Goal: Transaction & Acquisition: Purchase product/service

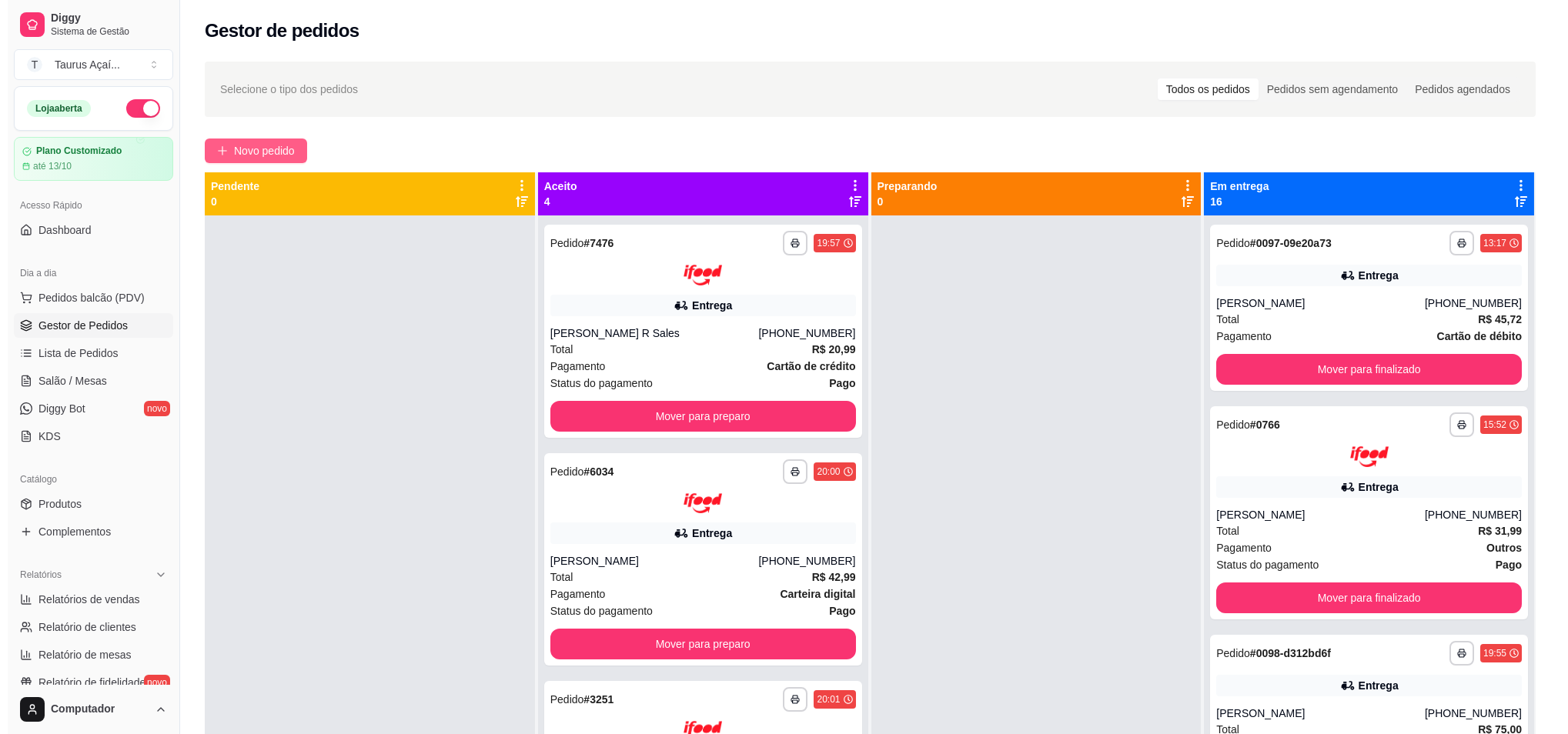
scroll to position [2410, 0]
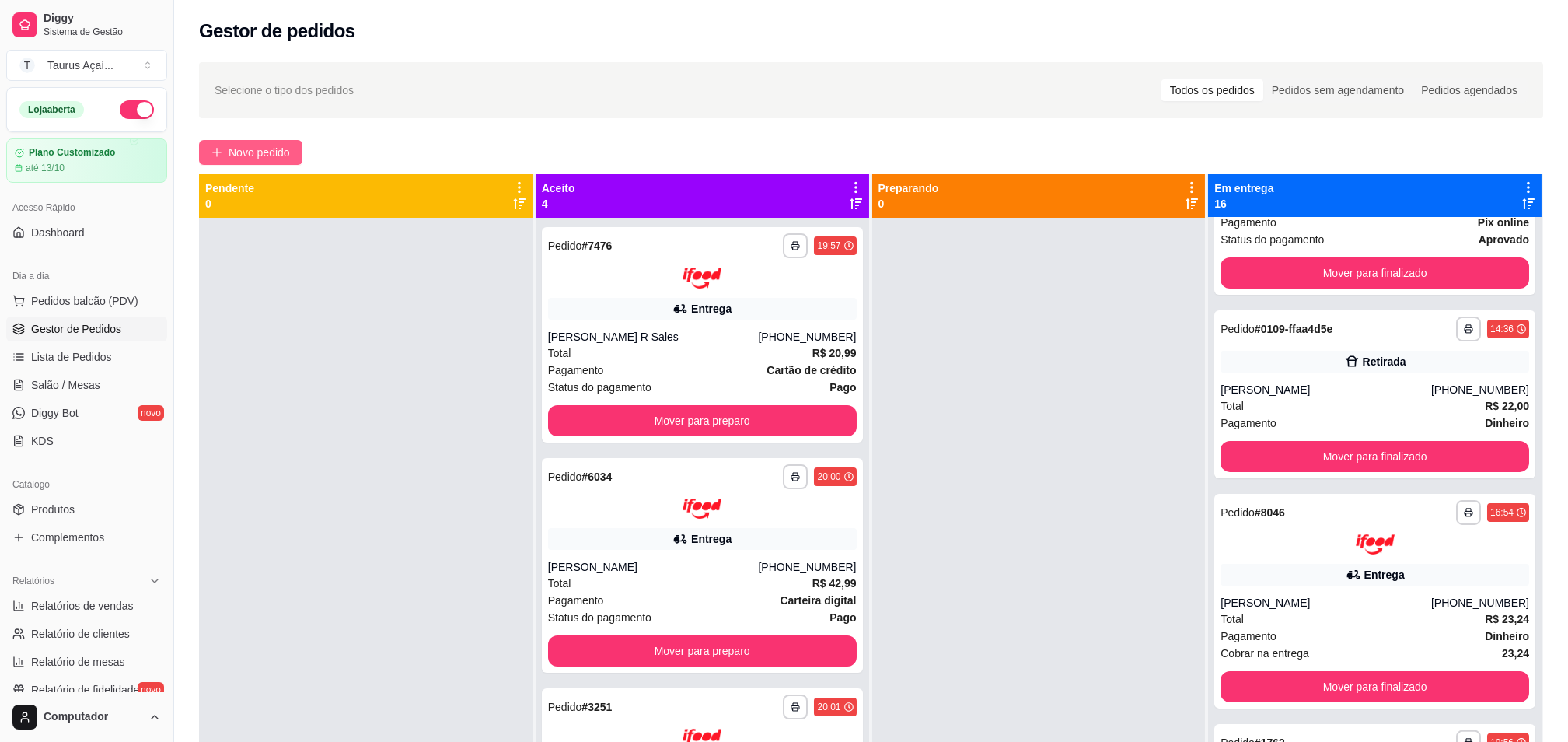
click at [246, 158] on span "Novo pedido" at bounding box center [259, 152] width 61 height 17
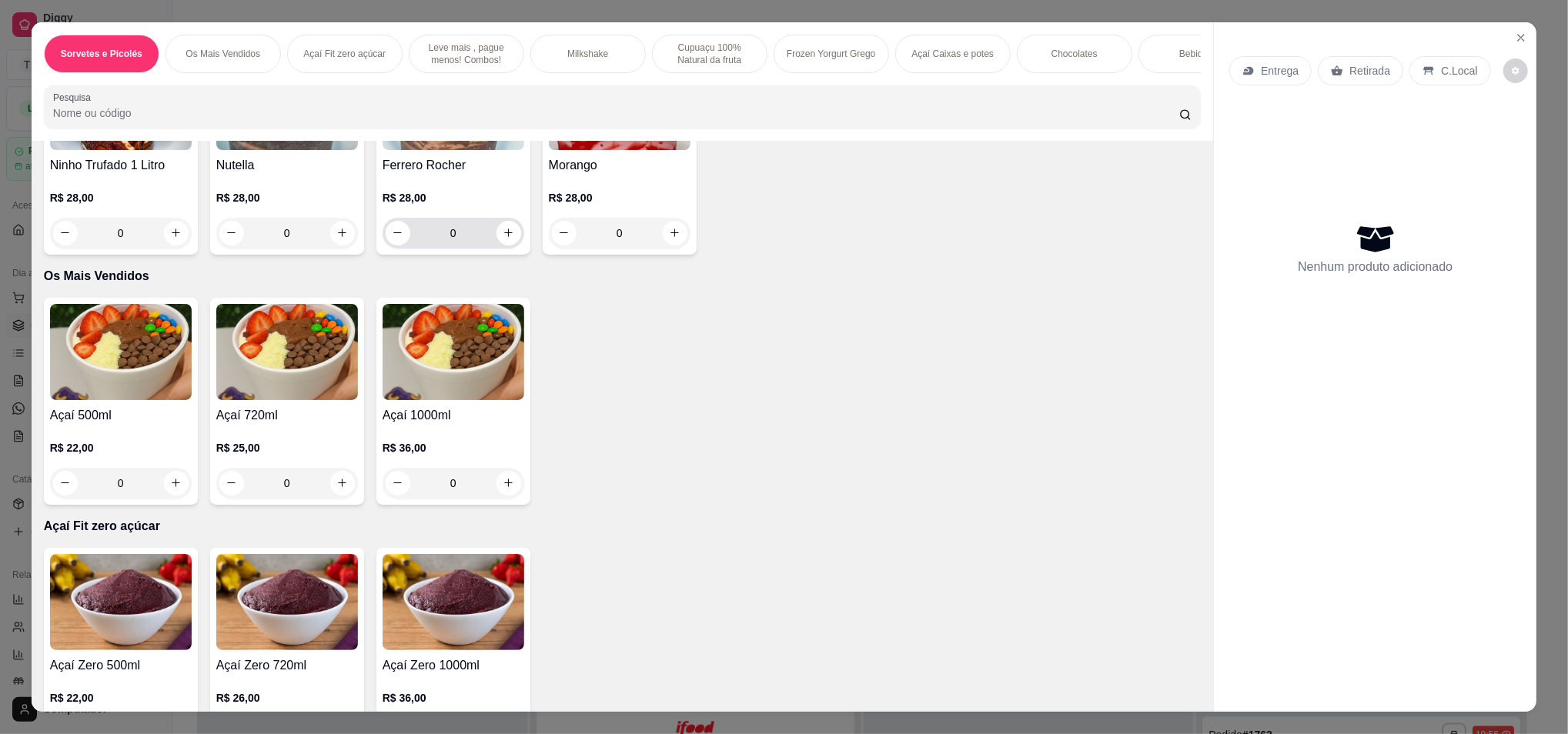
scroll to position [205, 0]
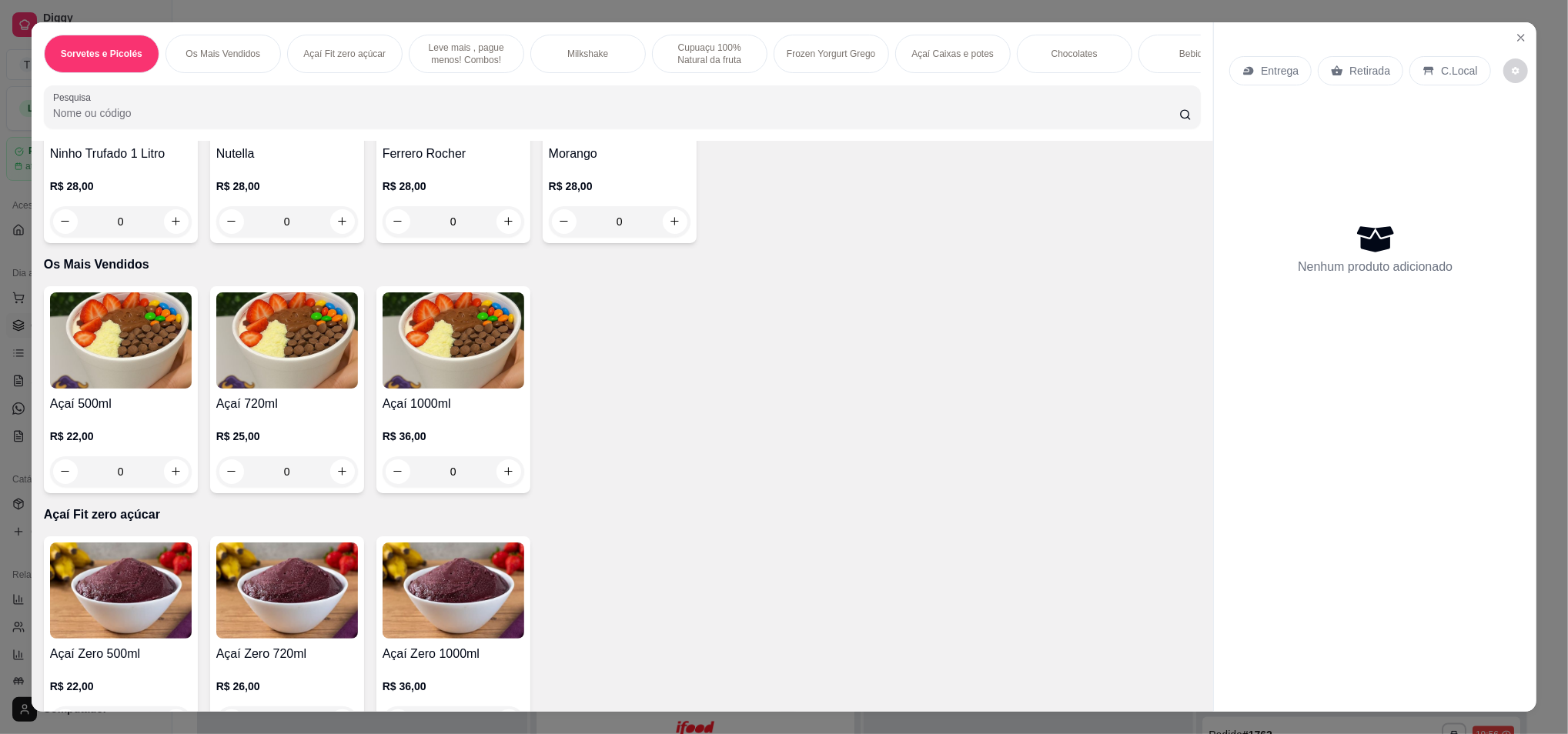
click at [122, 367] on img at bounding box center [120, 340] width 141 height 96
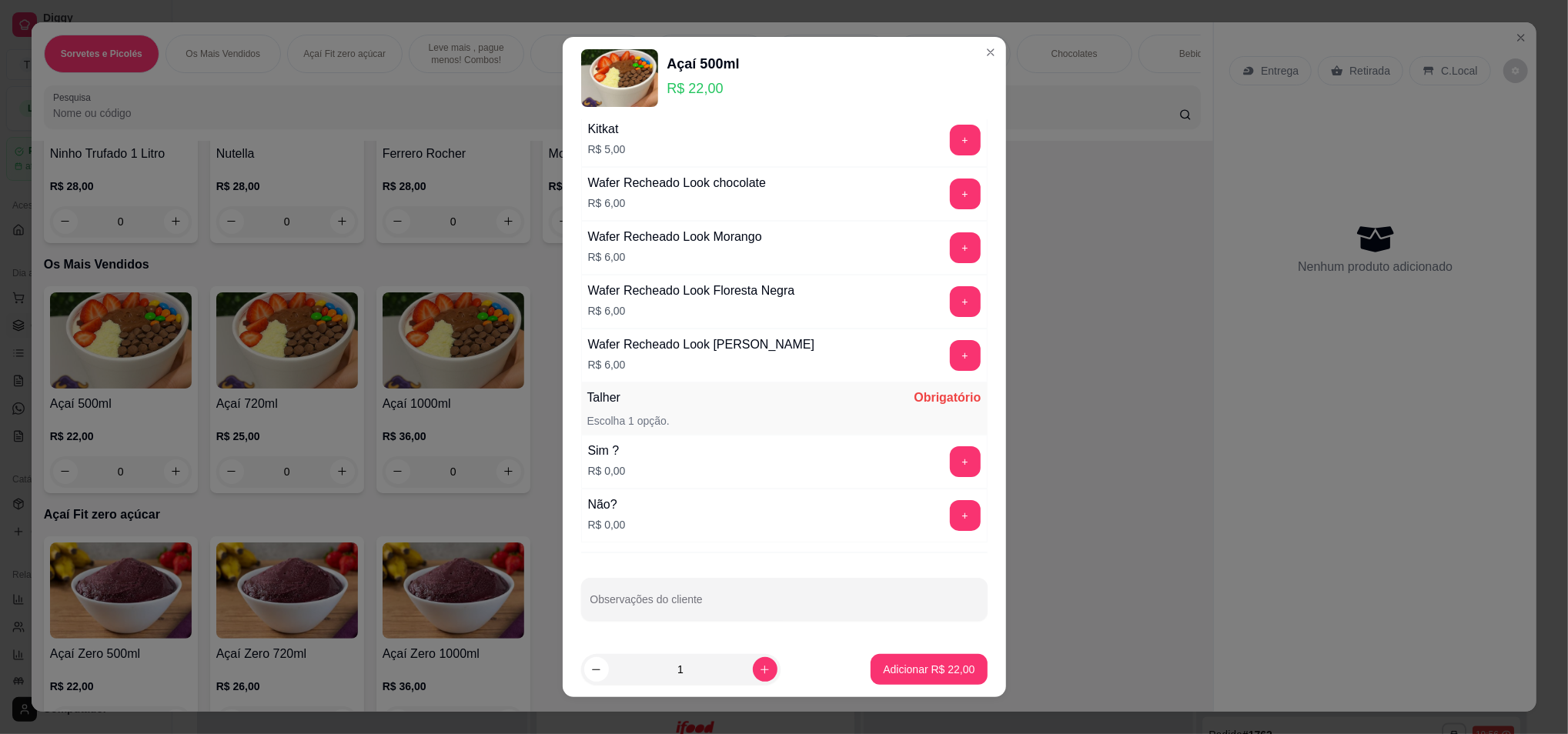
scroll to position [2418, 0]
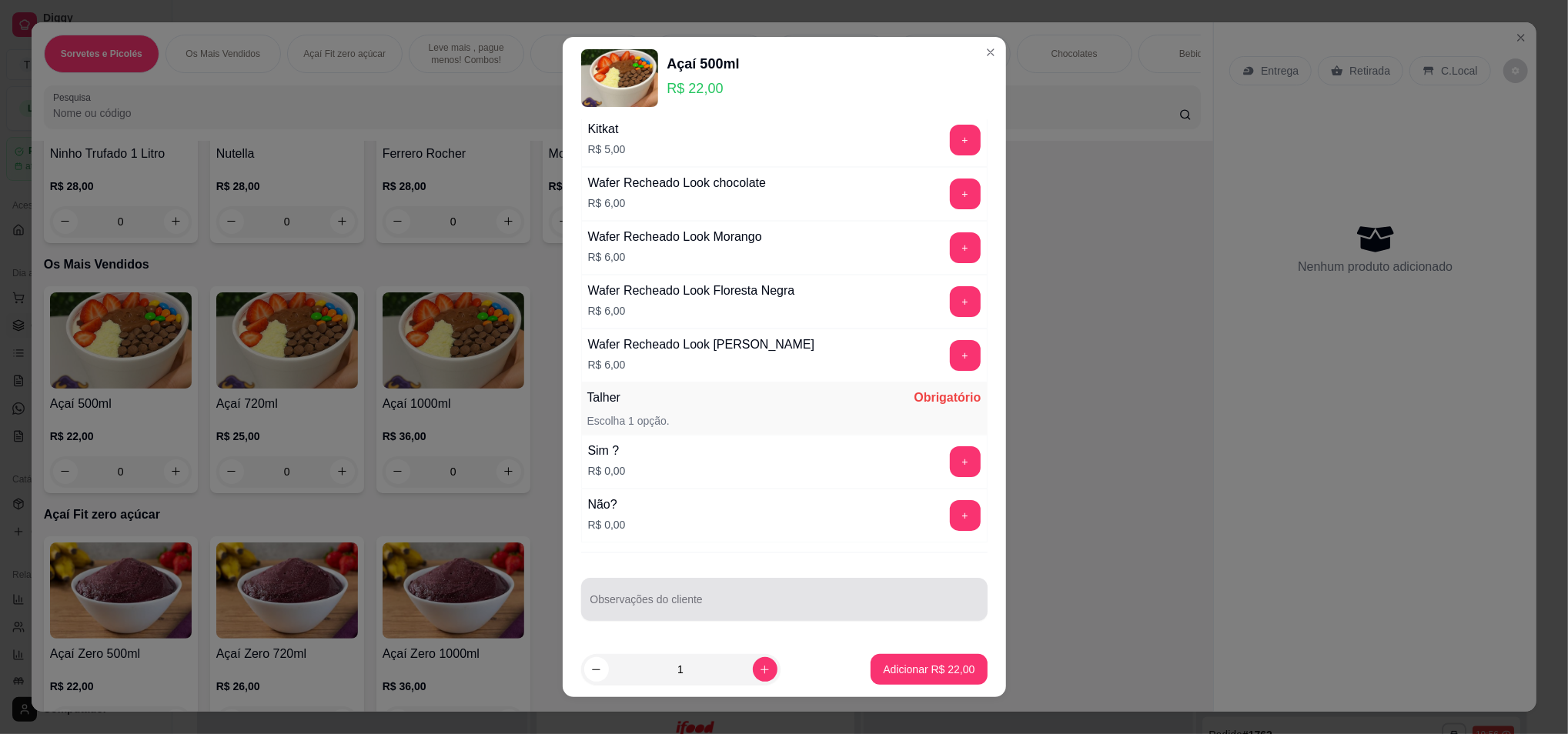
click at [692, 616] on div "Observações do cliente" at bounding box center [784, 600] width 406 height 43
type input "A"
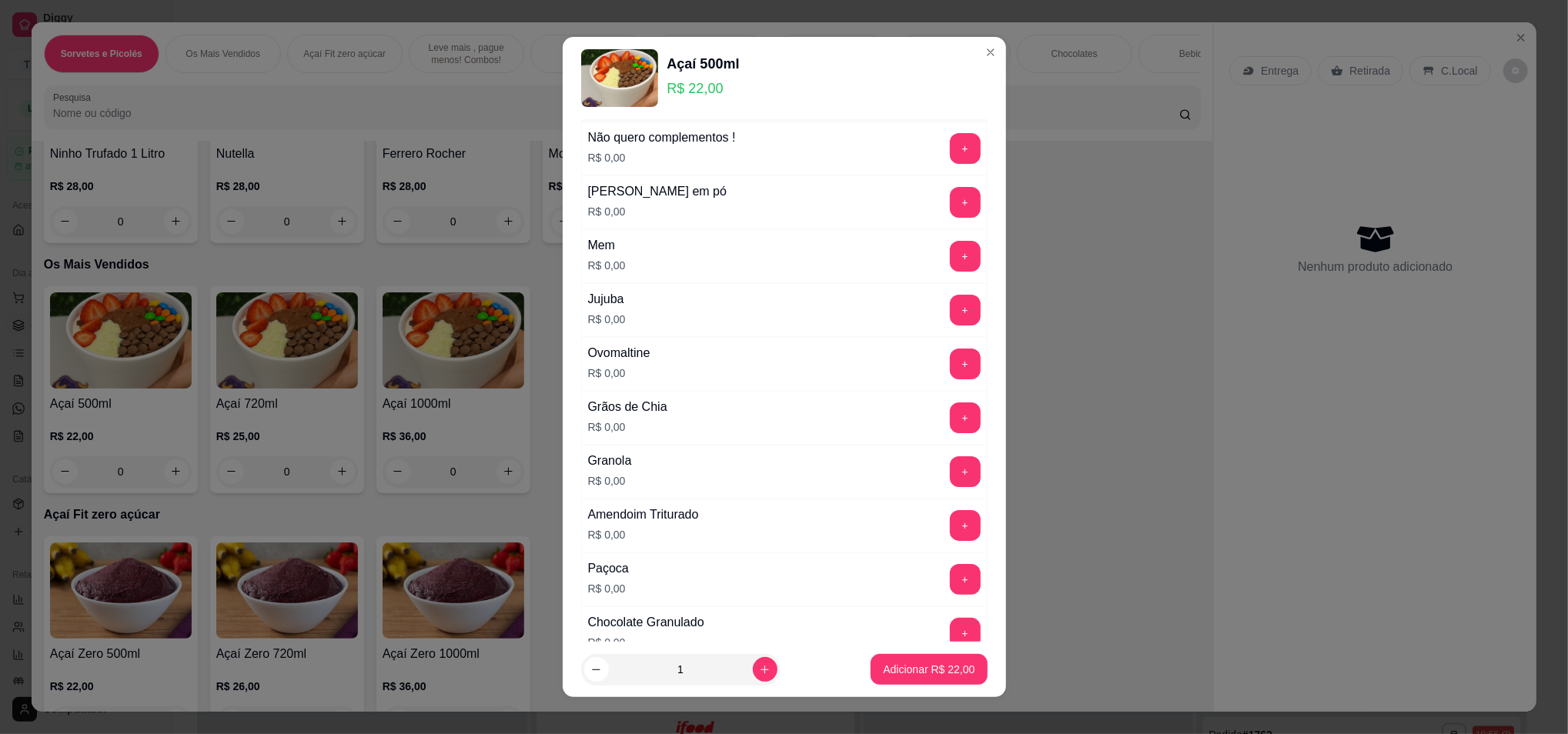
scroll to position [0, 0]
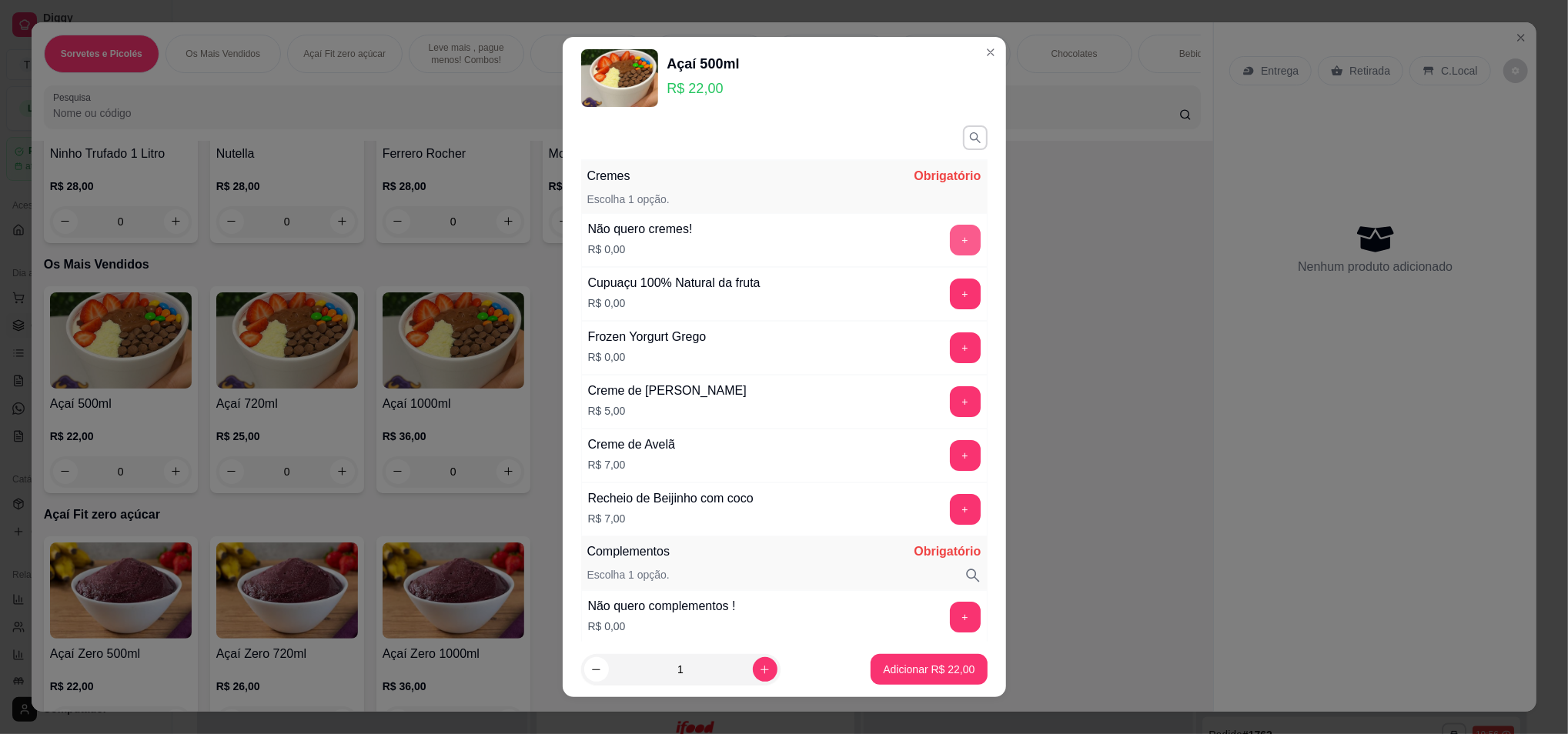
type input "1 É AGDA"
click at [950, 240] on button "+" at bounding box center [965, 239] width 30 height 30
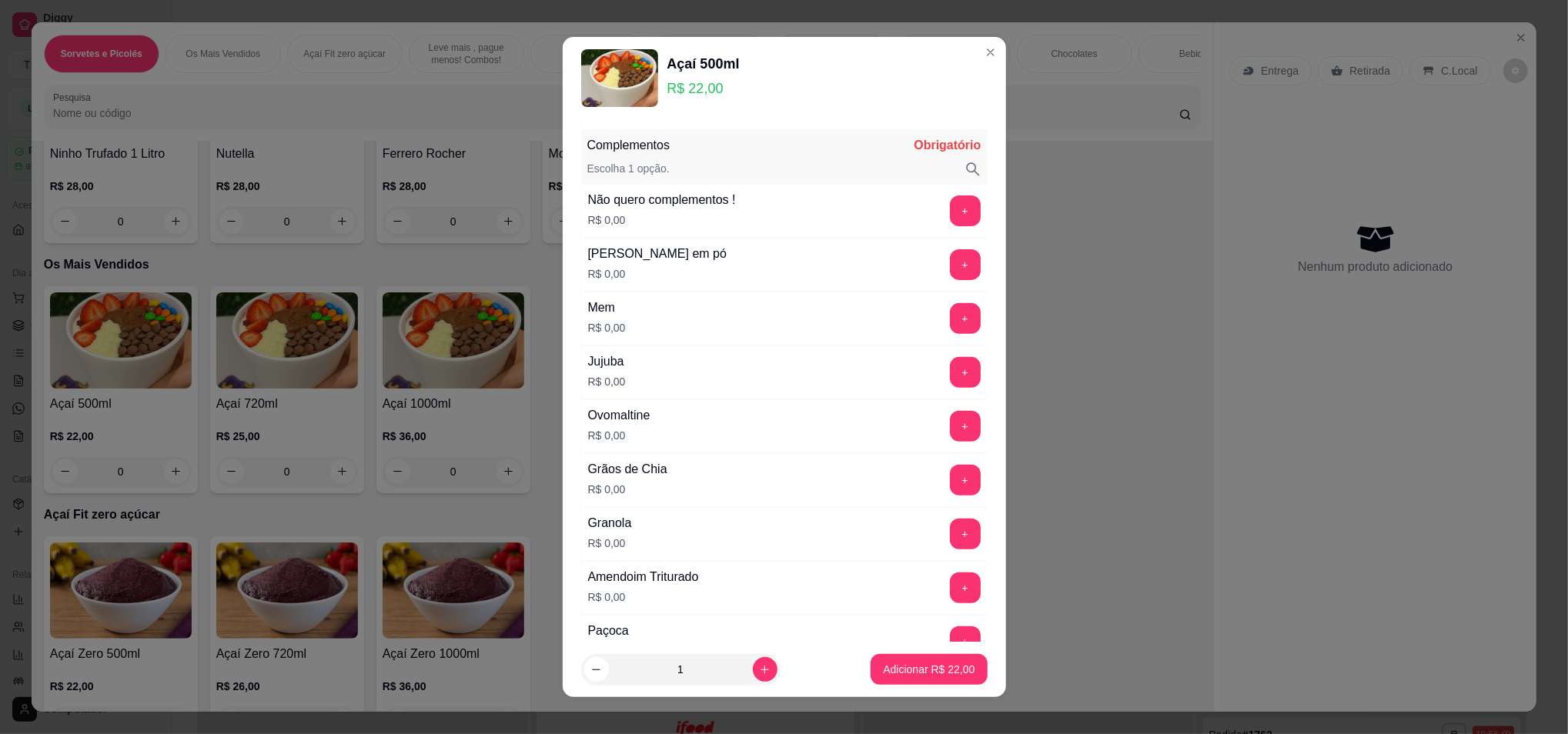
scroll to position [410, 0]
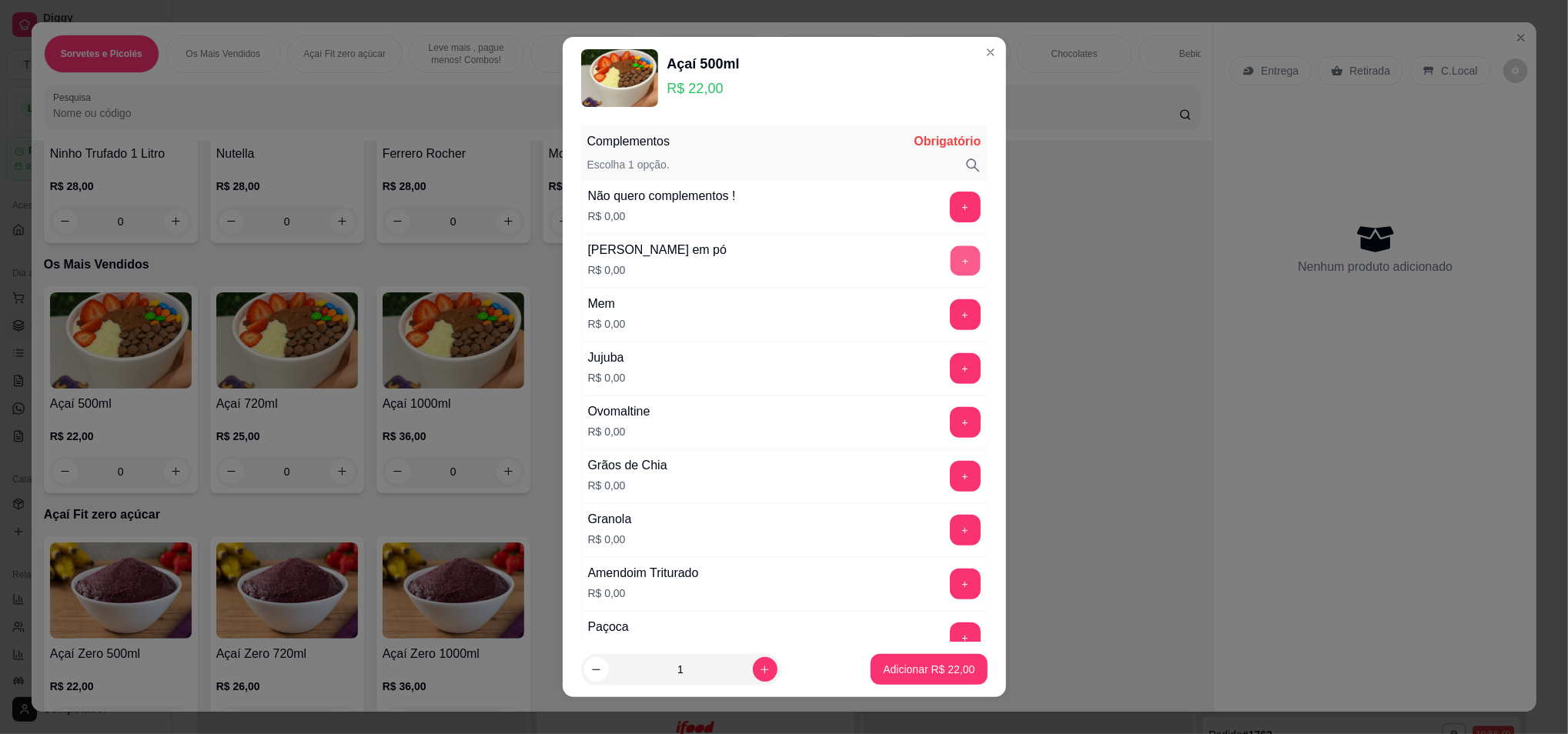
click at [950, 266] on button "+" at bounding box center [965, 260] width 30 height 30
click at [950, 588] on button "+" at bounding box center [966, 584] width 31 height 31
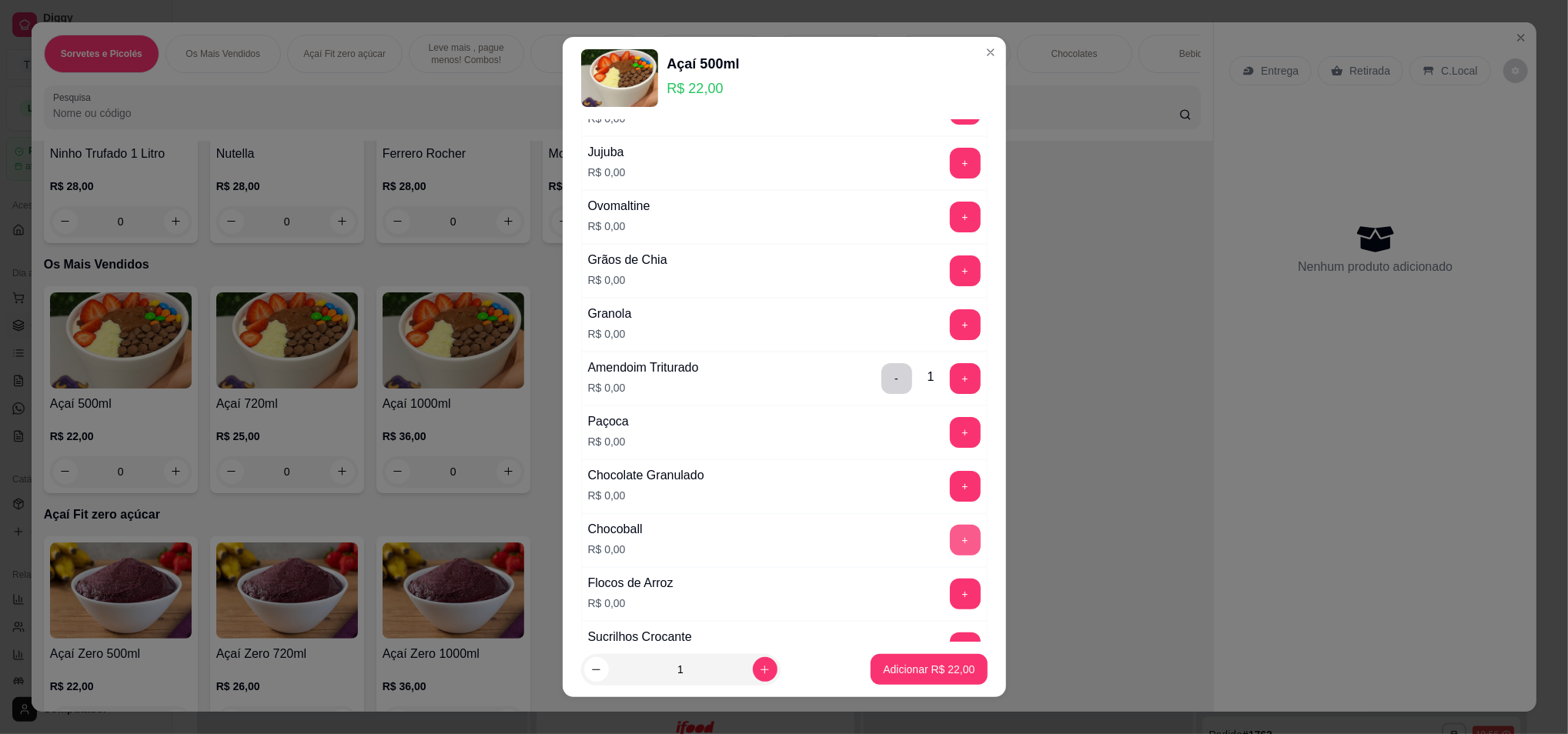
scroll to position [718, 0]
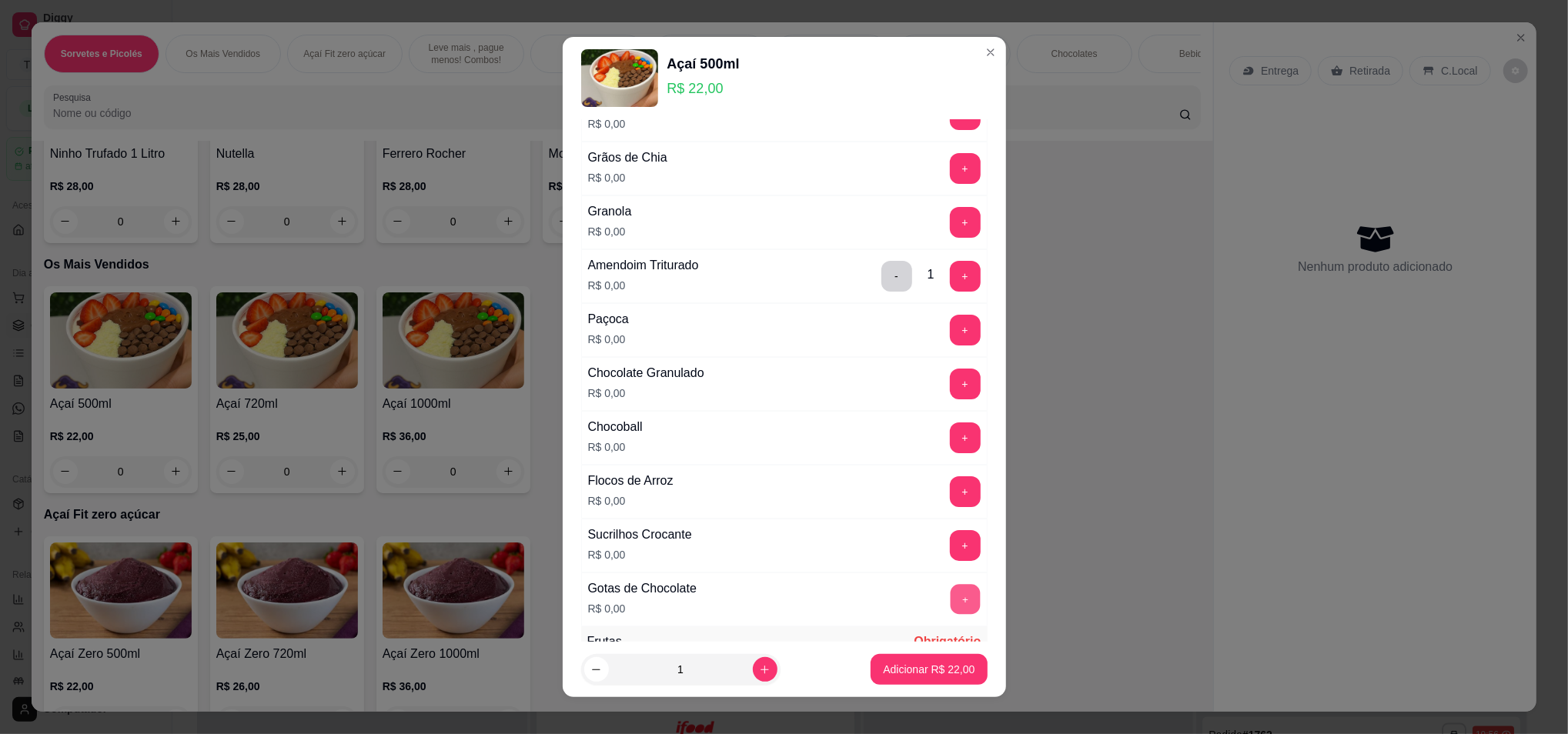
click at [950, 597] on button "+" at bounding box center [965, 599] width 30 height 30
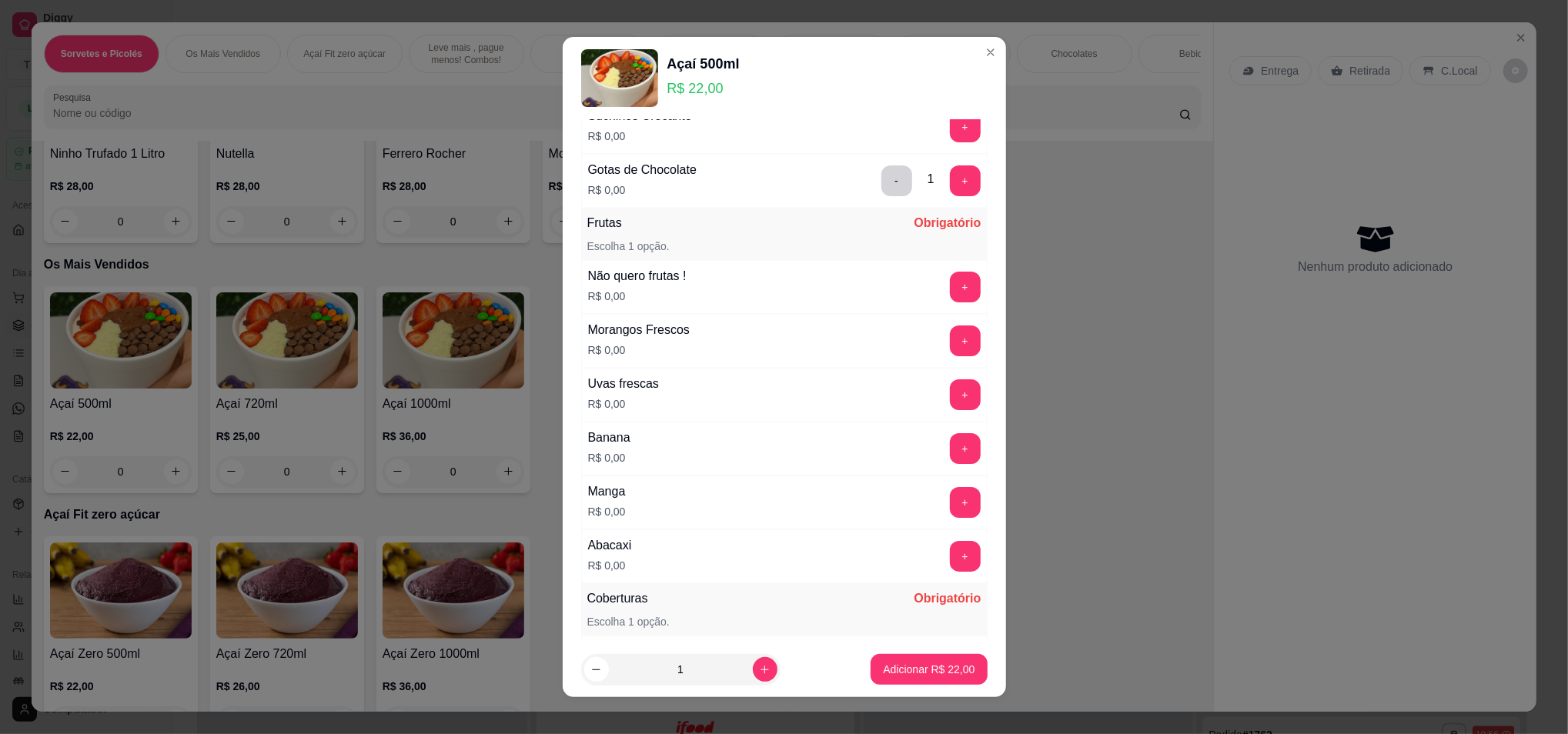
scroll to position [1128, 0]
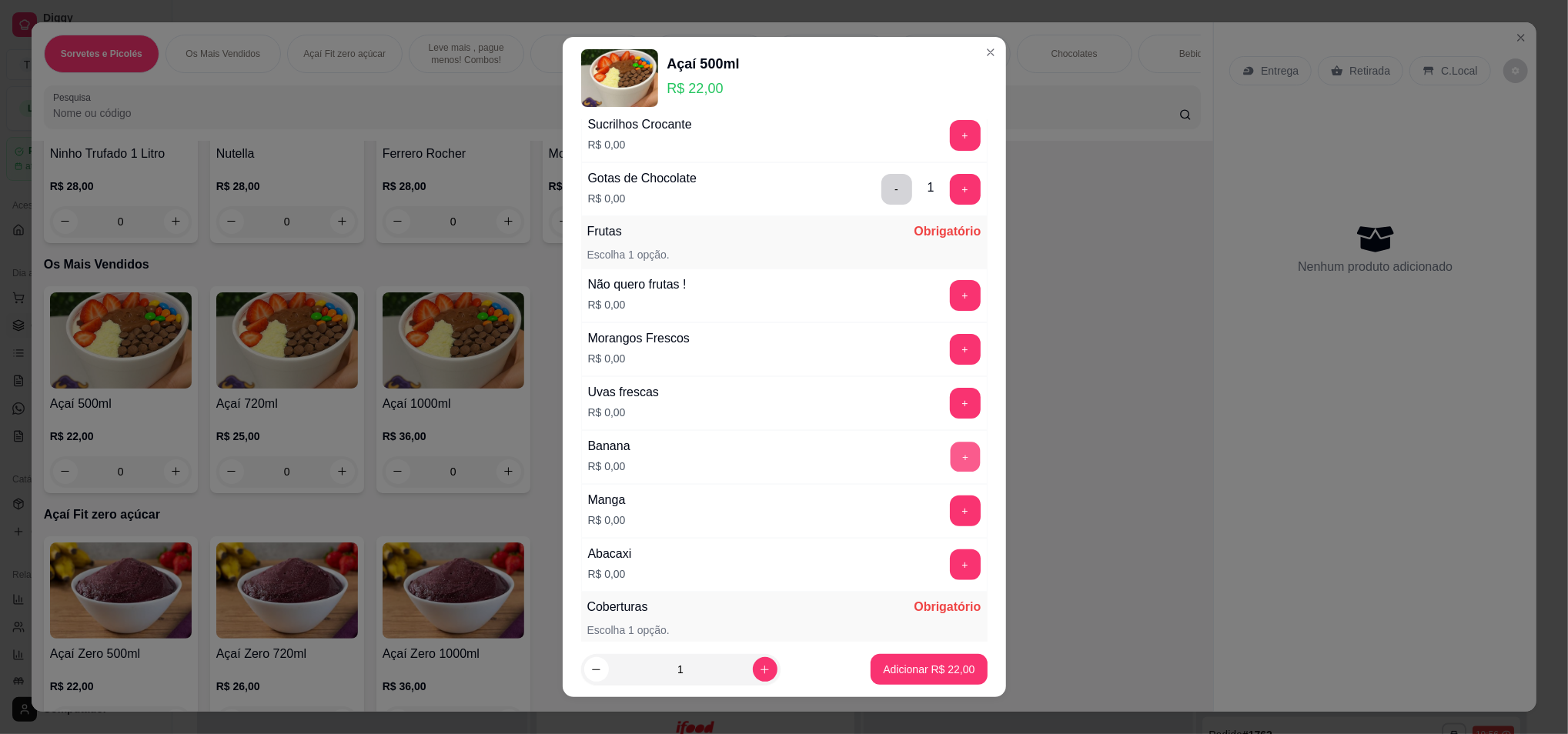
click at [950, 451] on button "+" at bounding box center [965, 457] width 30 height 30
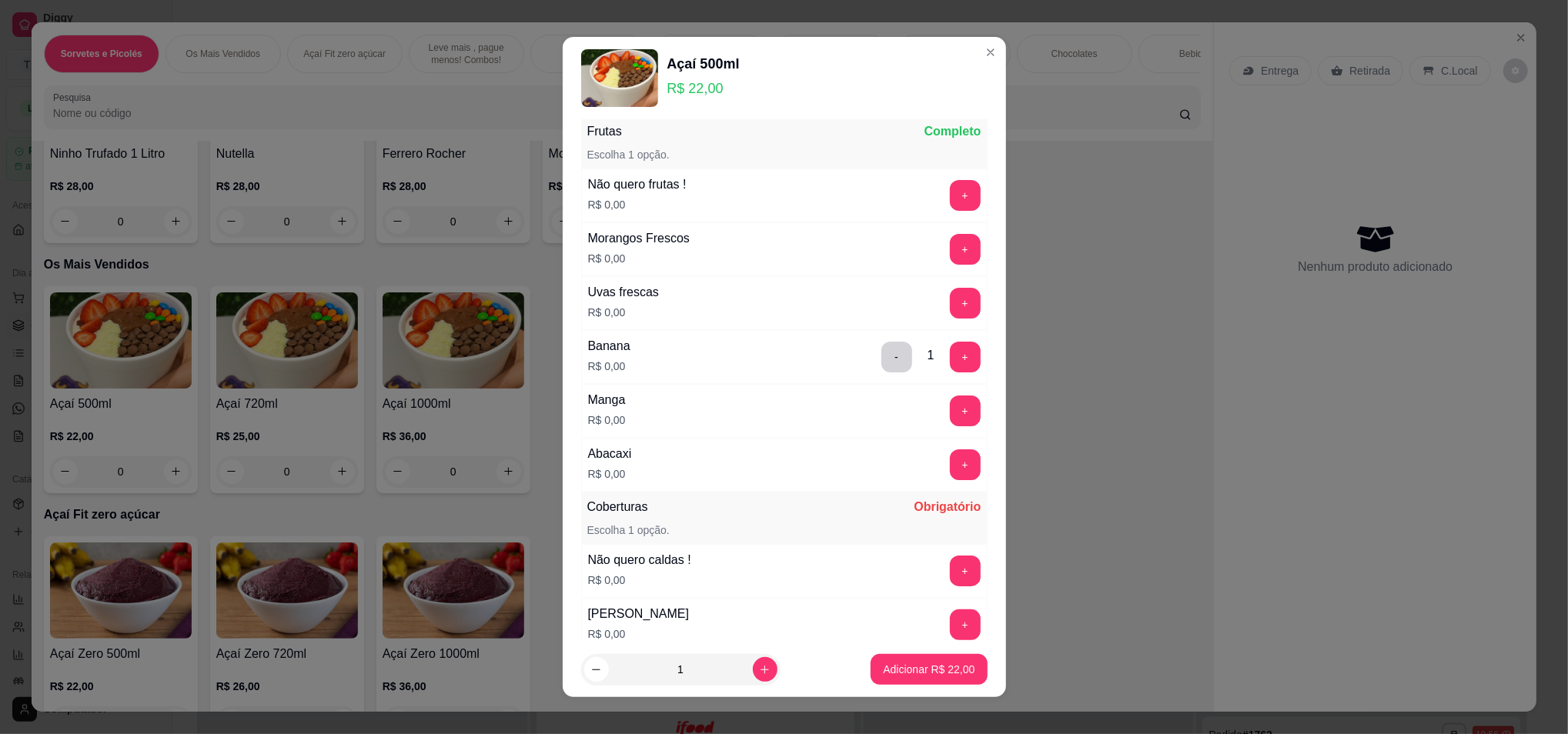
scroll to position [1436, 0]
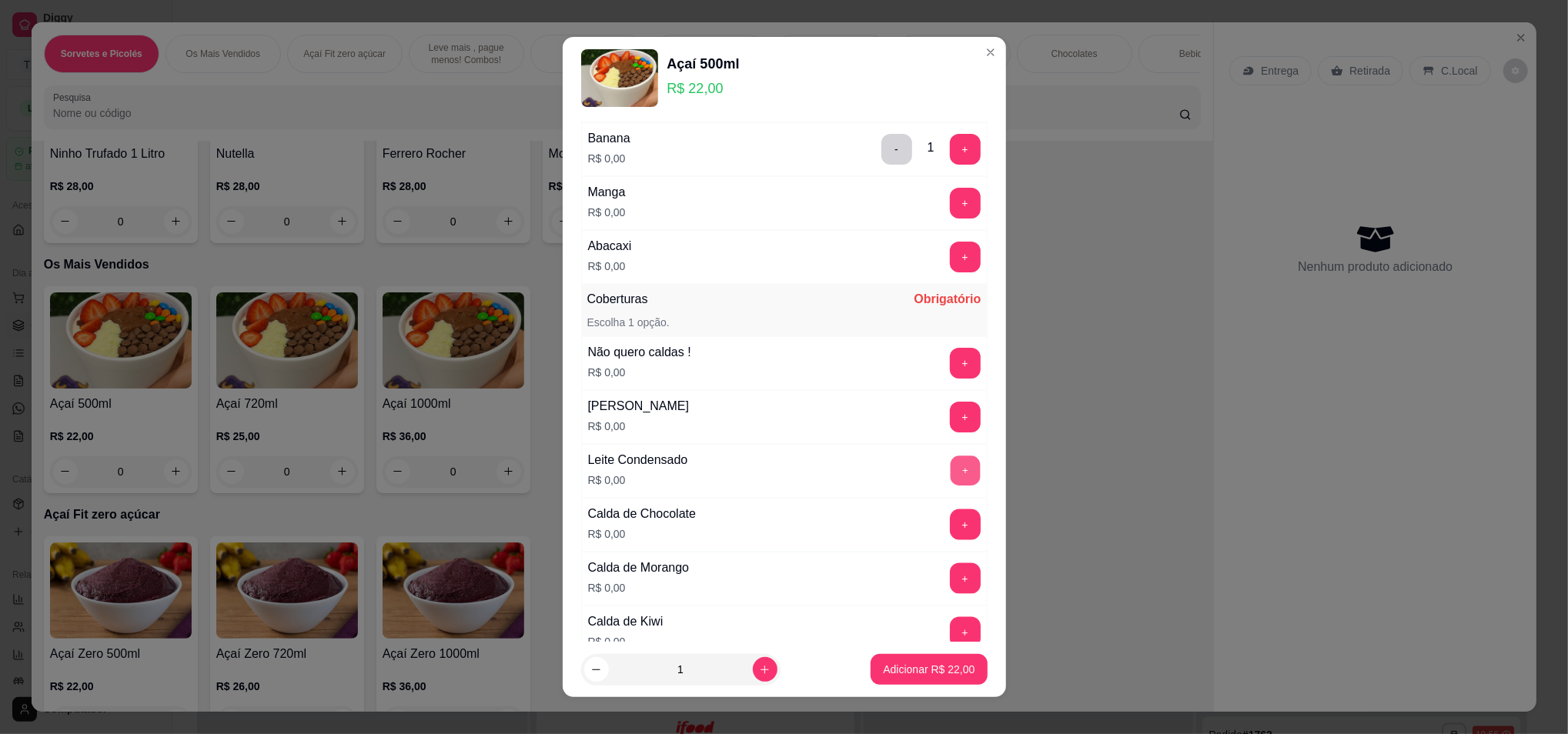
click at [950, 474] on button "+" at bounding box center [965, 470] width 30 height 30
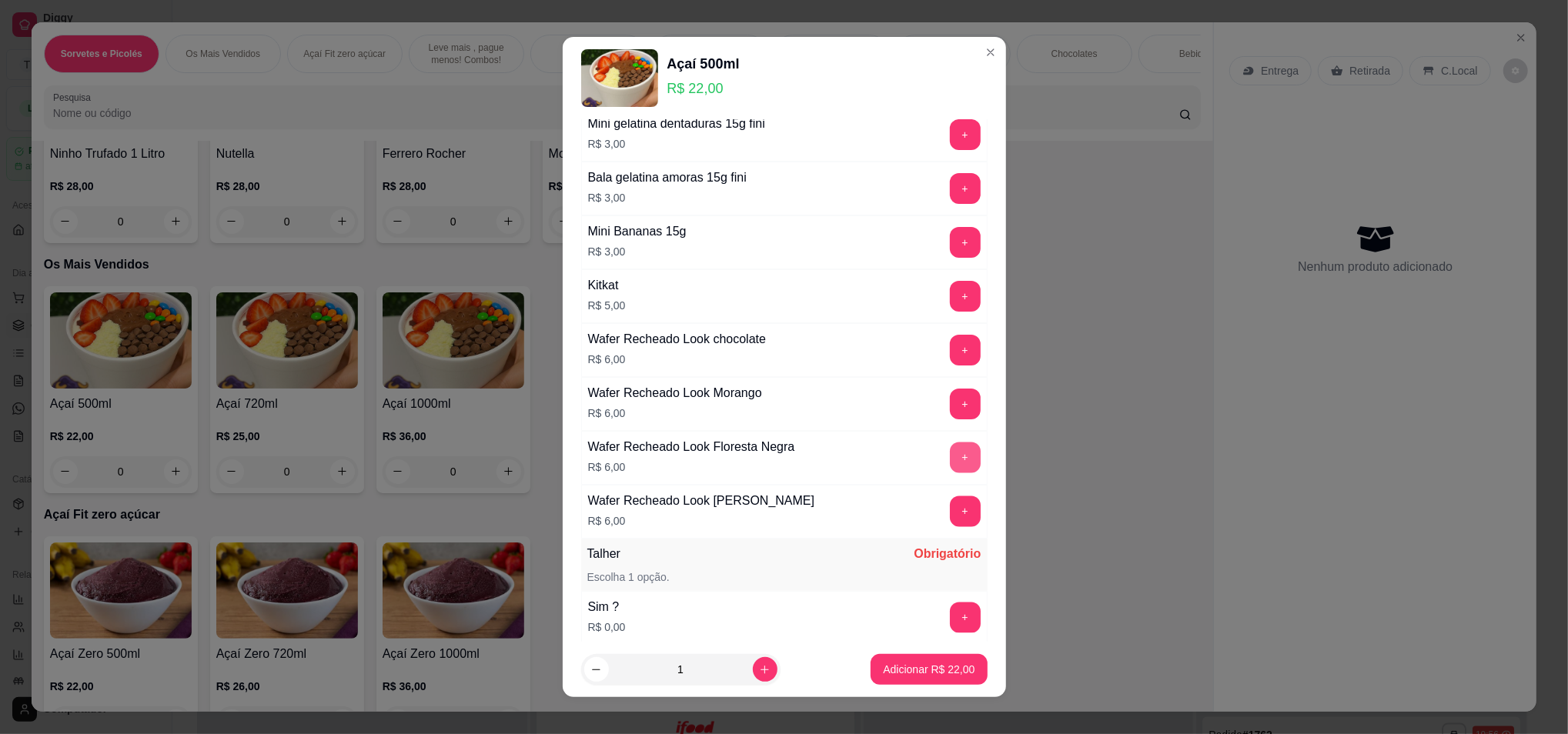
scroll to position [2418, 0]
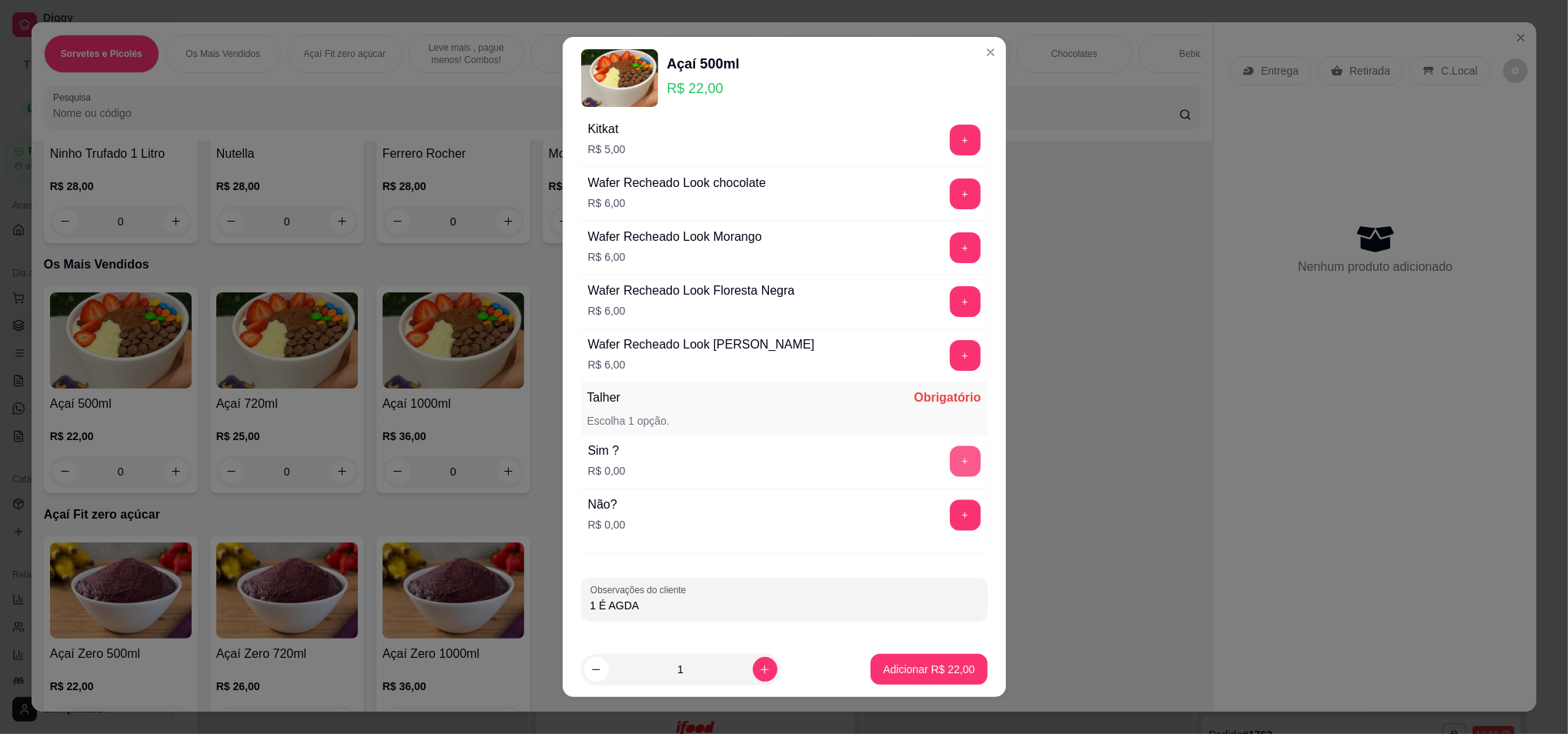
click at [950, 458] on button "+" at bounding box center [966, 462] width 31 height 31
click at [895, 663] on p "Adicionar R$ 22,00" at bounding box center [929, 670] width 89 height 15
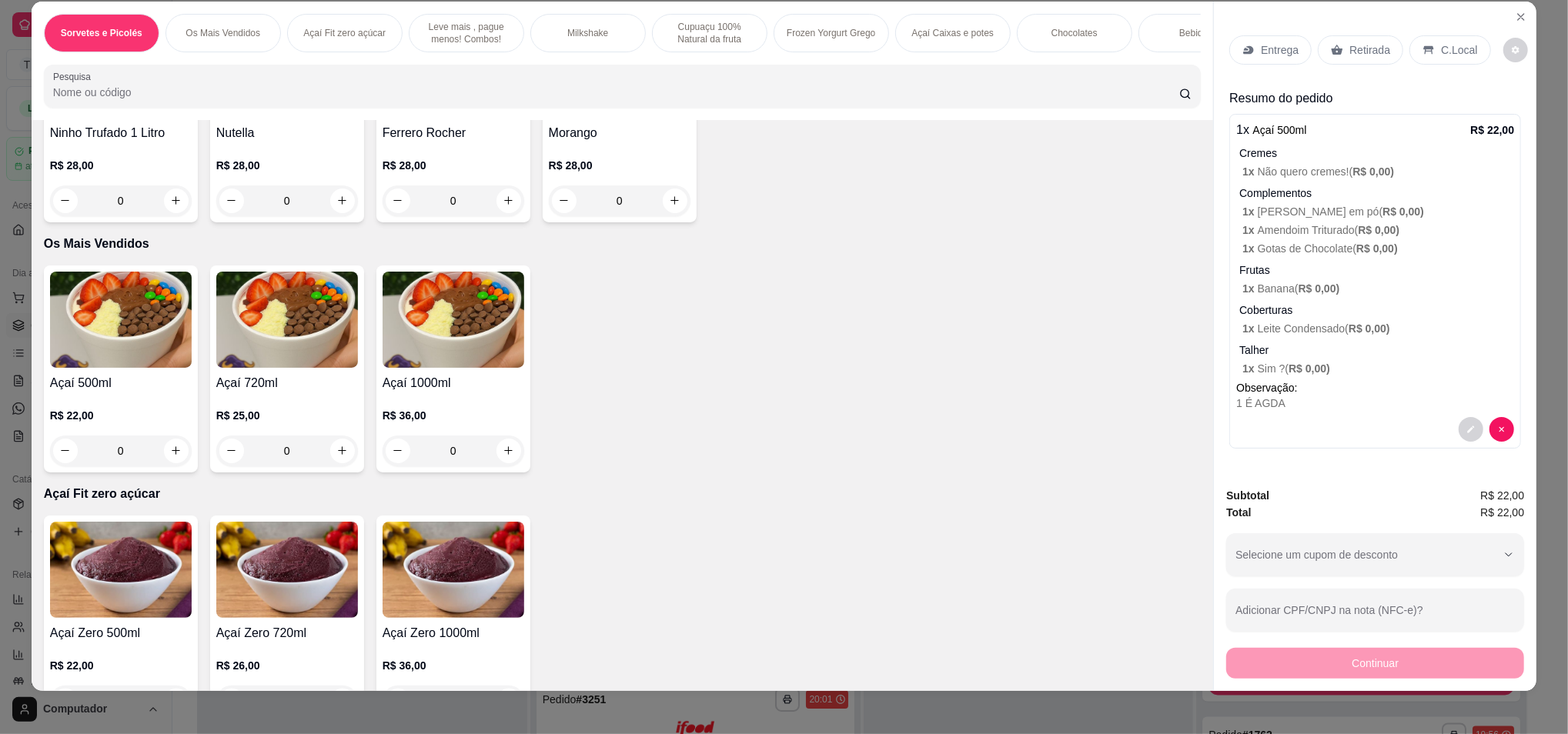
scroll to position [27, 0]
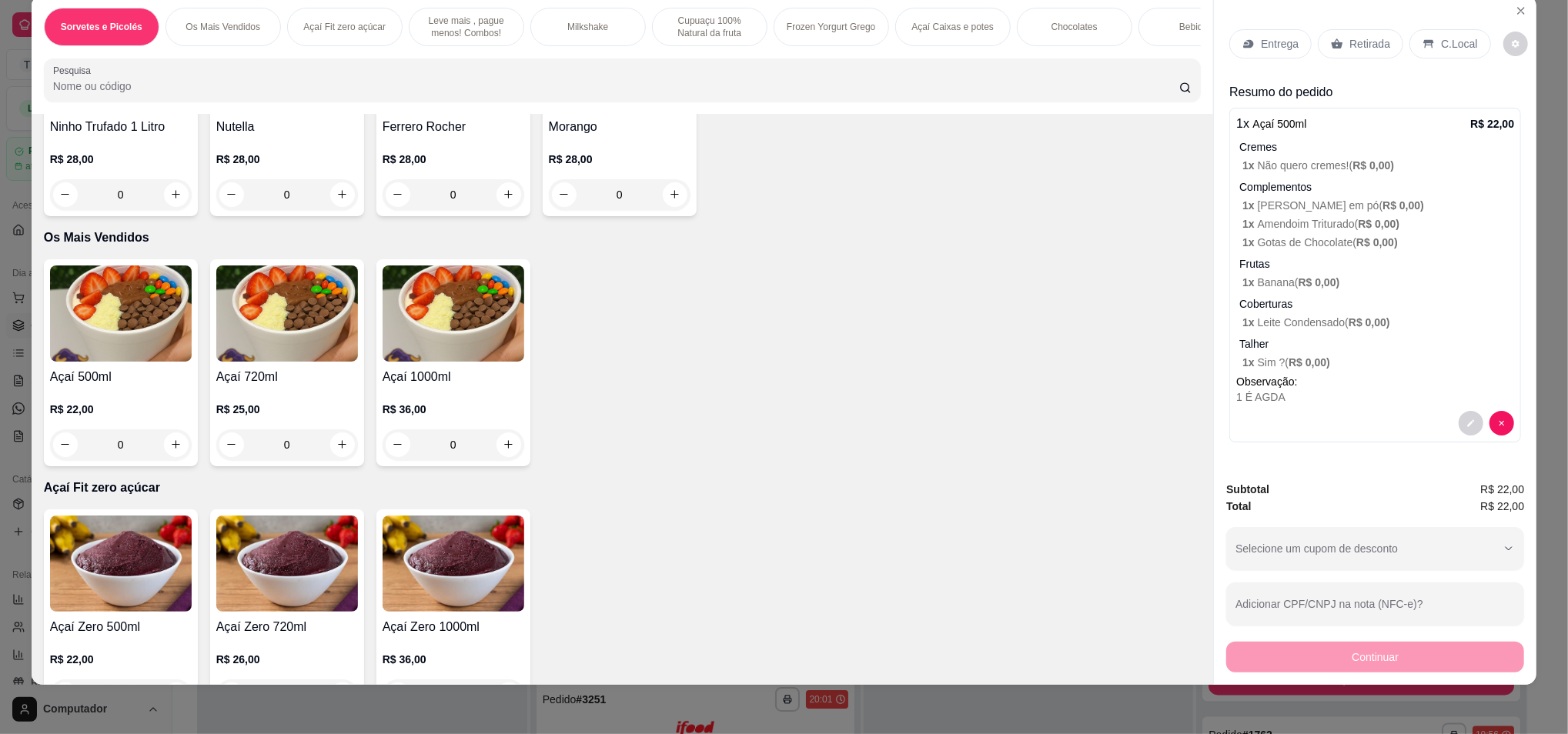
click at [108, 311] on img at bounding box center [120, 313] width 141 height 96
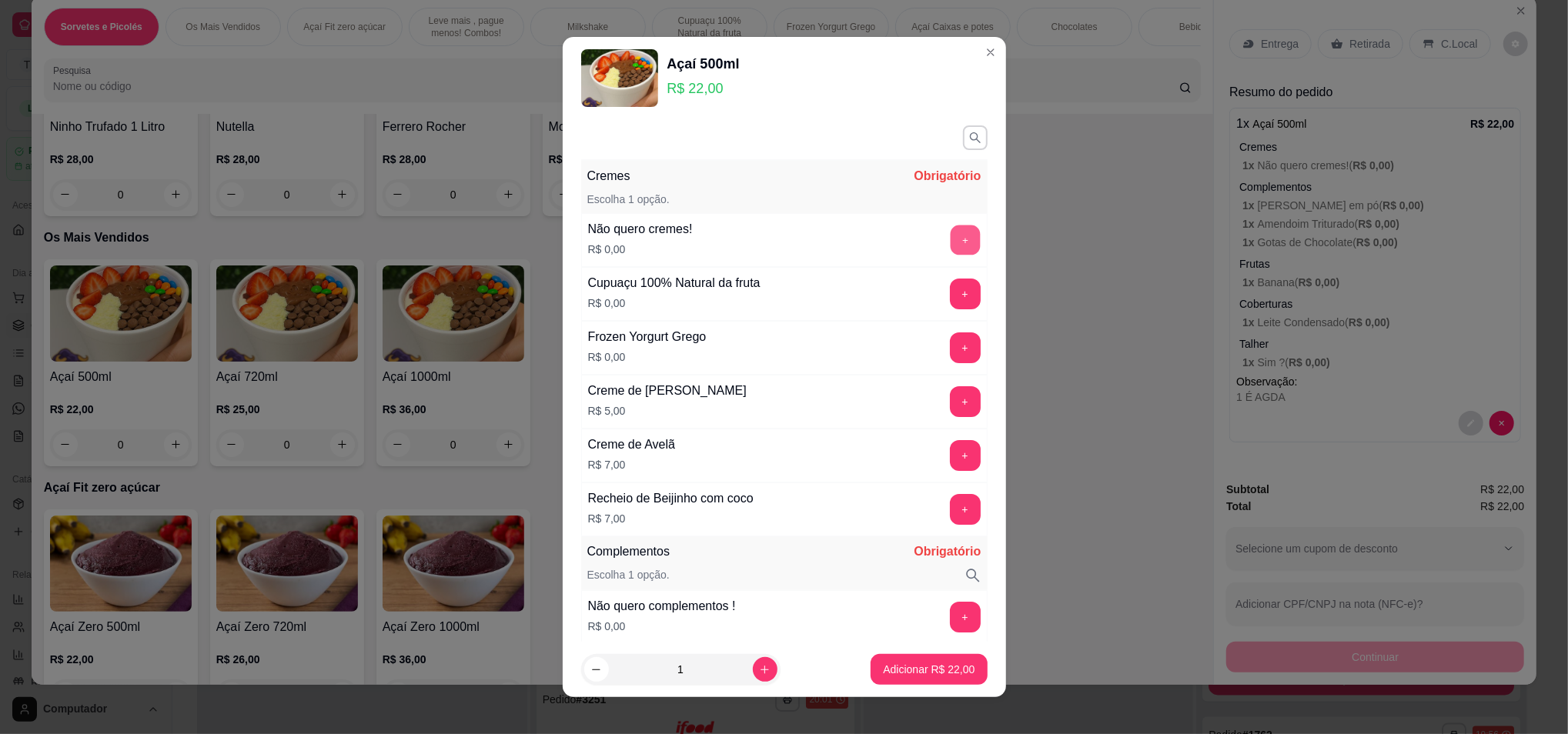
click at [950, 238] on button "+" at bounding box center [965, 239] width 30 height 30
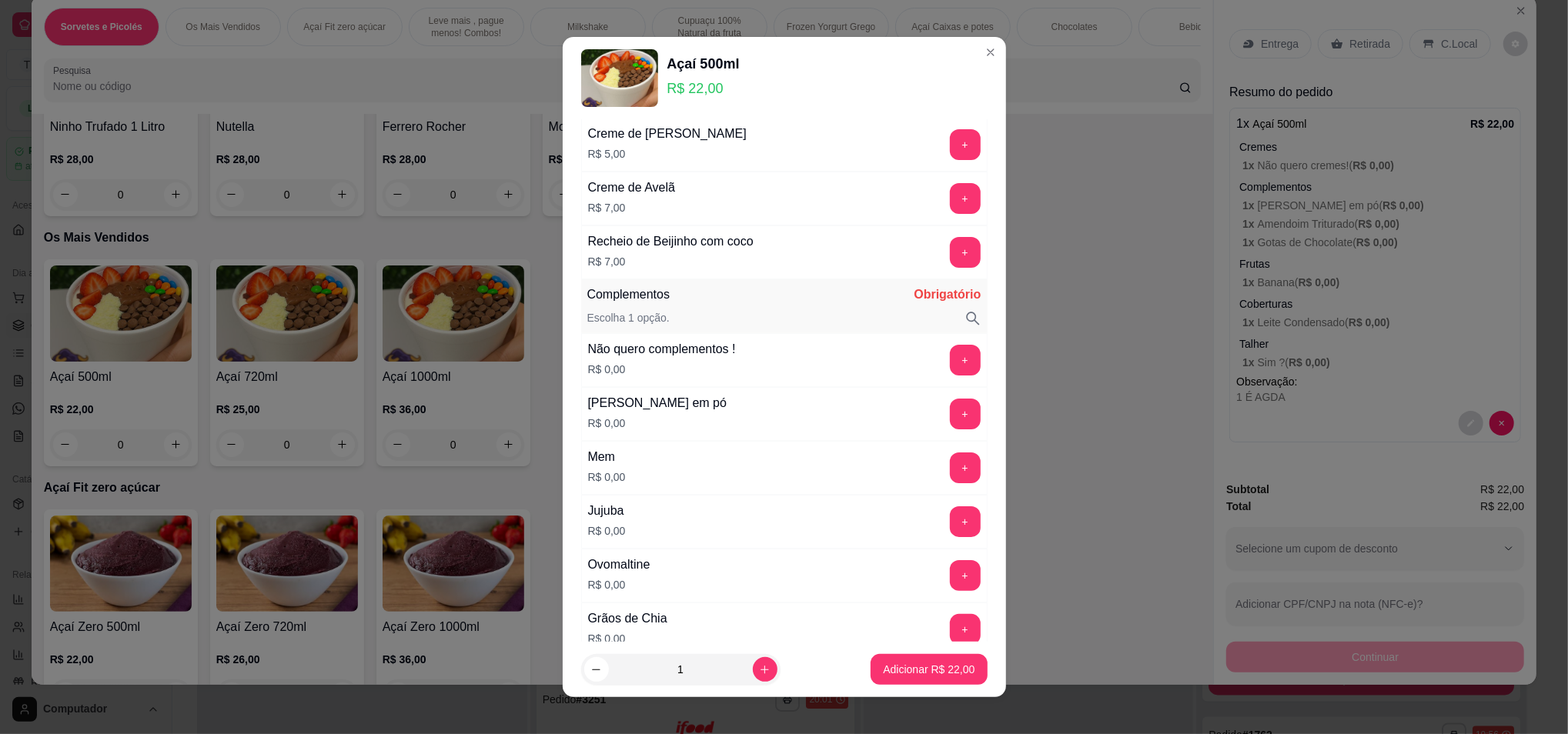
scroll to position [307, 0]
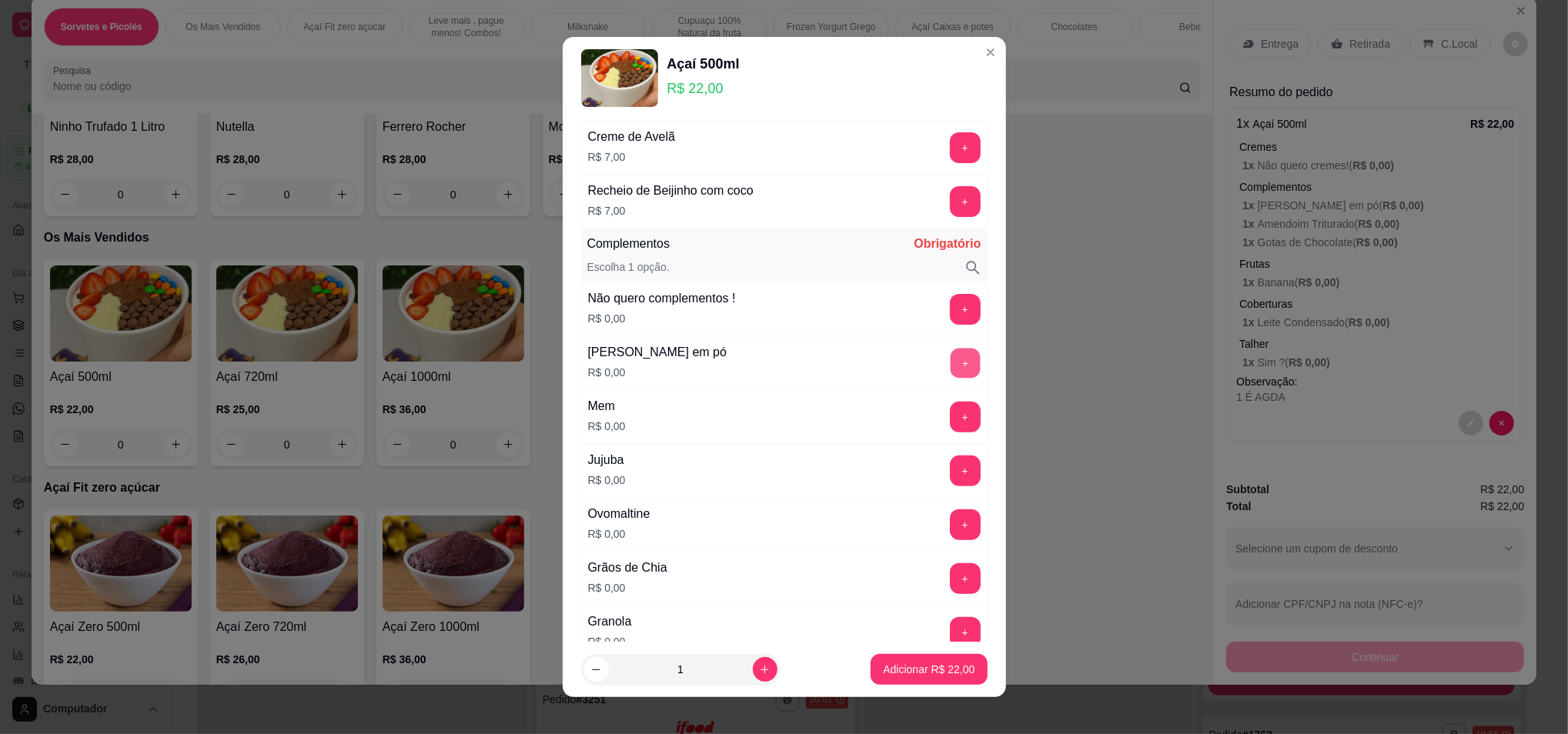
click at [950, 357] on button "+" at bounding box center [965, 362] width 30 height 30
click at [950, 357] on button "+" at bounding box center [966, 363] width 31 height 31
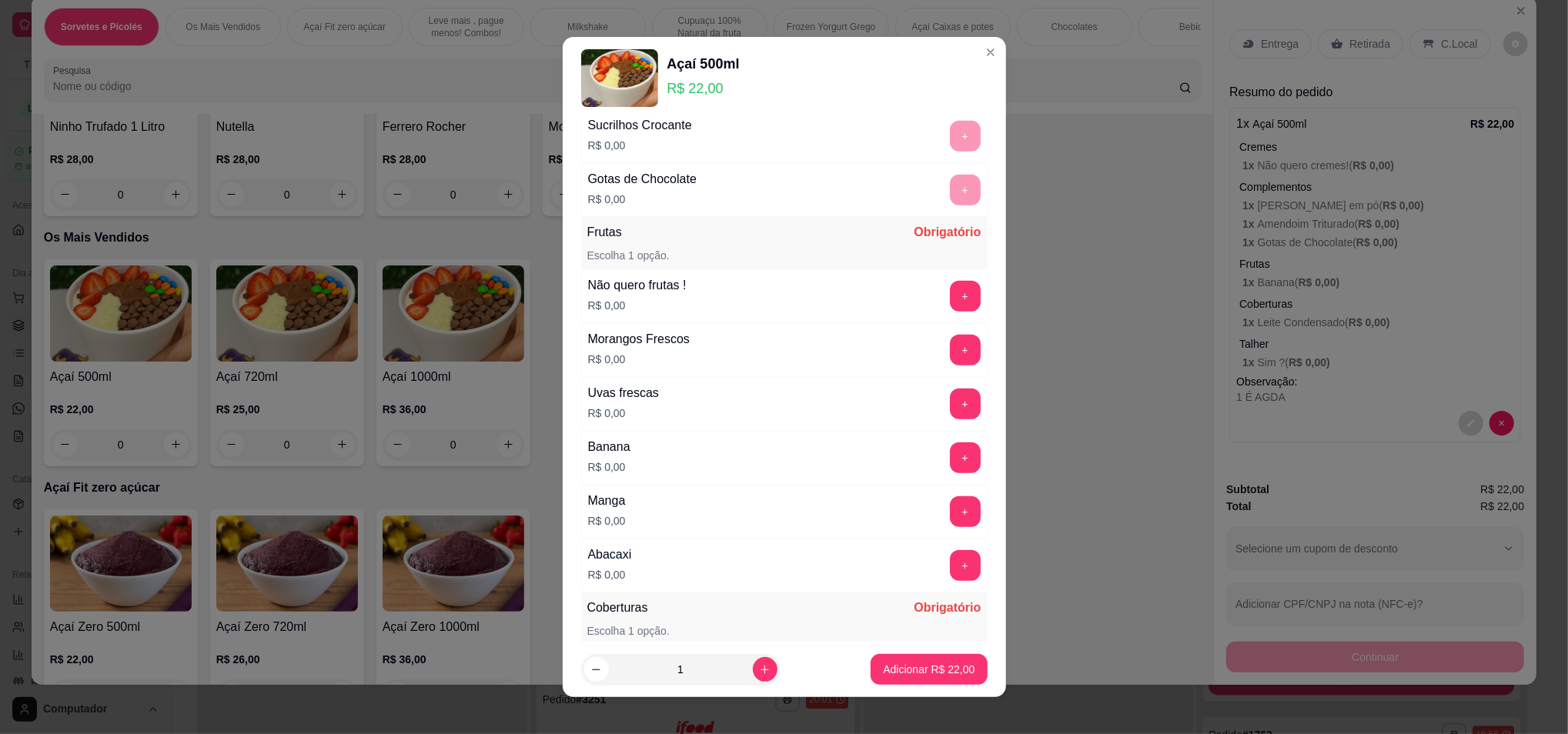
scroll to position [1128, 0]
click at [950, 301] on button "+" at bounding box center [966, 295] width 31 height 31
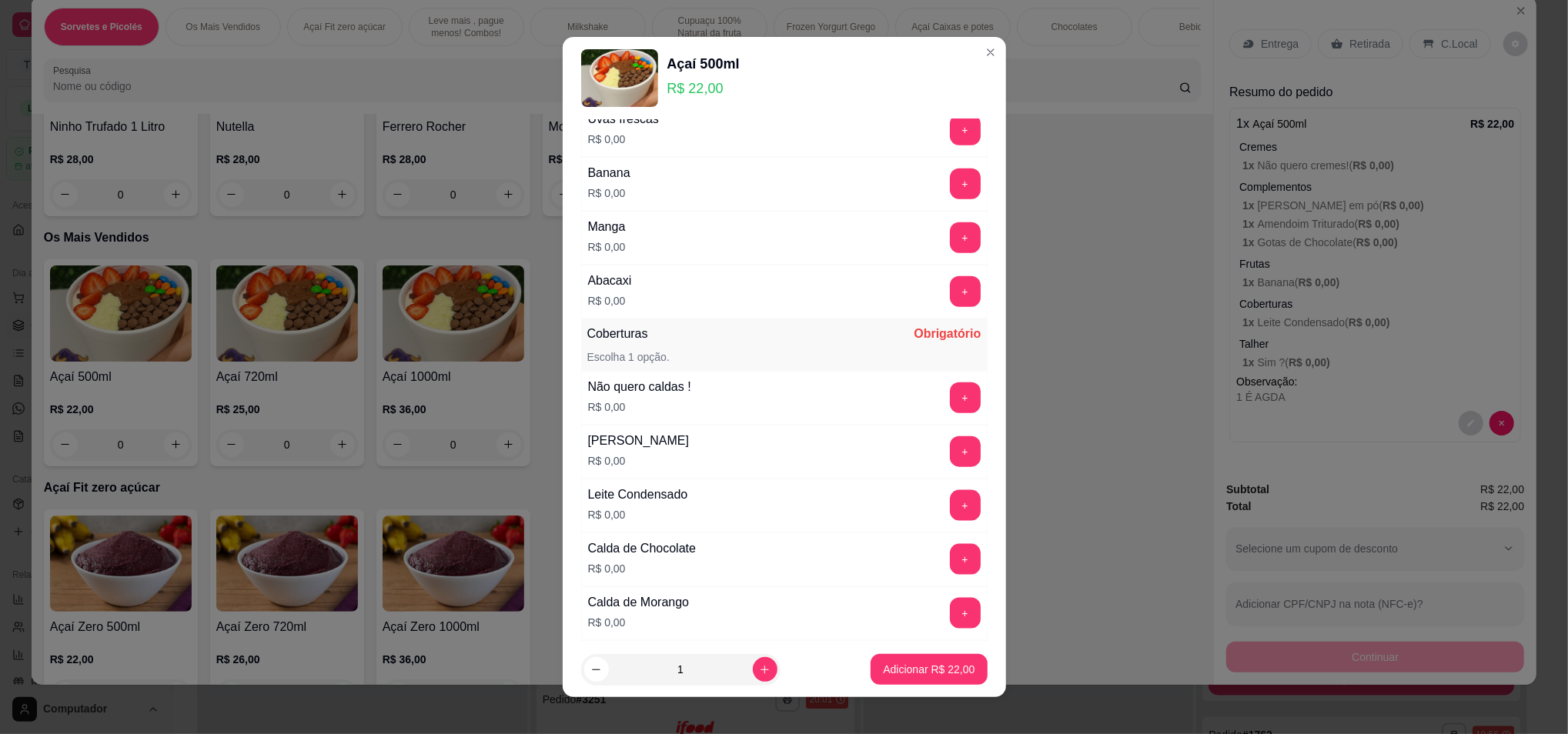
scroll to position [1436, 0]
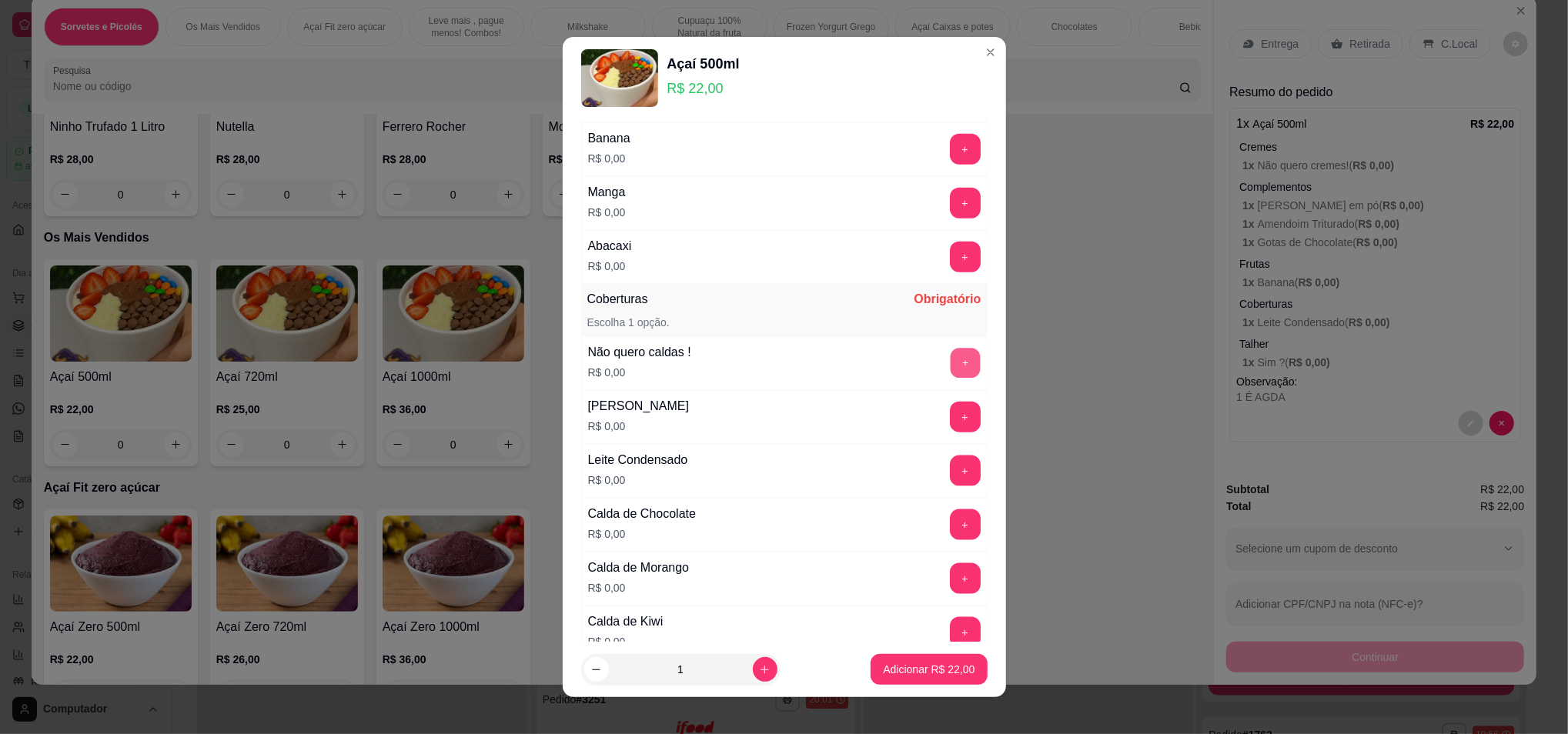
click at [950, 361] on button "+" at bounding box center [965, 362] width 30 height 30
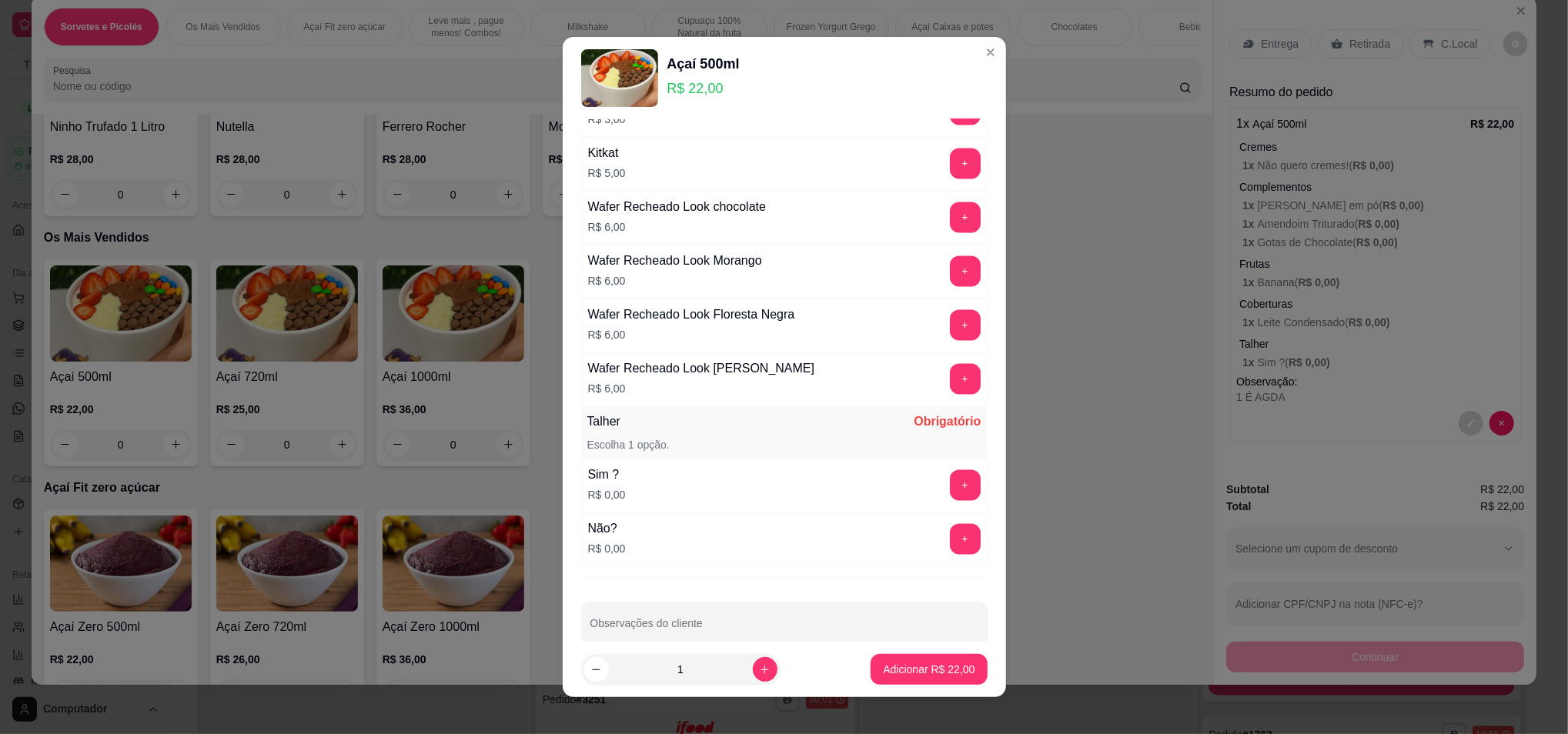
scroll to position [2418, 0]
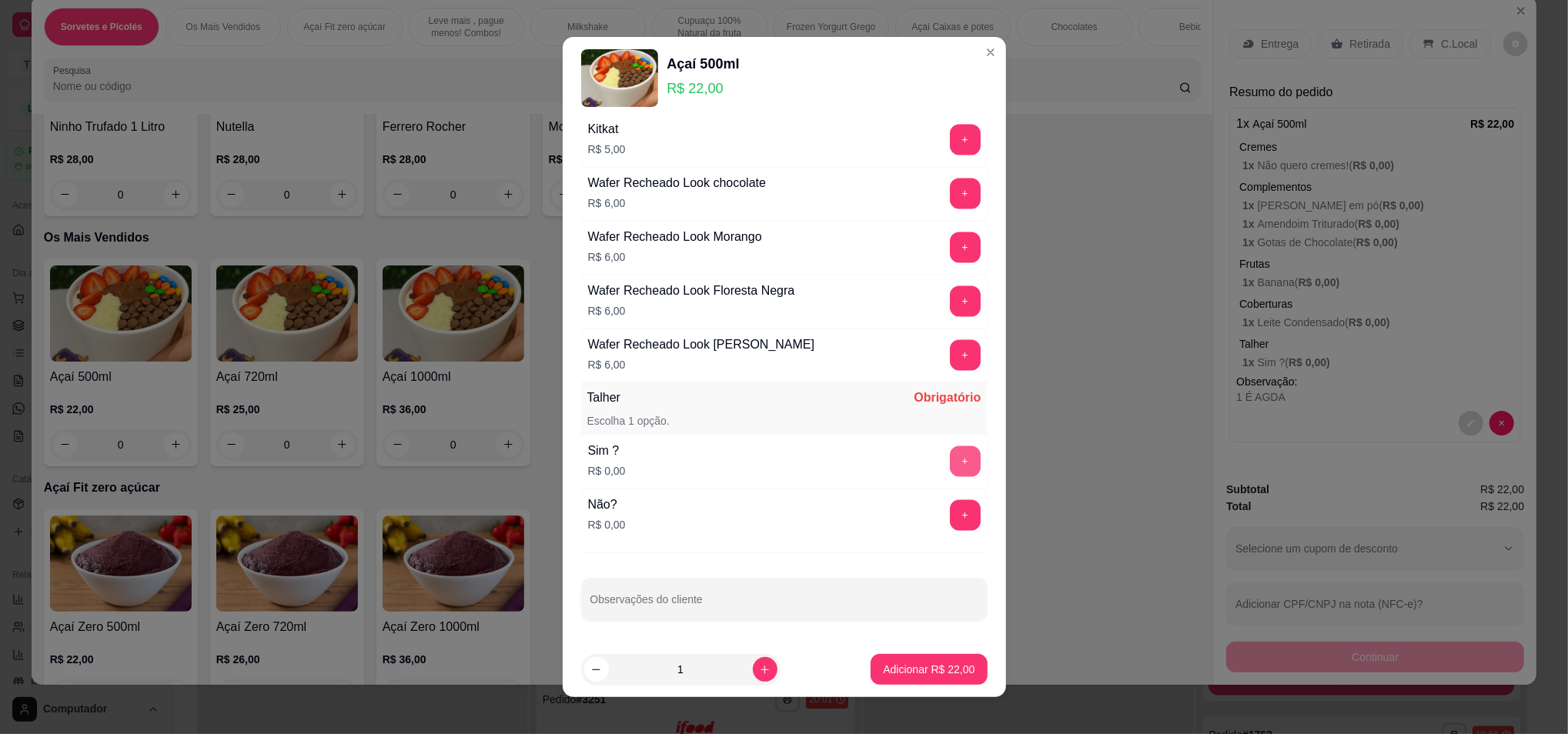
click at [950, 469] on button "+" at bounding box center [966, 462] width 31 height 31
click at [606, 599] on input "Observações do cliente" at bounding box center [784, 606] width 388 height 15
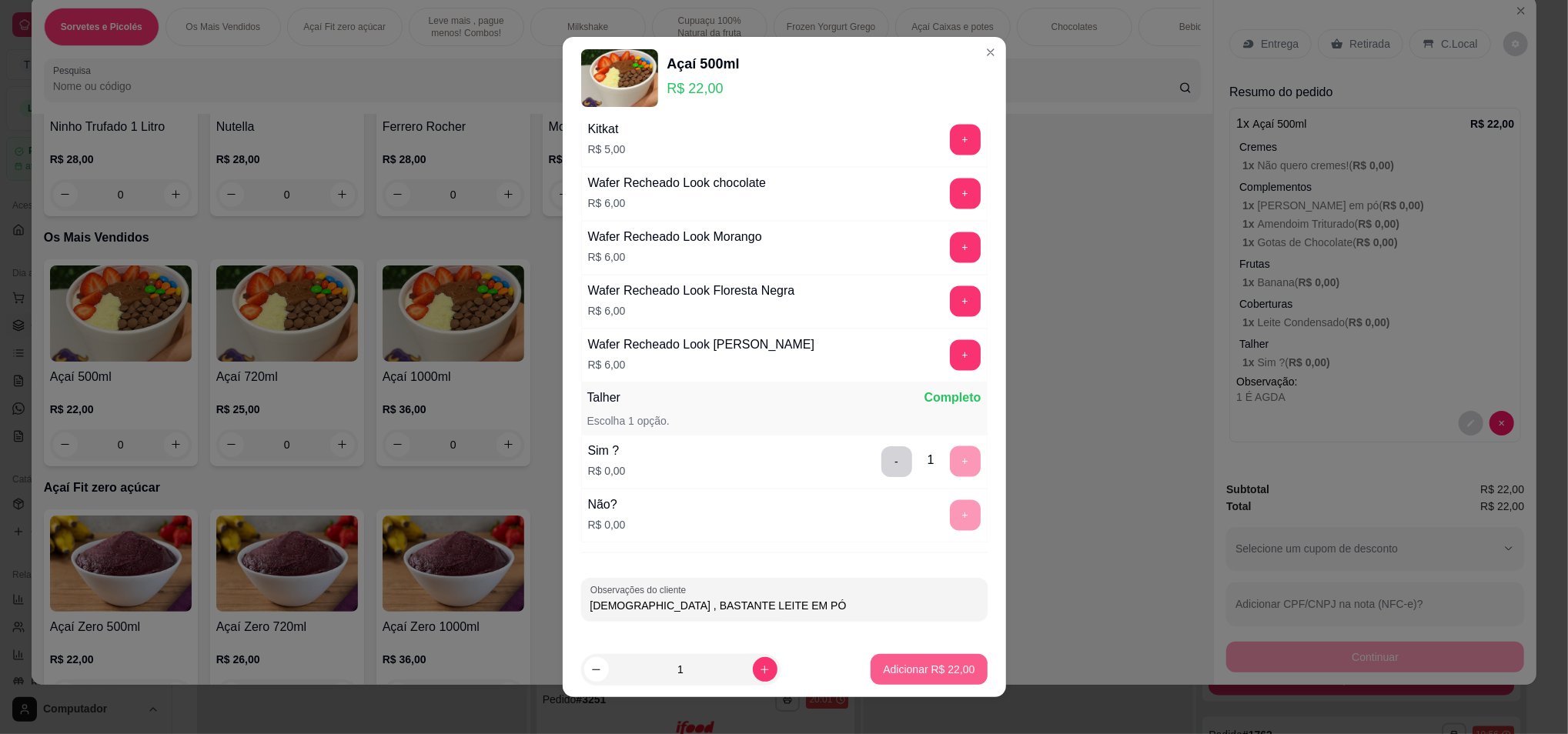
type input "[DEMOGRAPHIC_DATA] , BASTANTE LEITE EM PÓ"
click at [929, 666] on p "Adicionar R$ 22,00" at bounding box center [929, 670] width 89 height 15
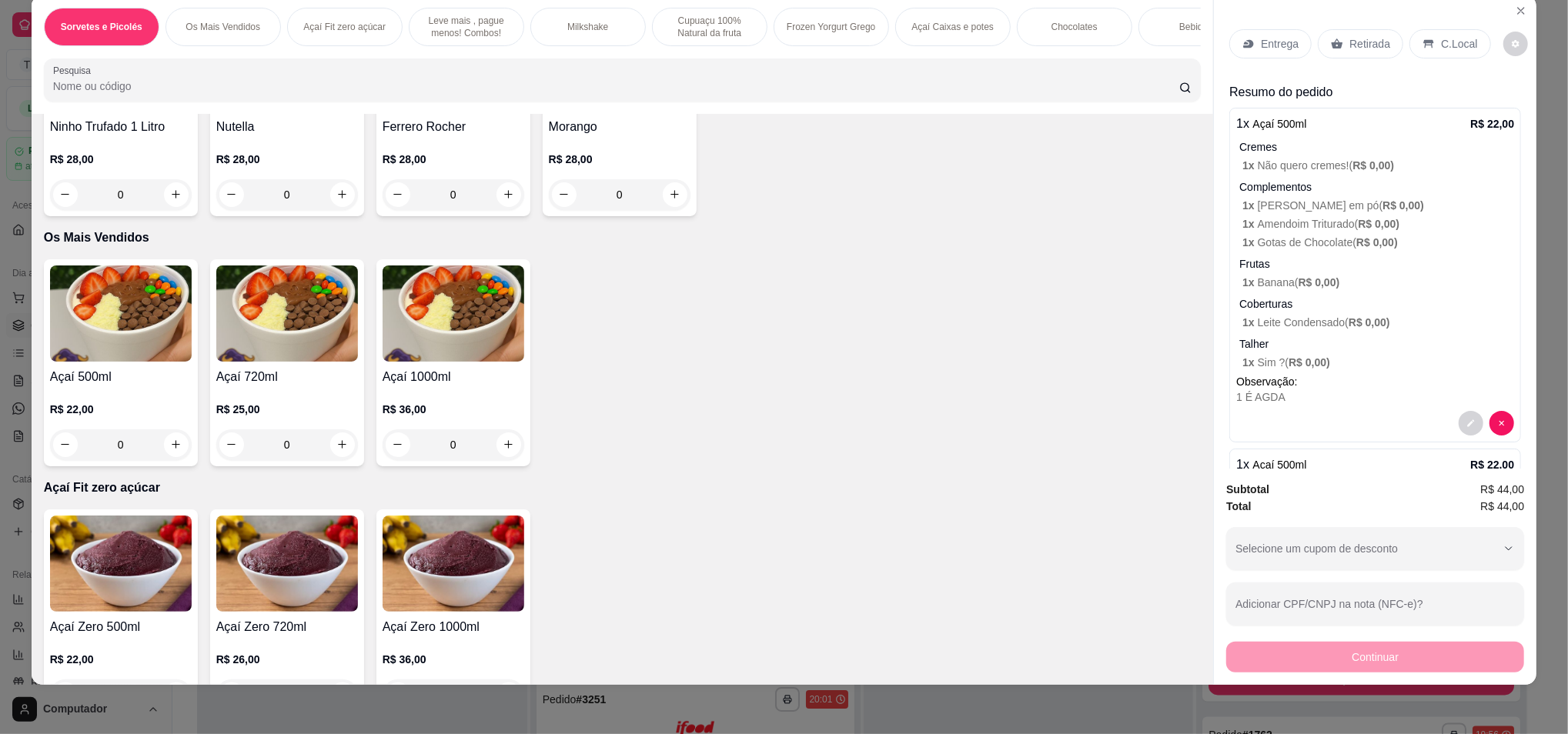
click at [89, 324] on img at bounding box center [120, 313] width 141 height 96
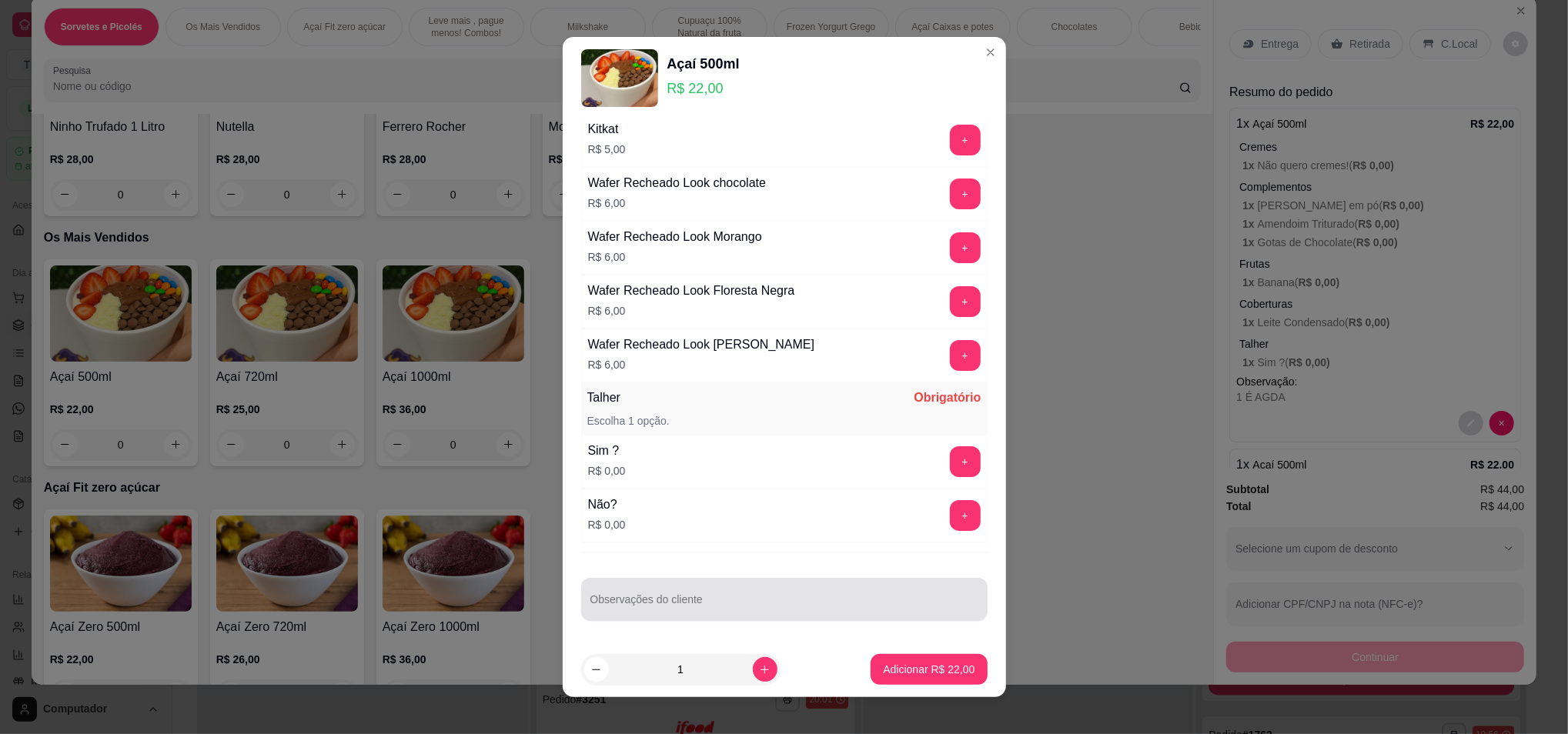
scroll to position [12, 0]
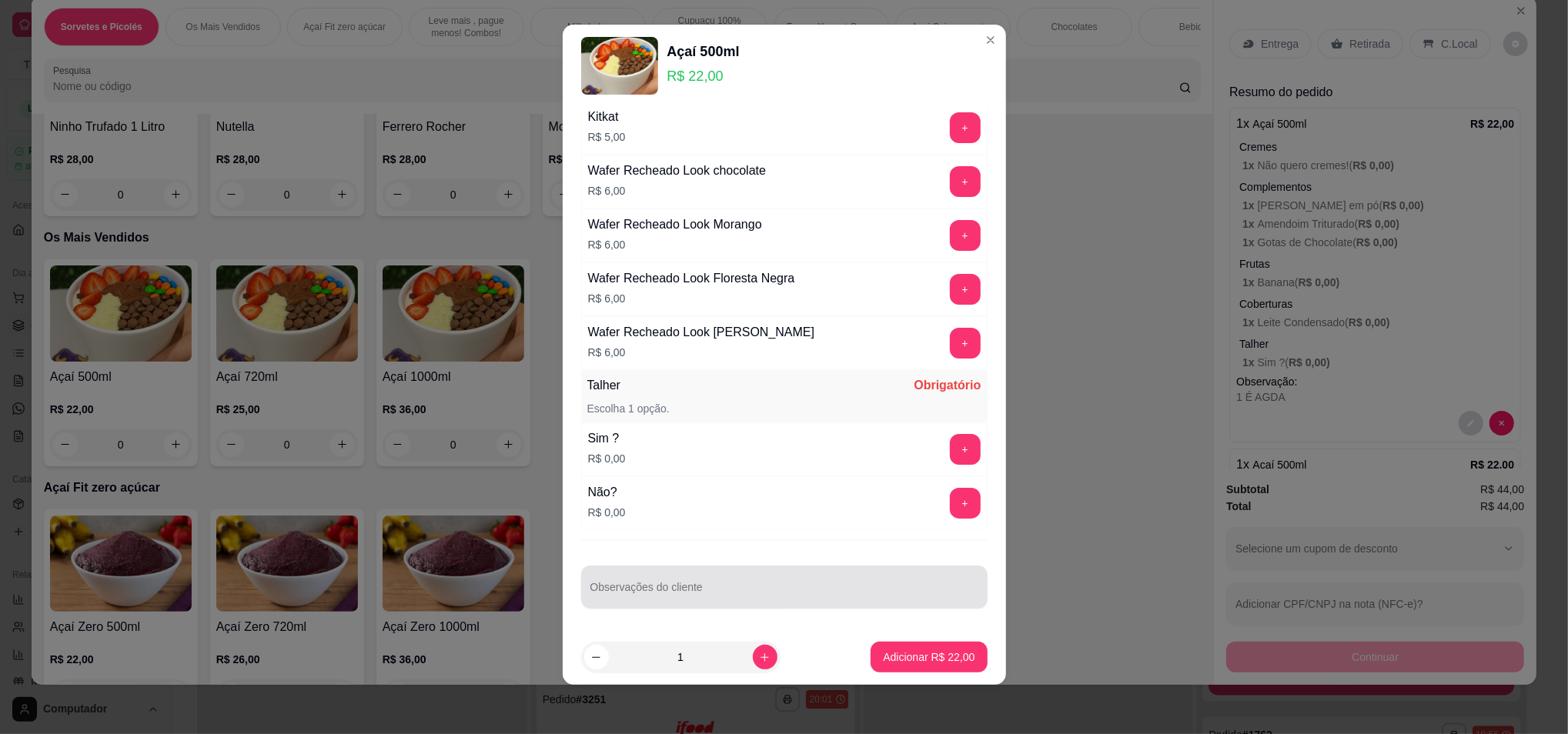
click at [655, 601] on div at bounding box center [784, 588] width 388 height 31
type input "#"
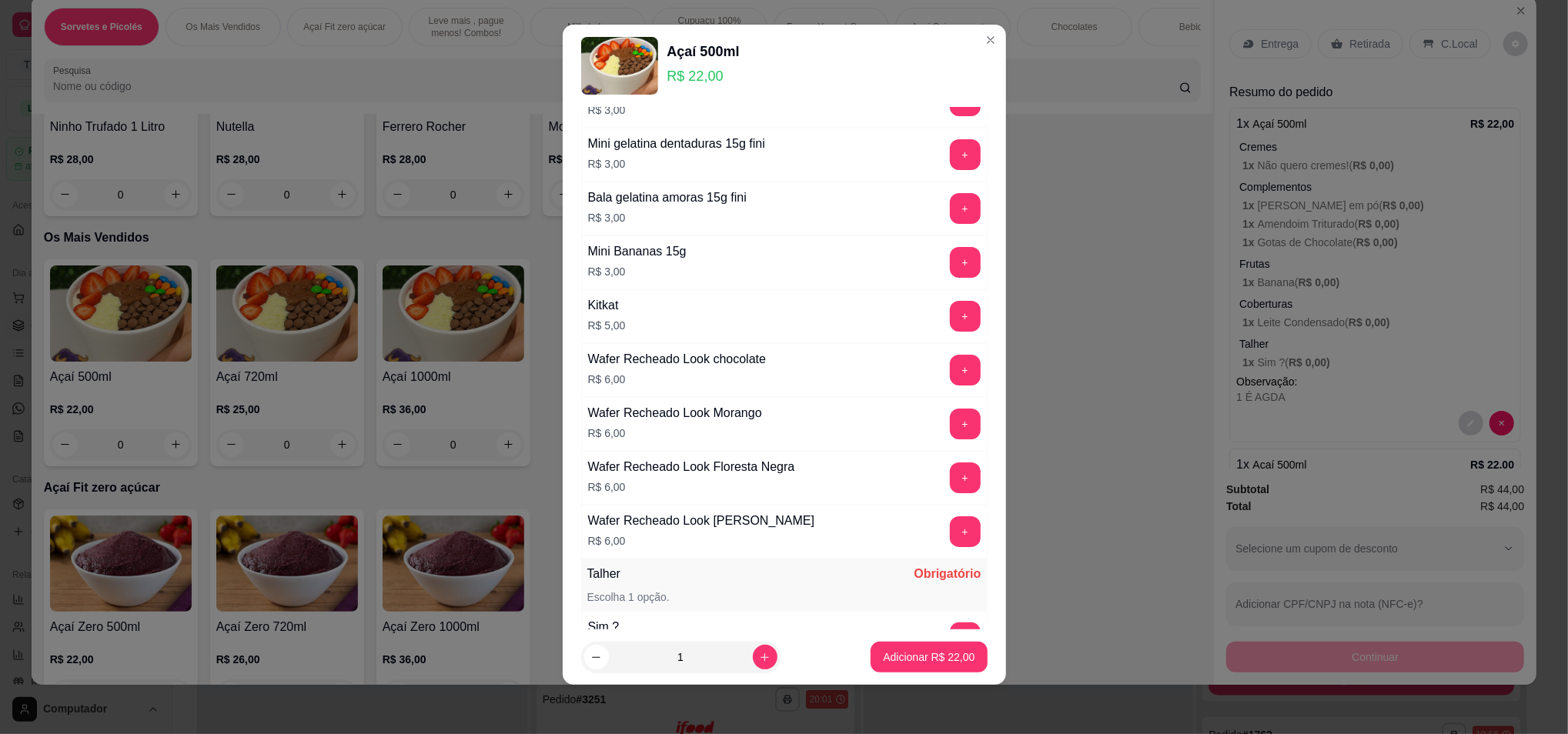
scroll to position [2418, 0]
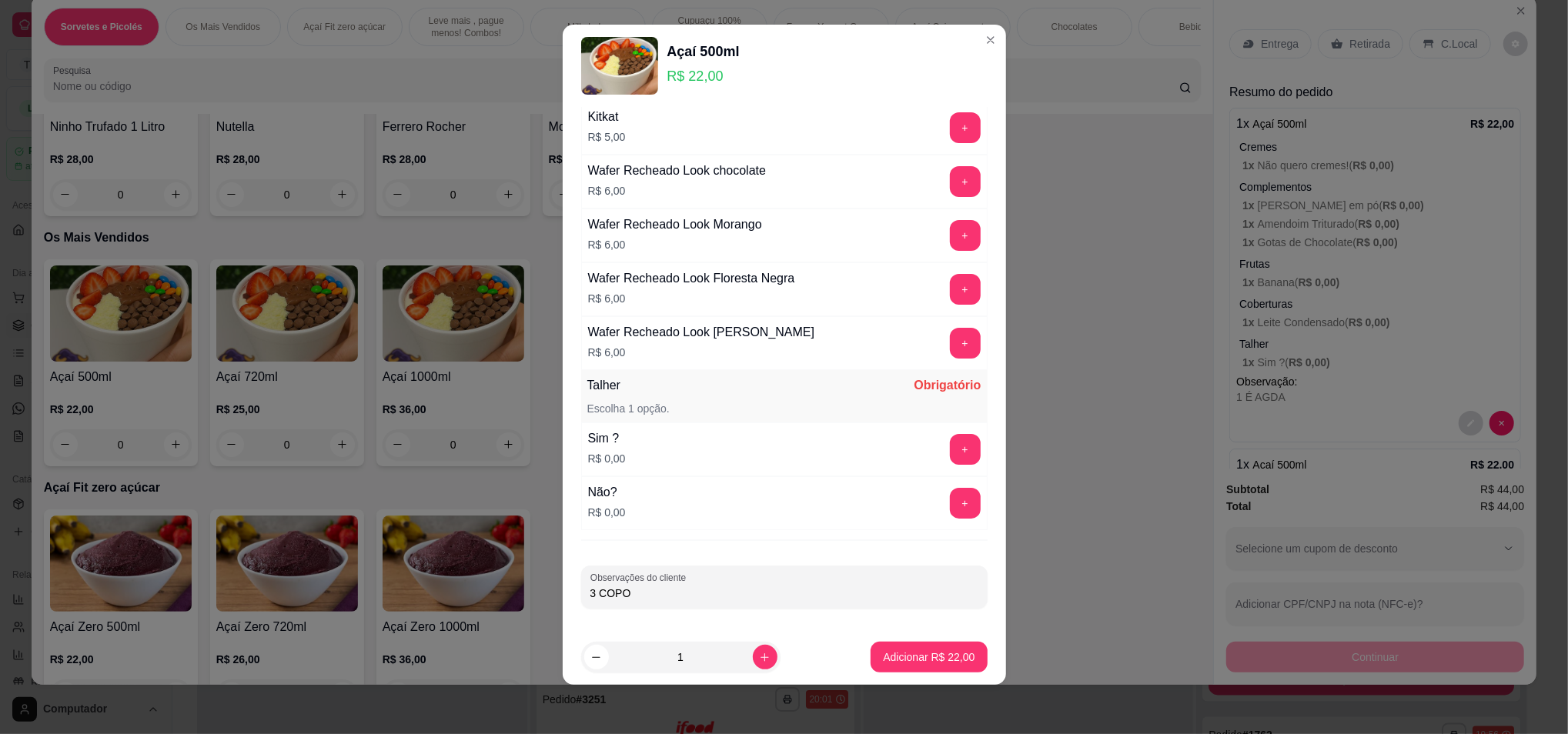
click at [671, 600] on div "3 COPO" at bounding box center [784, 588] width 388 height 31
type input "3"
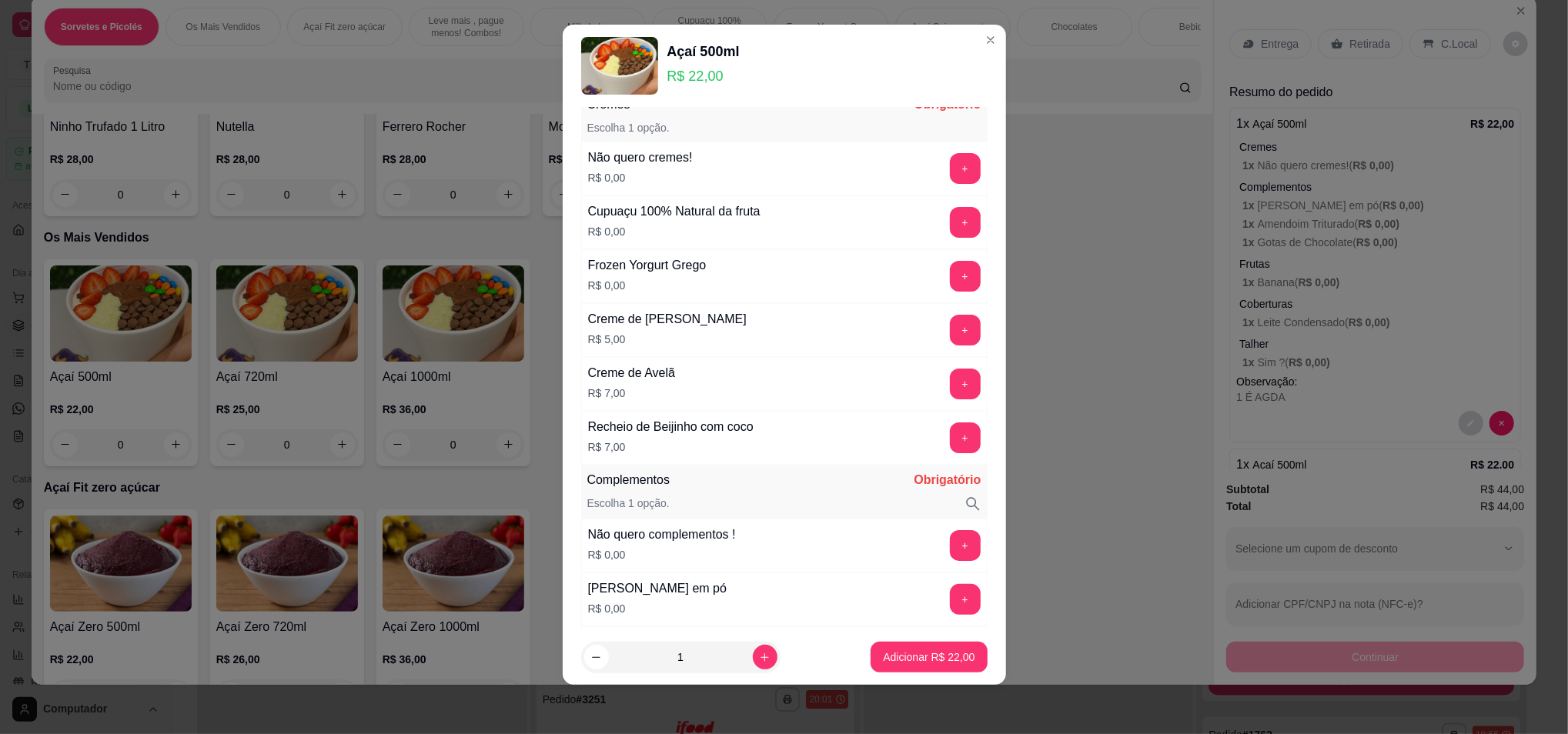
scroll to position [0, 0]
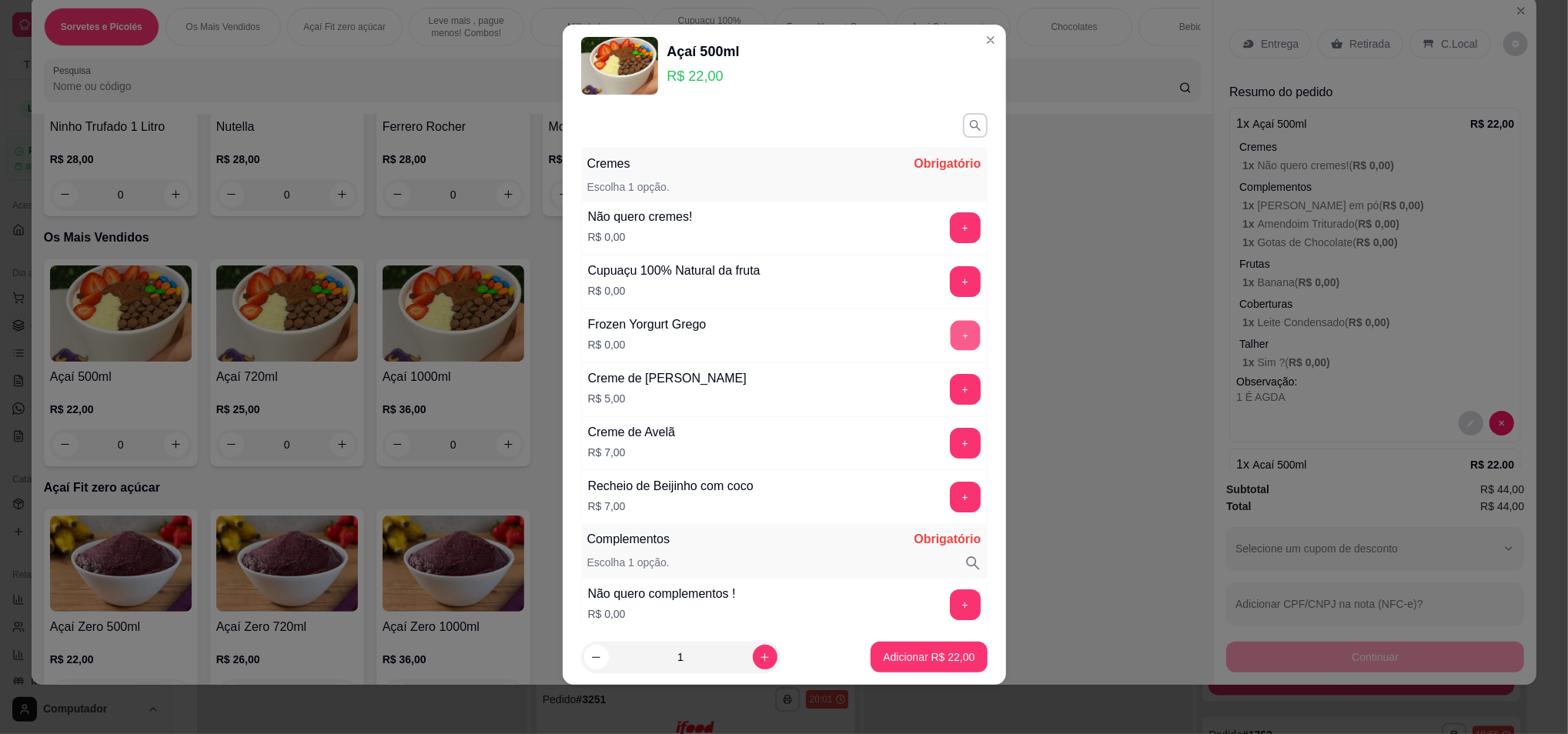
click at [950, 338] on button "+" at bounding box center [965, 335] width 30 height 30
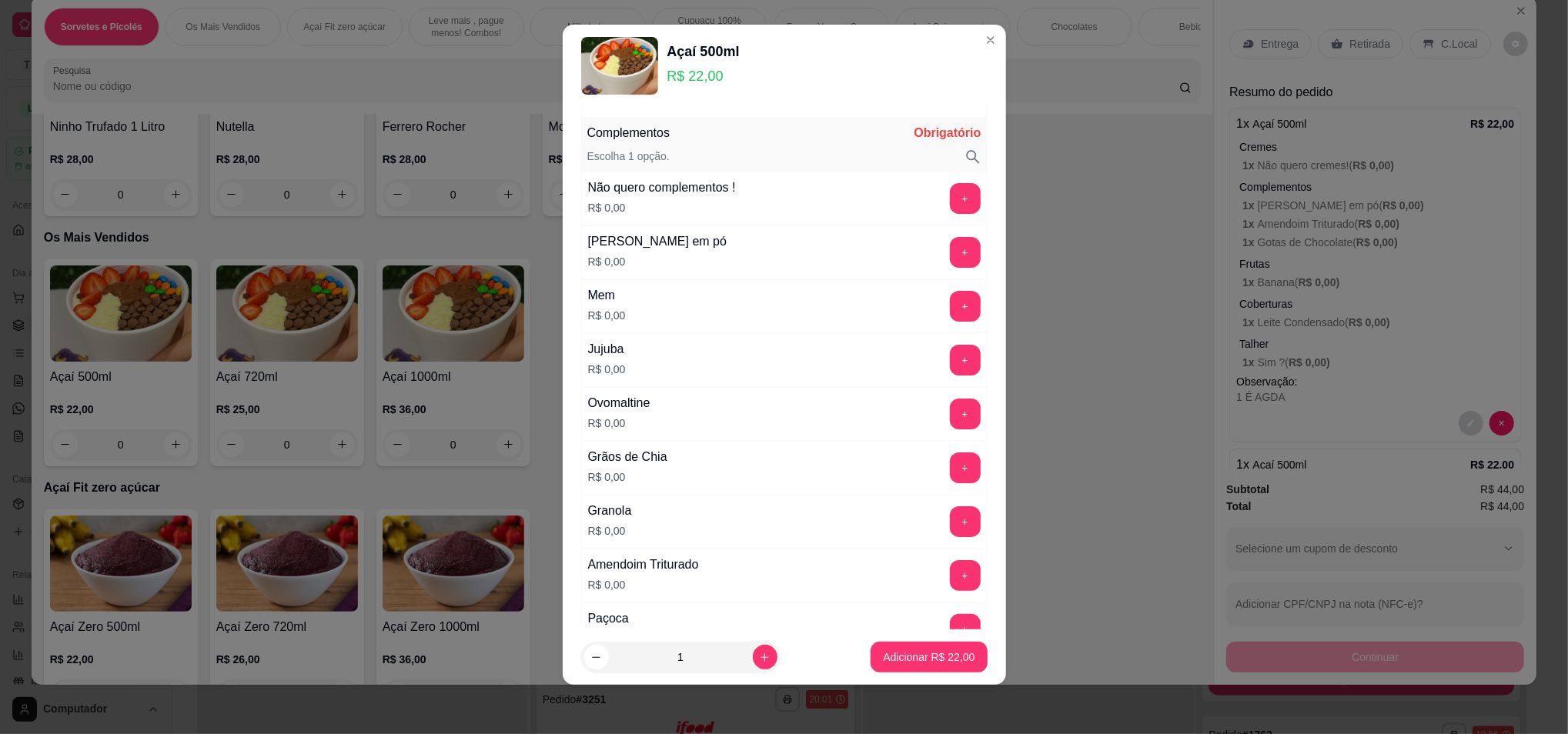
scroll to position [410, 0]
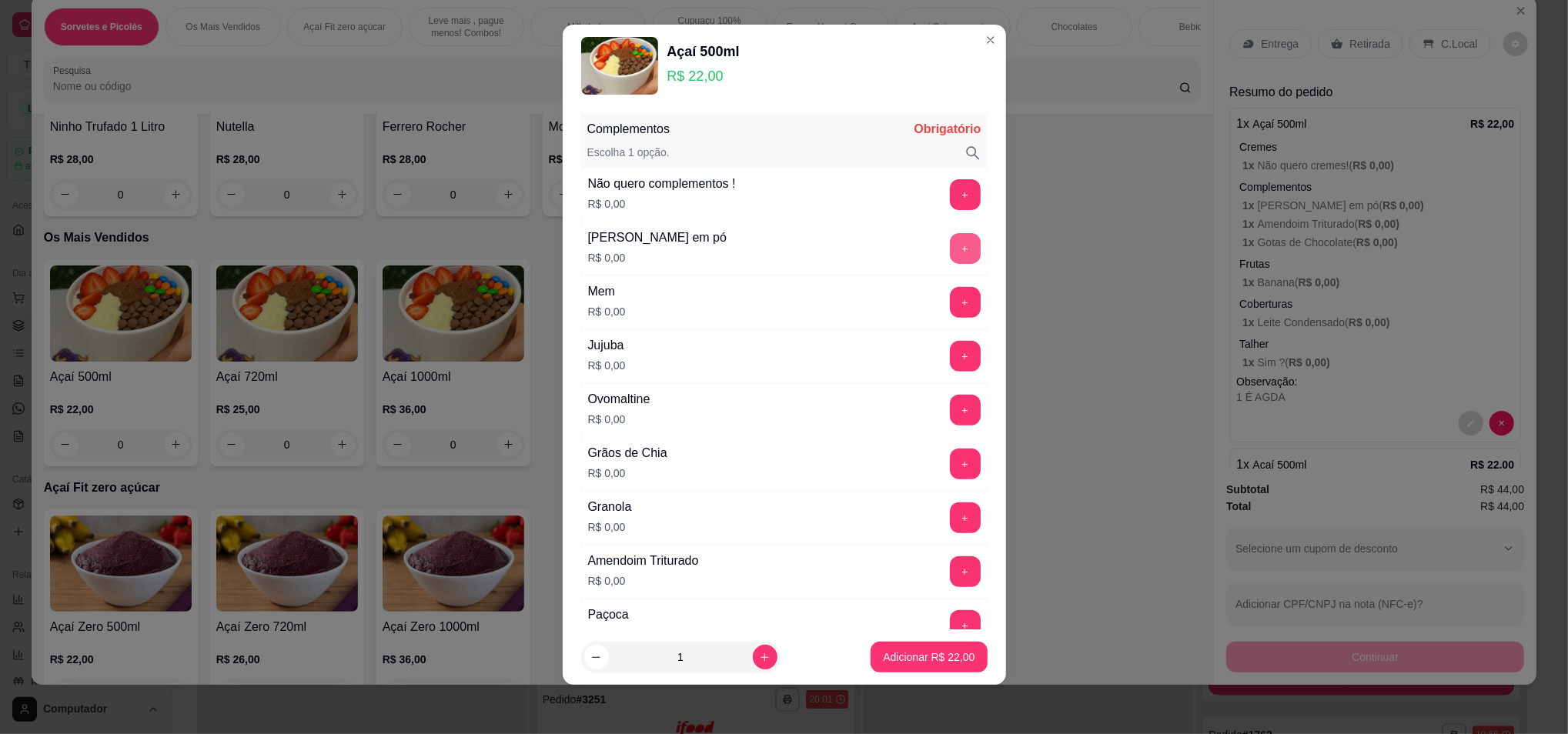
click at [950, 251] on button "+" at bounding box center [966, 248] width 31 height 31
click at [950, 250] on button "+" at bounding box center [966, 248] width 31 height 31
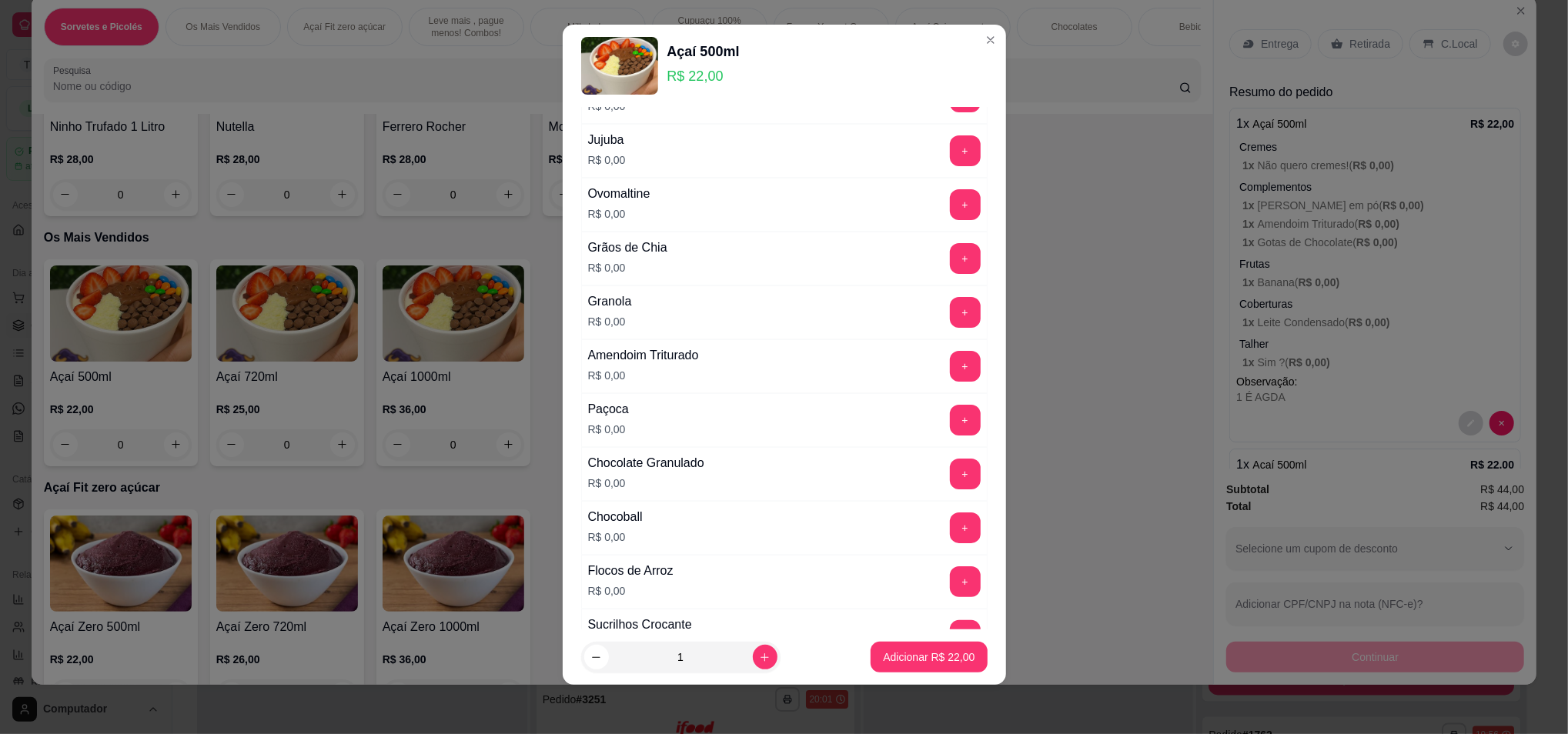
scroll to position [718, 0]
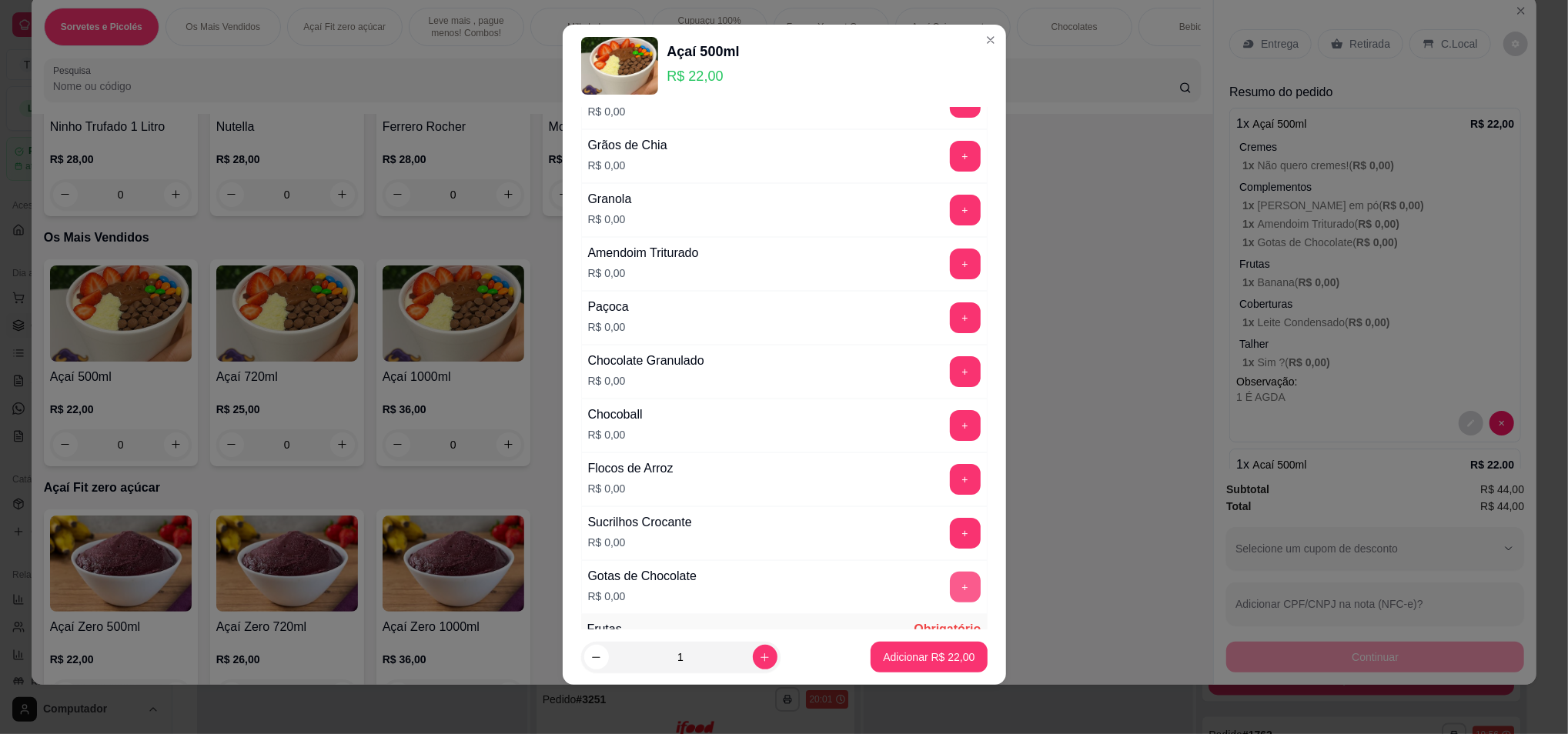
click at [950, 594] on button "+" at bounding box center [966, 588] width 31 height 31
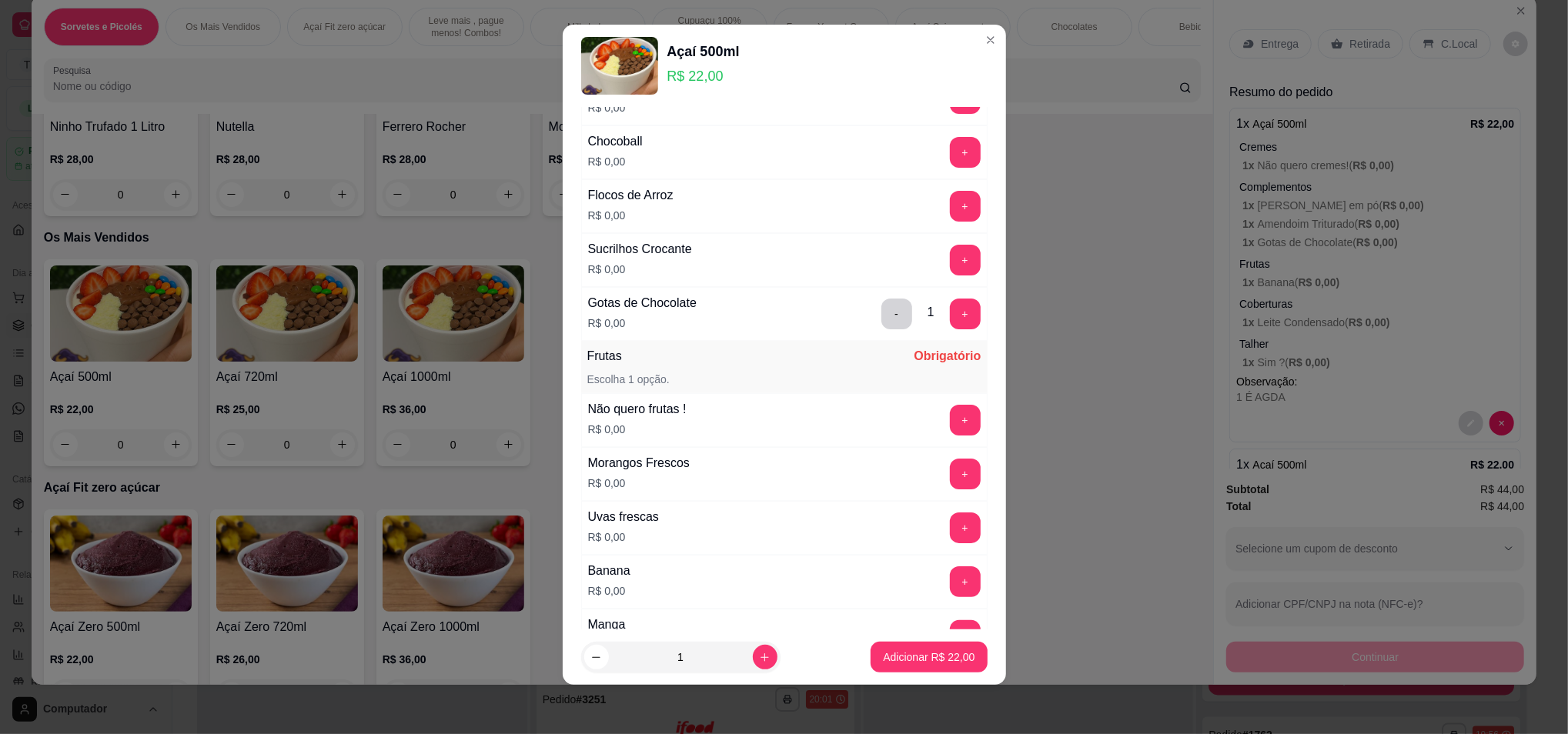
scroll to position [1026, 0]
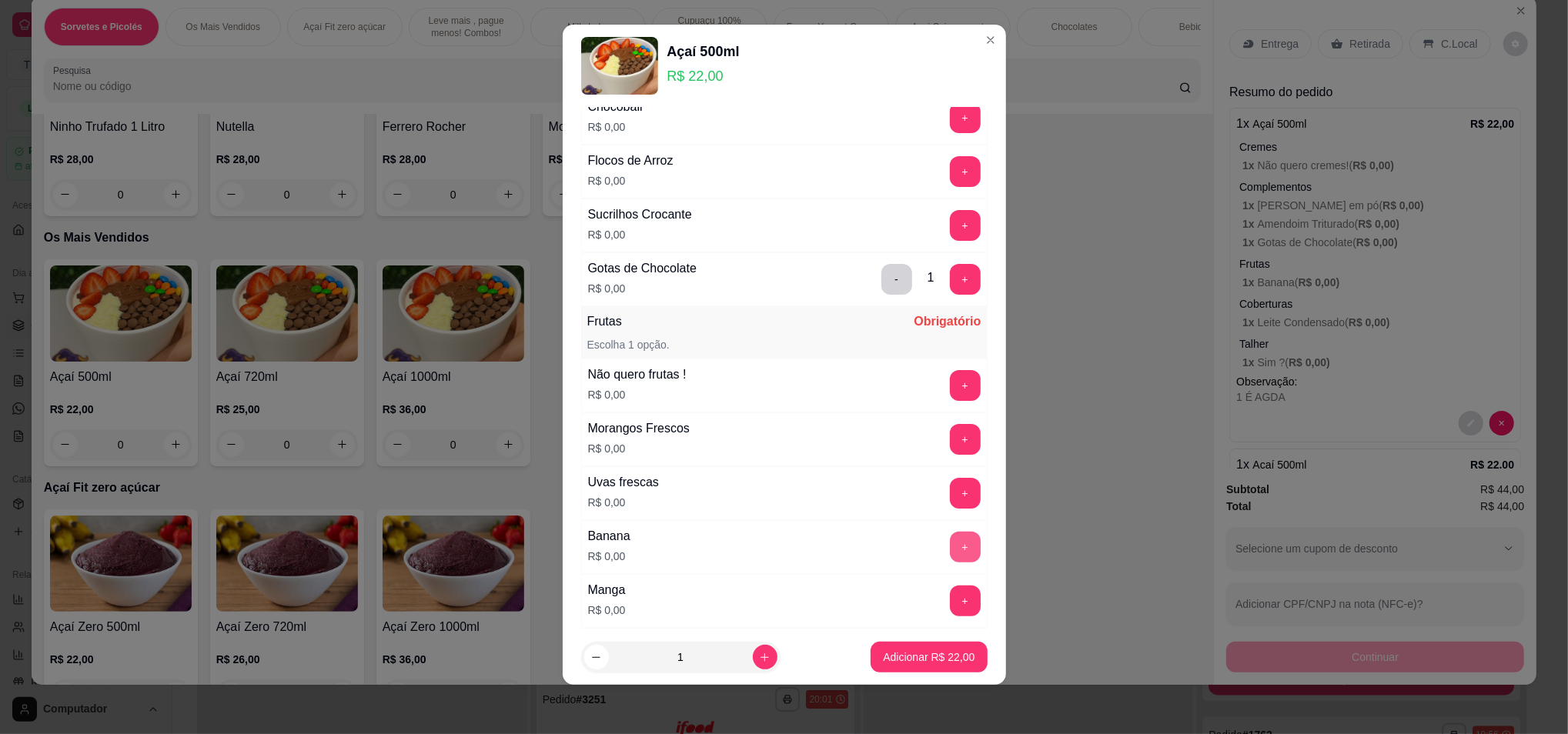
click at [950, 554] on button "+" at bounding box center [966, 547] width 31 height 31
click at [950, 433] on button "+" at bounding box center [966, 439] width 31 height 31
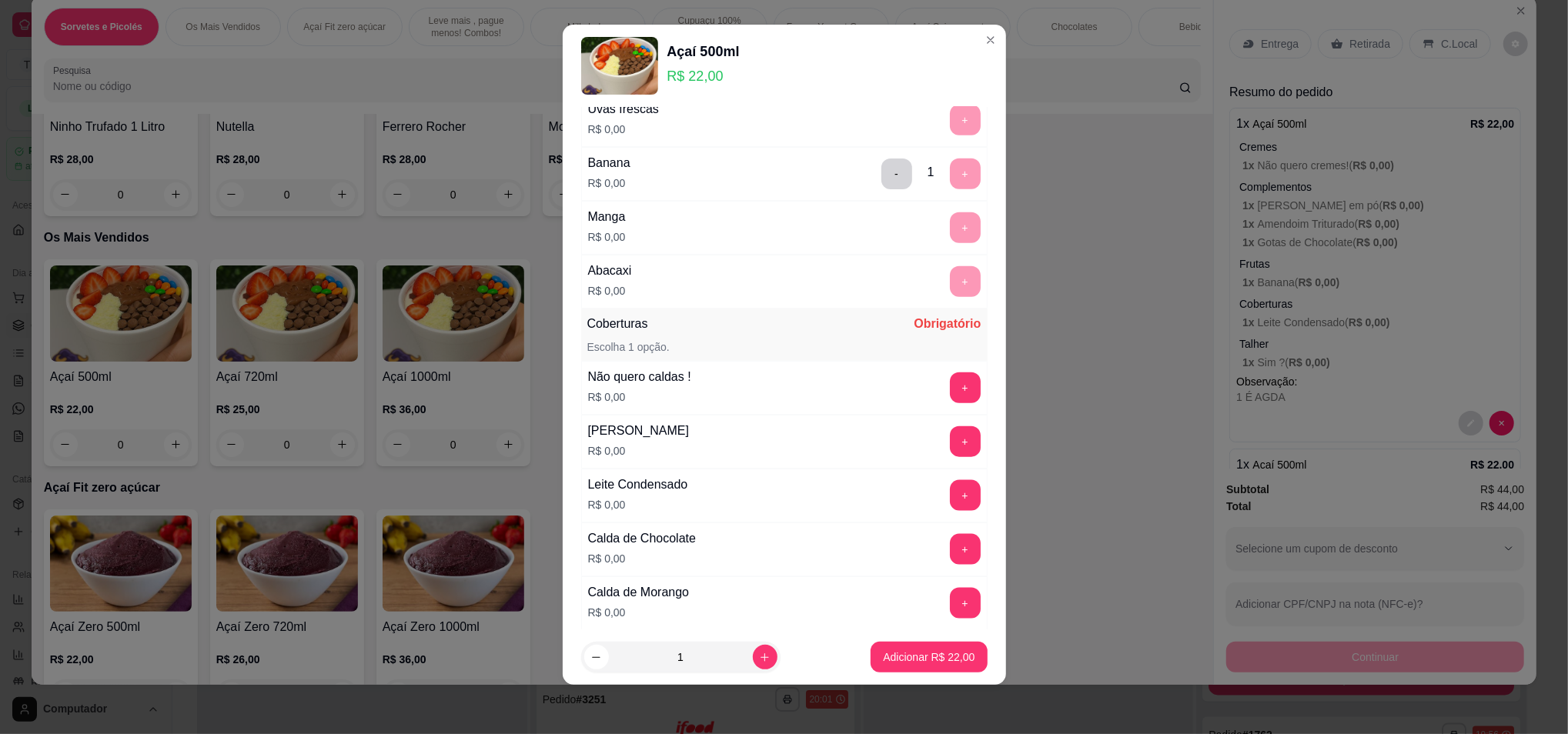
scroll to position [1436, 0]
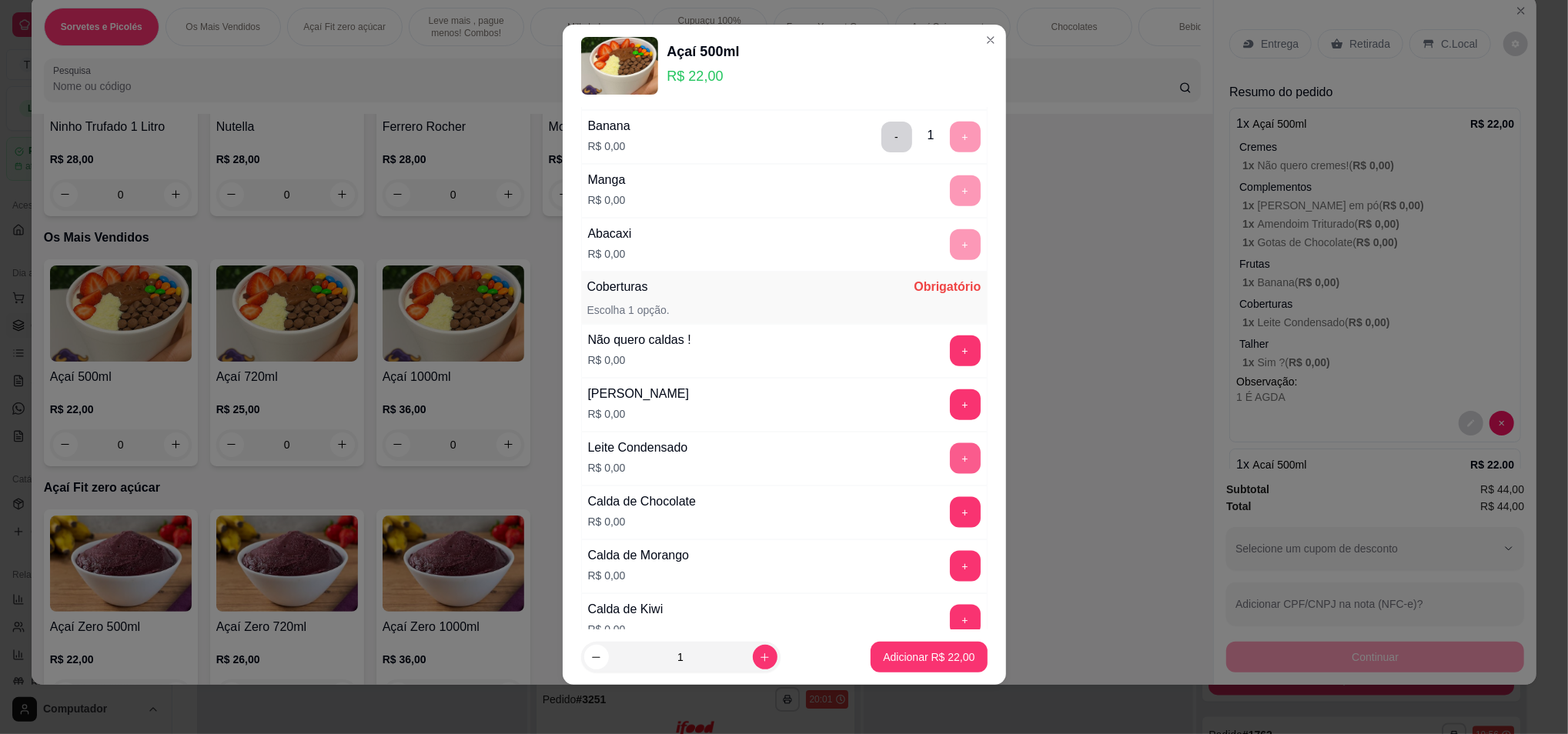
click at [950, 466] on button "+" at bounding box center [966, 459] width 31 height 31
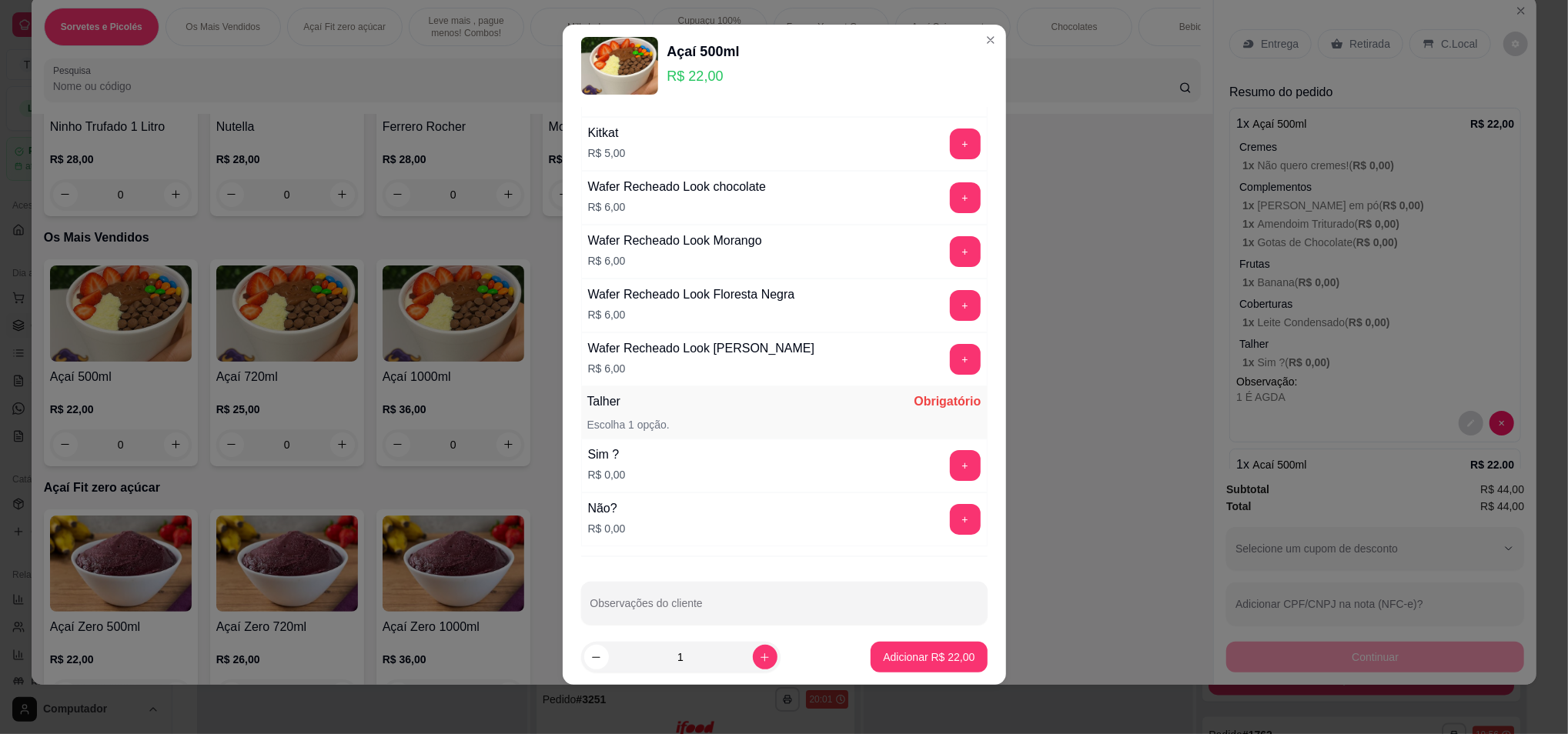
scroll to position [2418, 0]
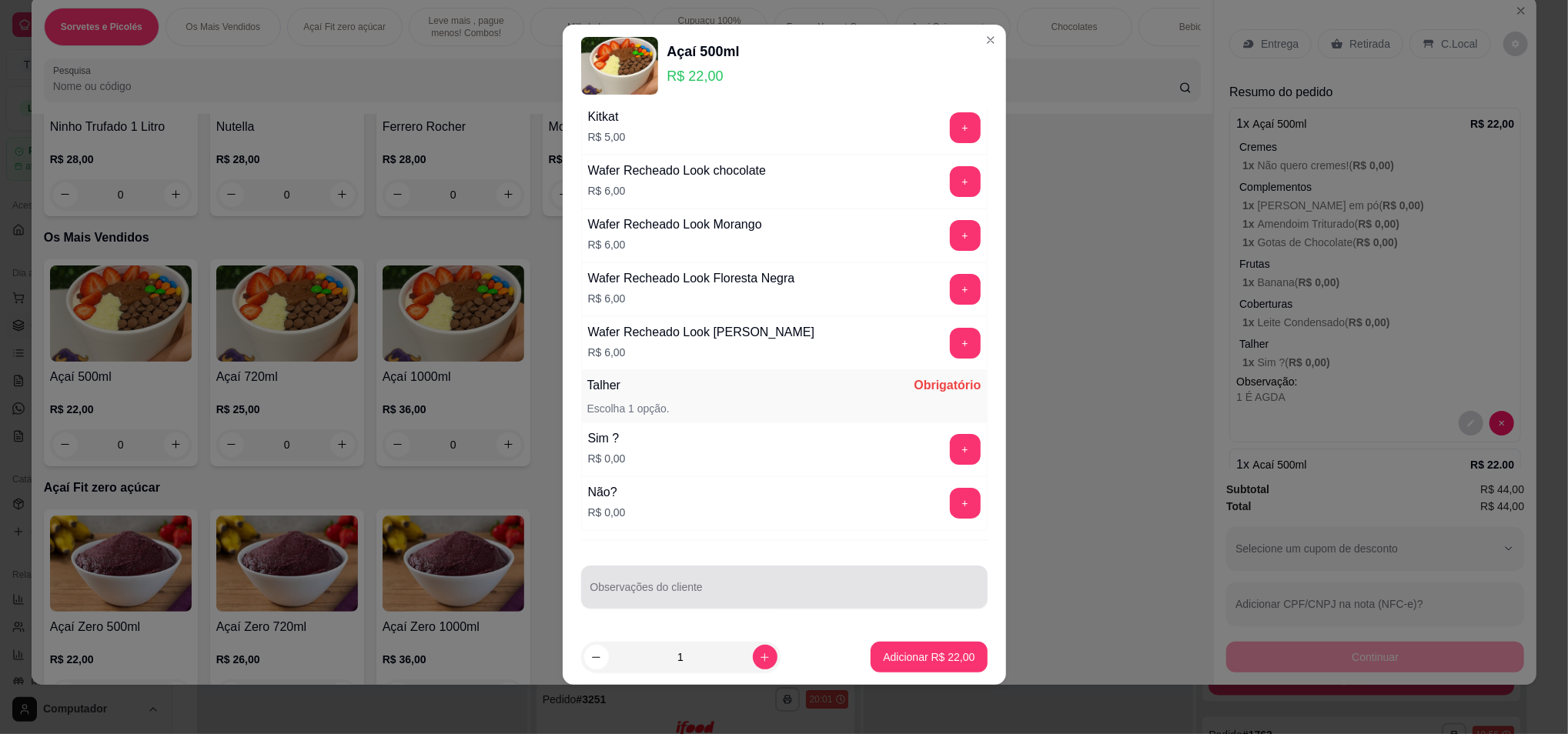
click at [686, 582] on div at bounding box center [784, 588] width 388 height 31
type input "FRUTAS SO EM CIMA ,,,,[PERSON_NAME]"
click at [950, 451] on button "+" at bounding box center [965, 449] width 30 height 30
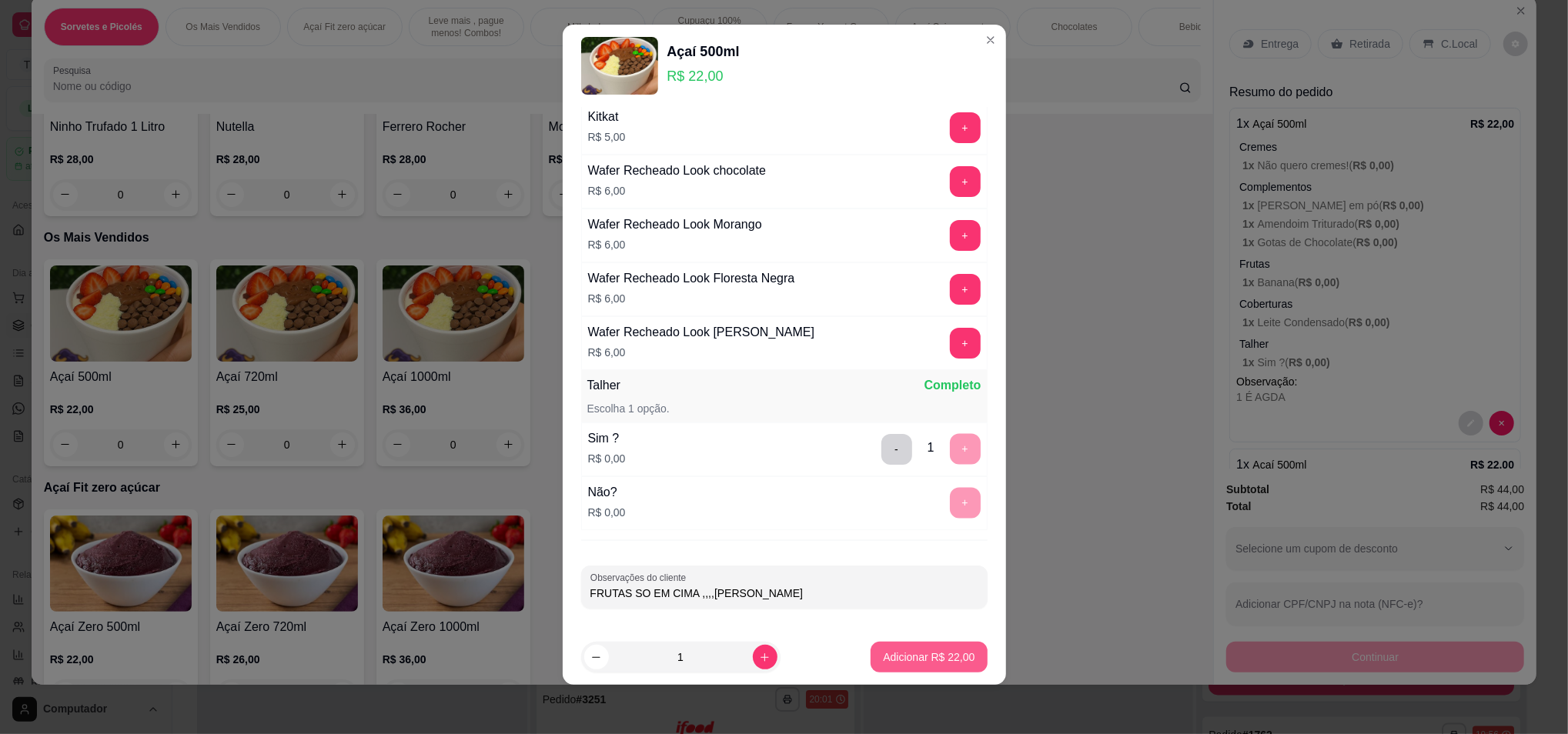
click at [905, 653] on button "Adicionar R$ 22,00" at bounding box center [929, 657] width 117 height 31
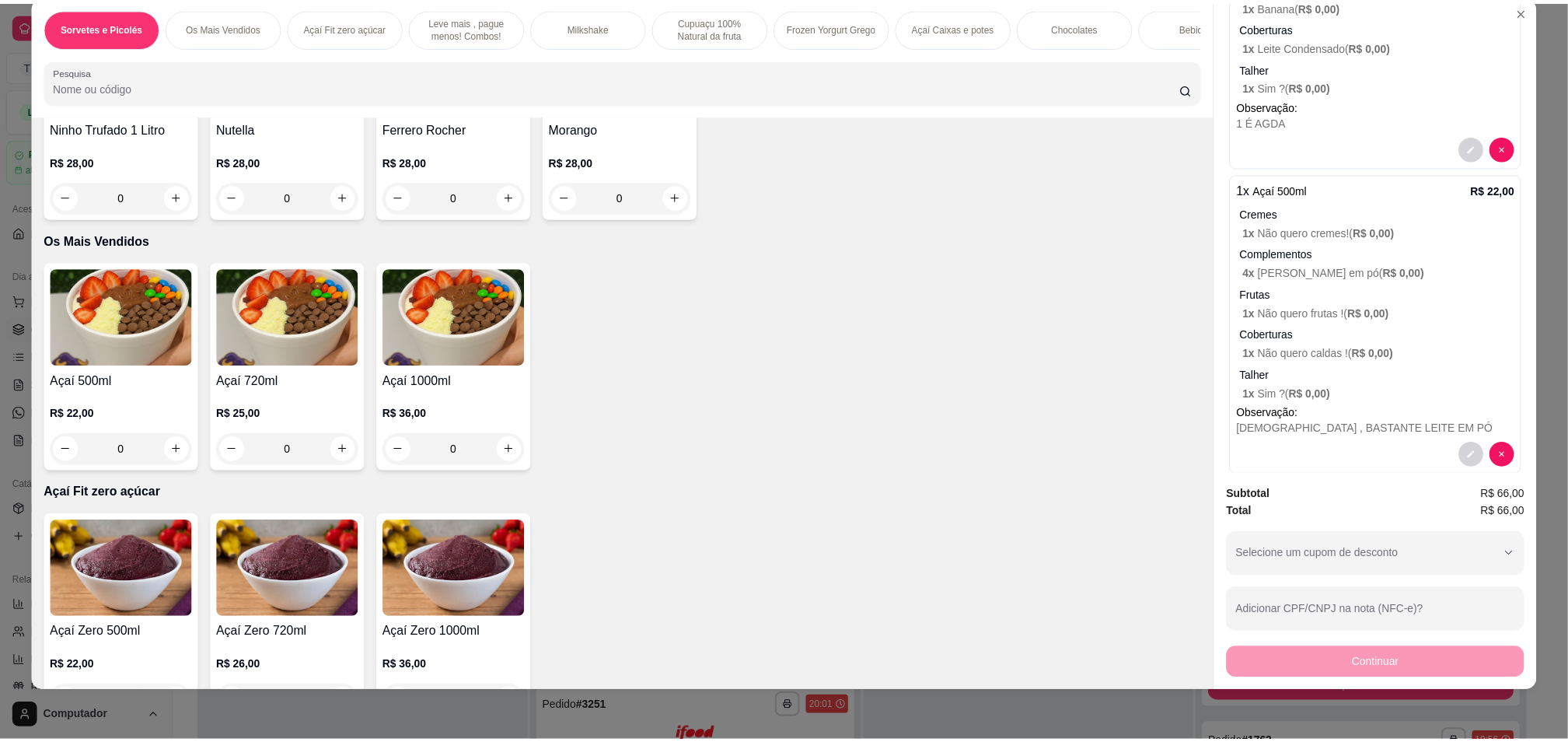
scroll to position [0, 0]
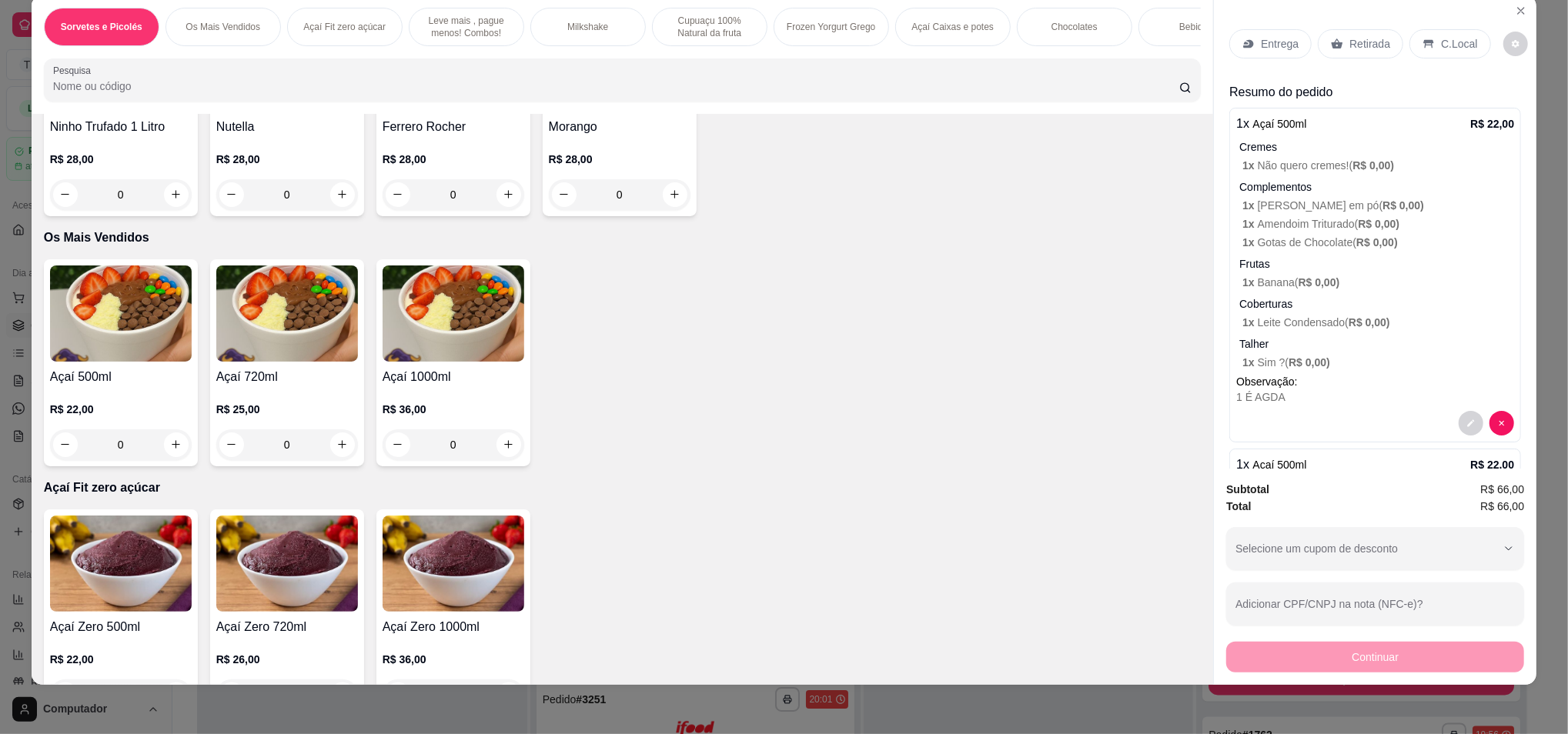
click at [1353, 50] on p "Retirada" at bounding box center [1370, 44] width 41 height 15
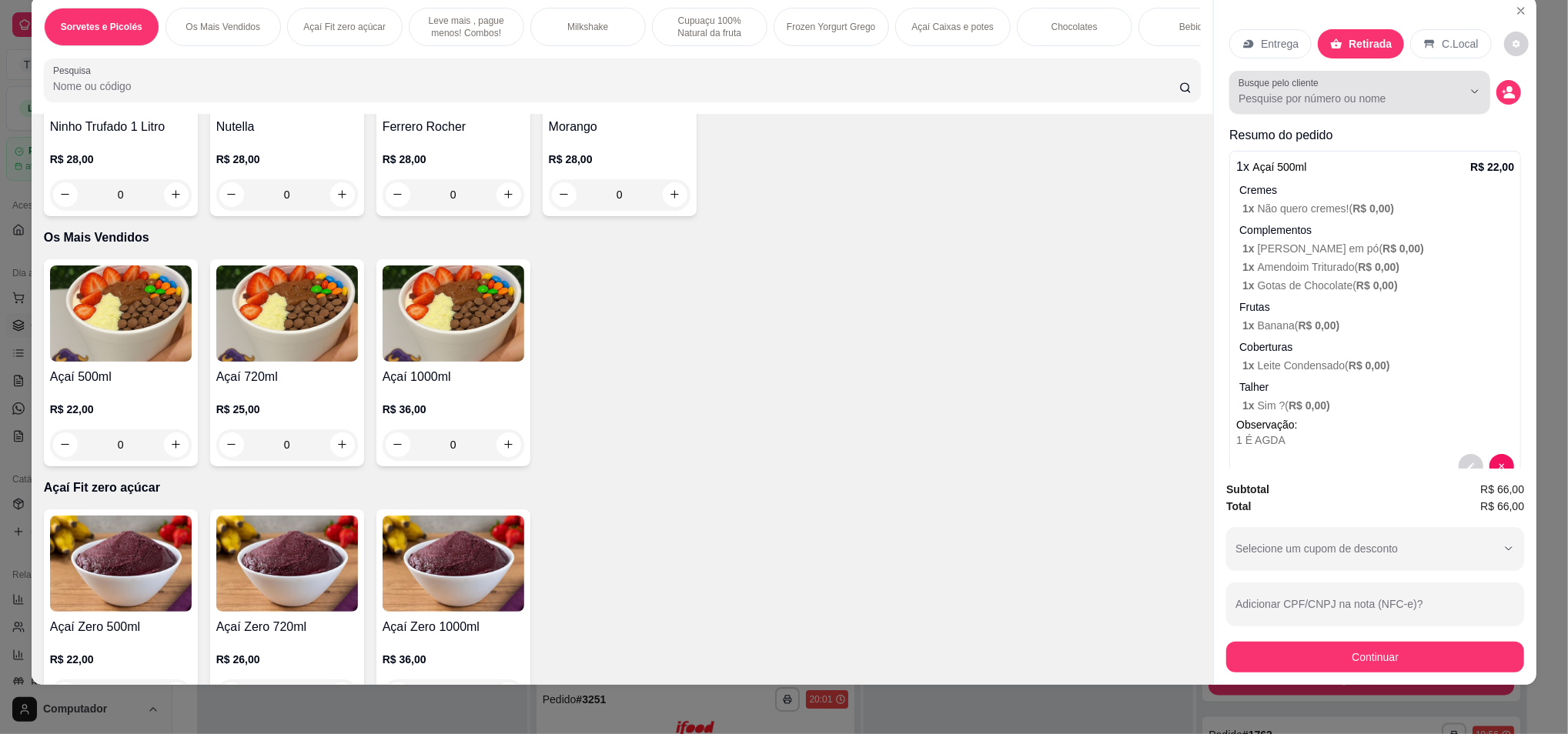
click at [1336, 87] on div at bounding box center [1360, 92] width 242 height 31
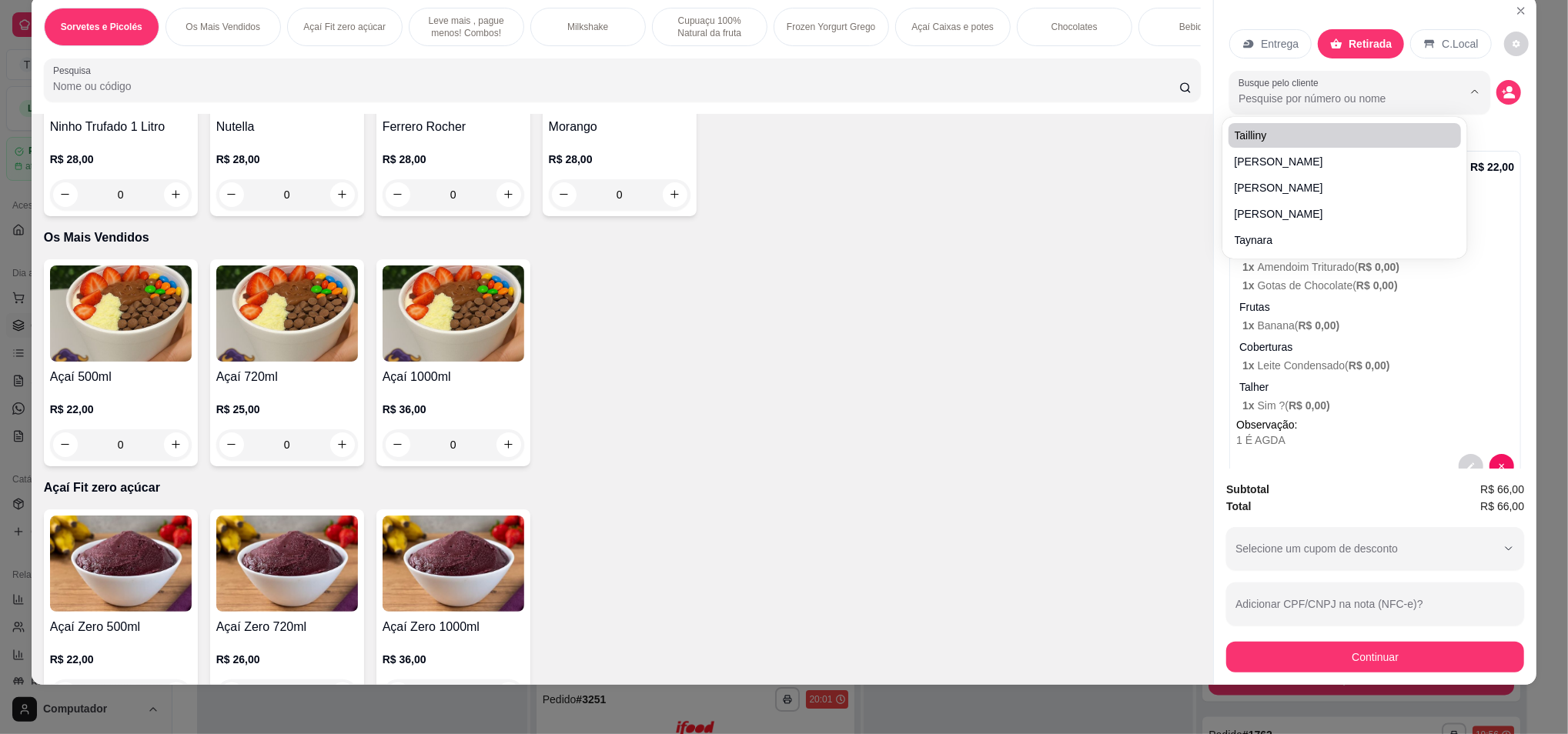
click at [1265, 84] on label "Busque pelo cliente" at bounding box center [1282, 82] width 86 height 13
click at [1265, 91] on input "Busque pelo cliente" at bounding box center [1338, 98] width 200 height 15
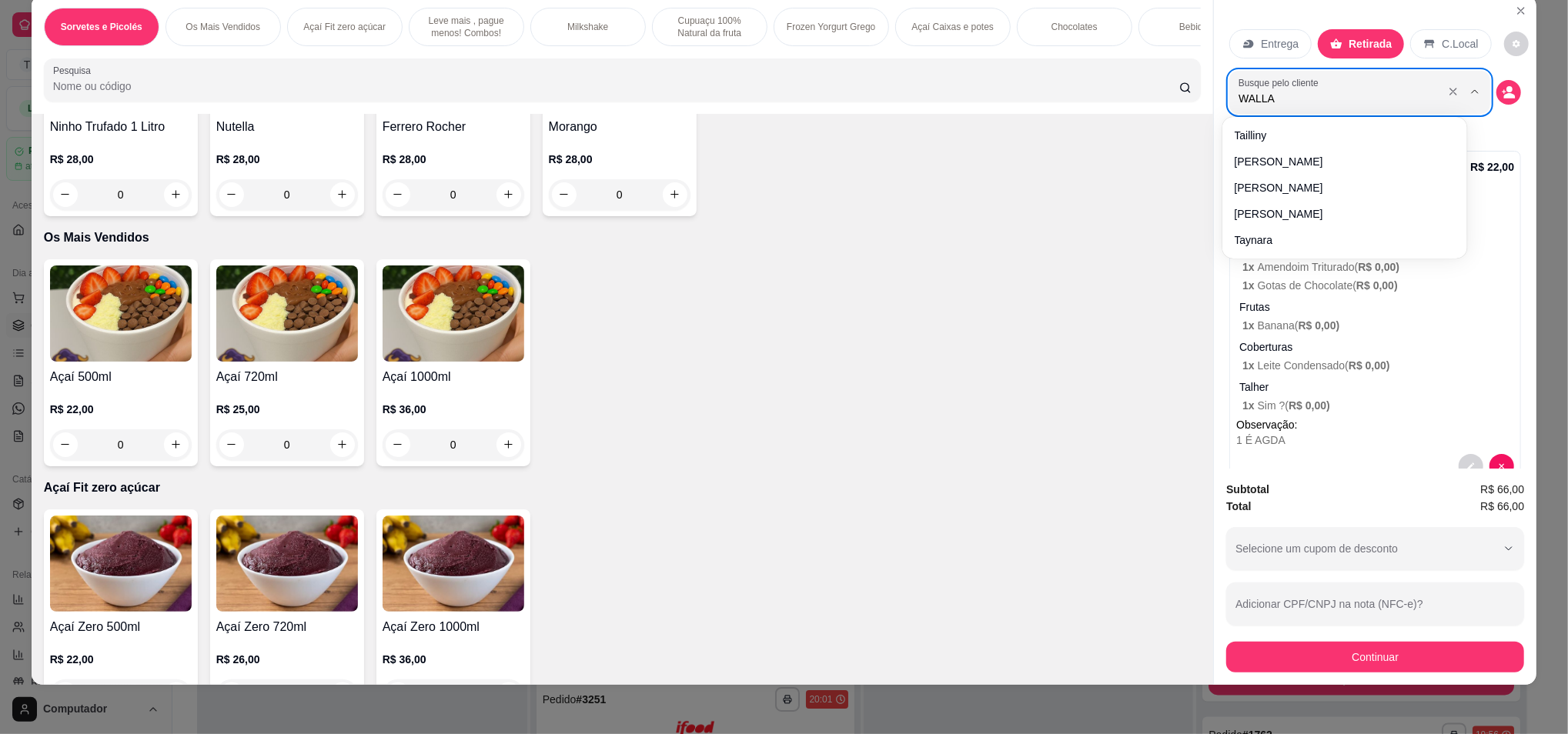
type input "WALLAS"
click at [1073, 114] on div "Sorvetes e Picolés Os Mais Vendidos Açaí Fit zero açúcar Leve mais , pague meno…" at bounding box center [623, 55] width 1182 height 118
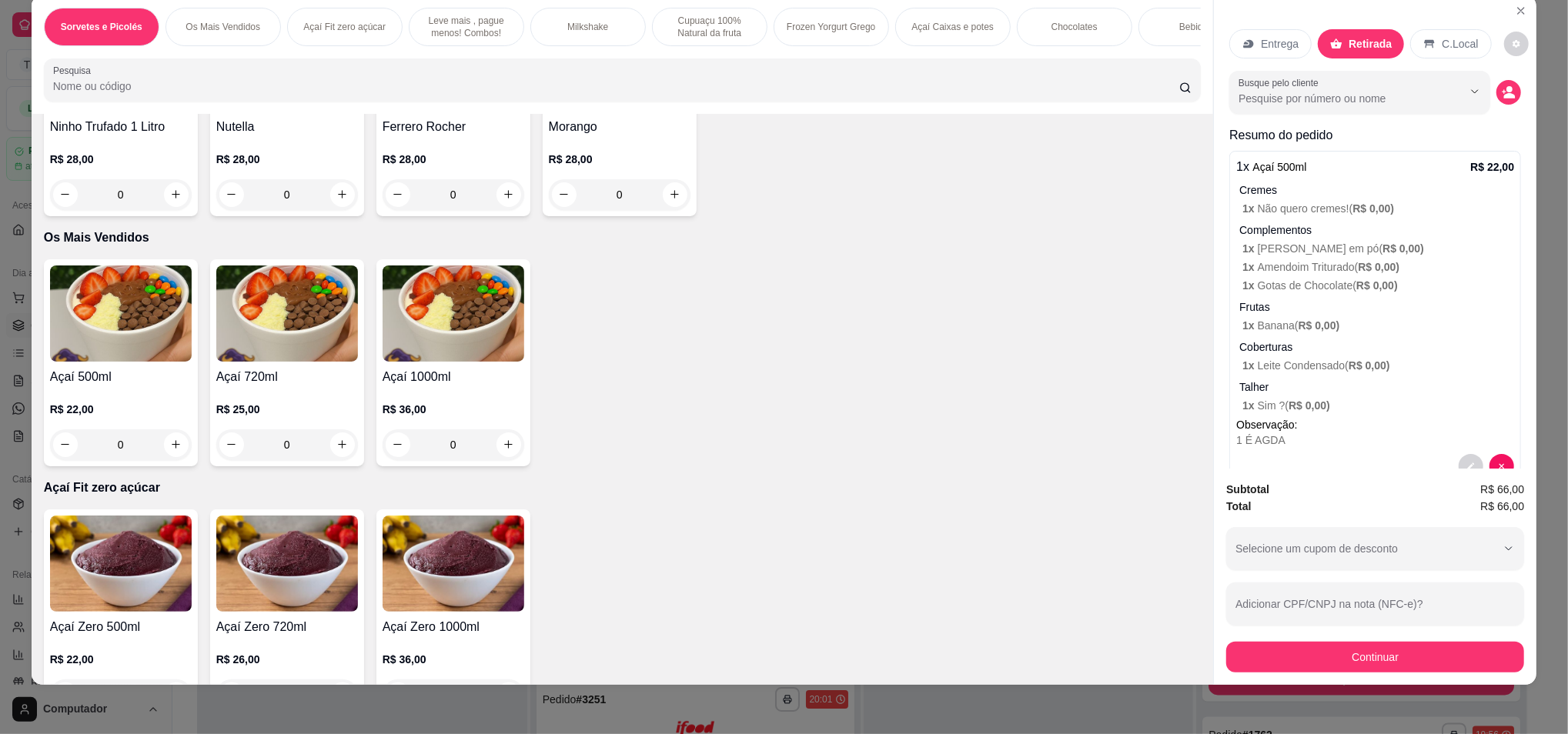
click at [1327, 662] on button "Continuar" at bounding box center [1375, 657] width 298 height 31
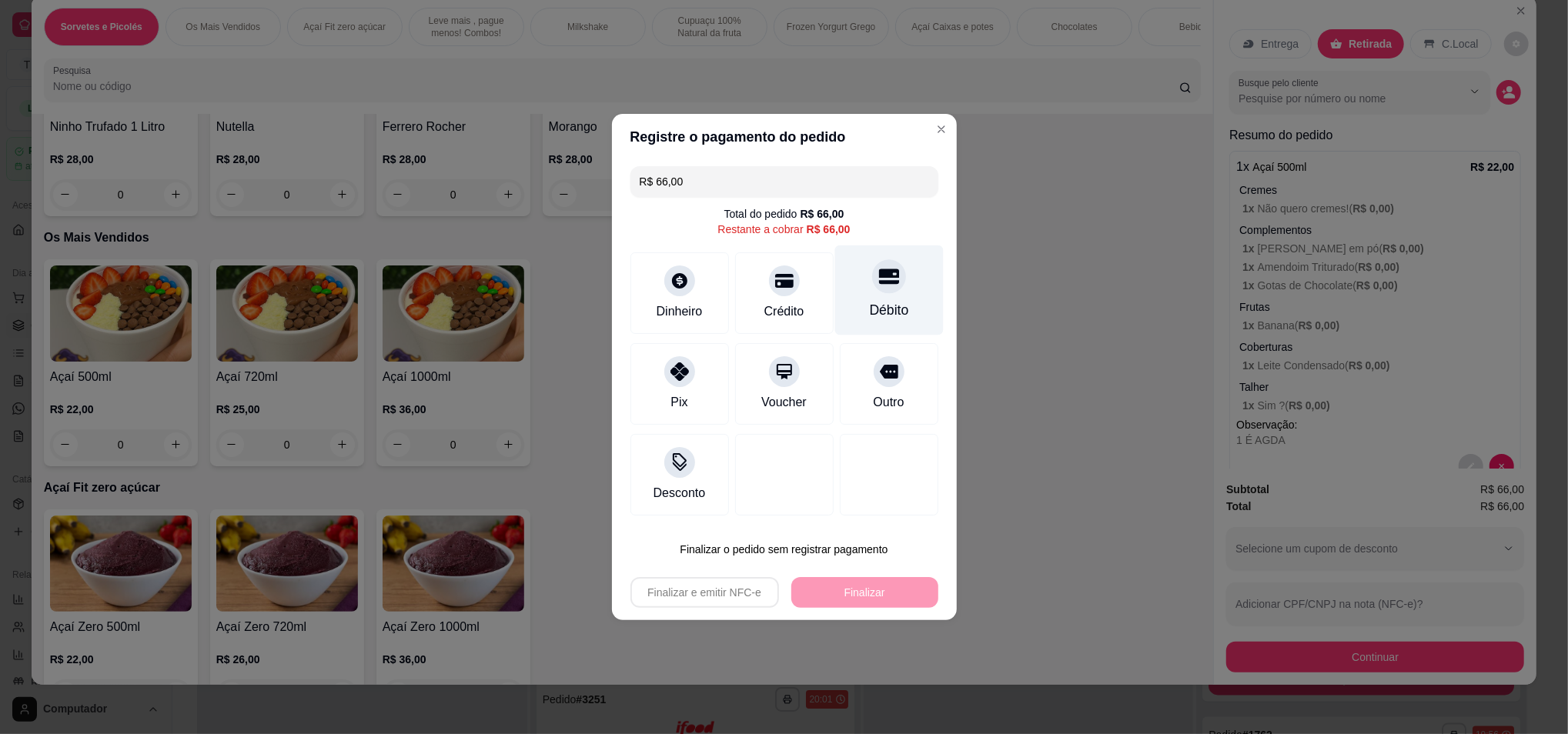
click at [901, 286] on div "Débito" at bounding box center [889, 290] width 109 height 90
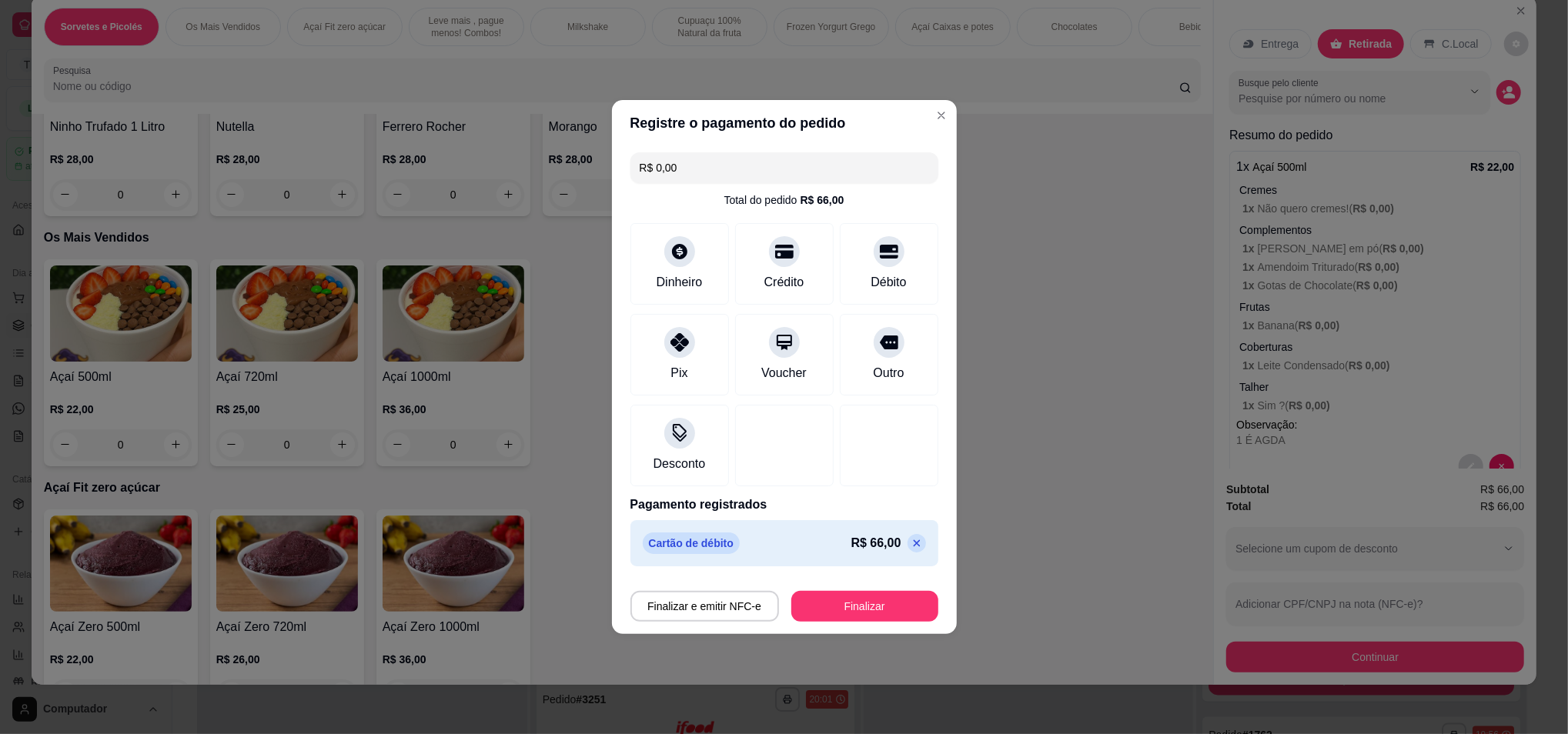
click at [830, 624] on footer "Finalizar e emitir NFC-e Finalizar" at bounding box center [784, 603] width 345 height 62
click at [842, 600] on button "Finalizar" at bounding box center [865, 606] width 147 height 31
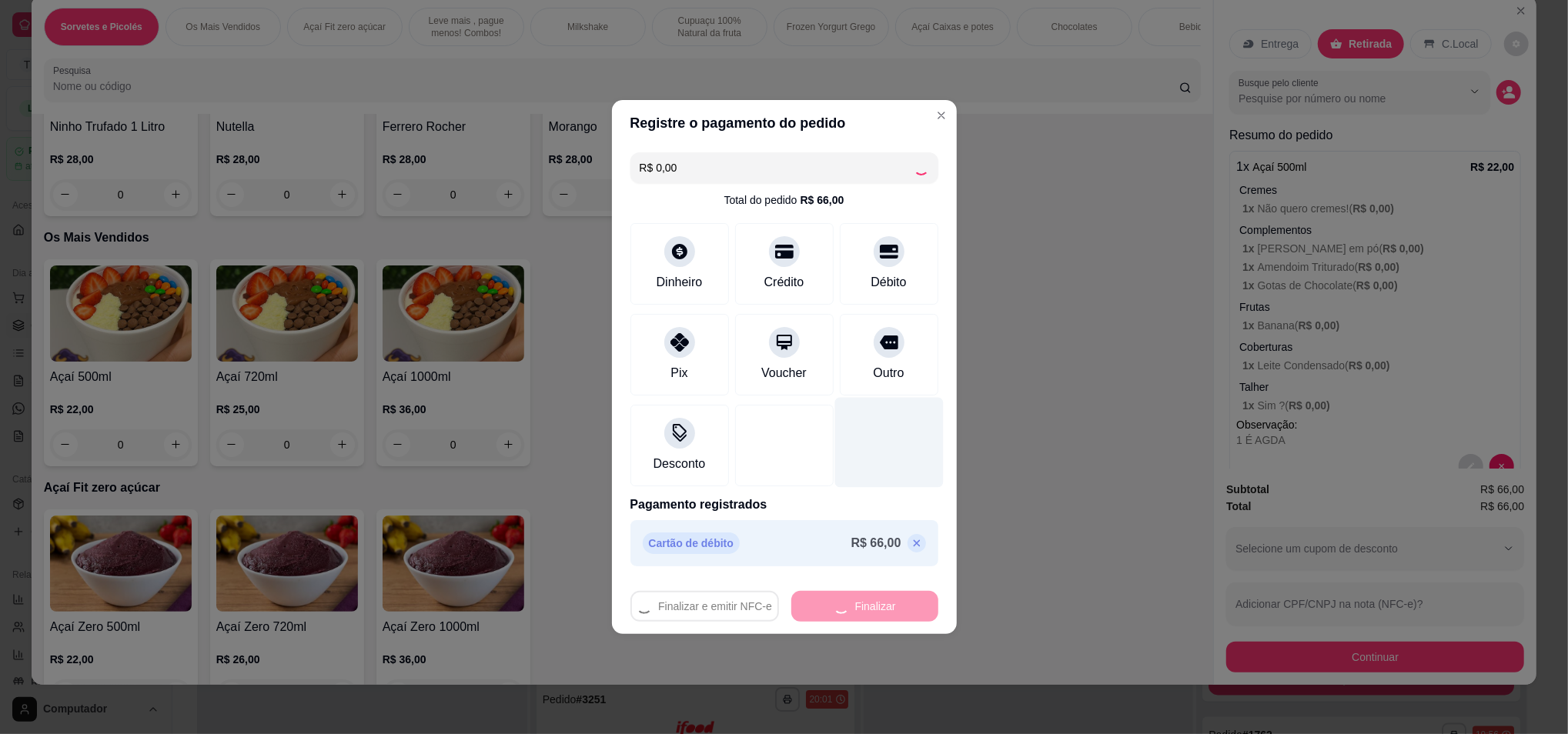
type input "-R$ 66,00"
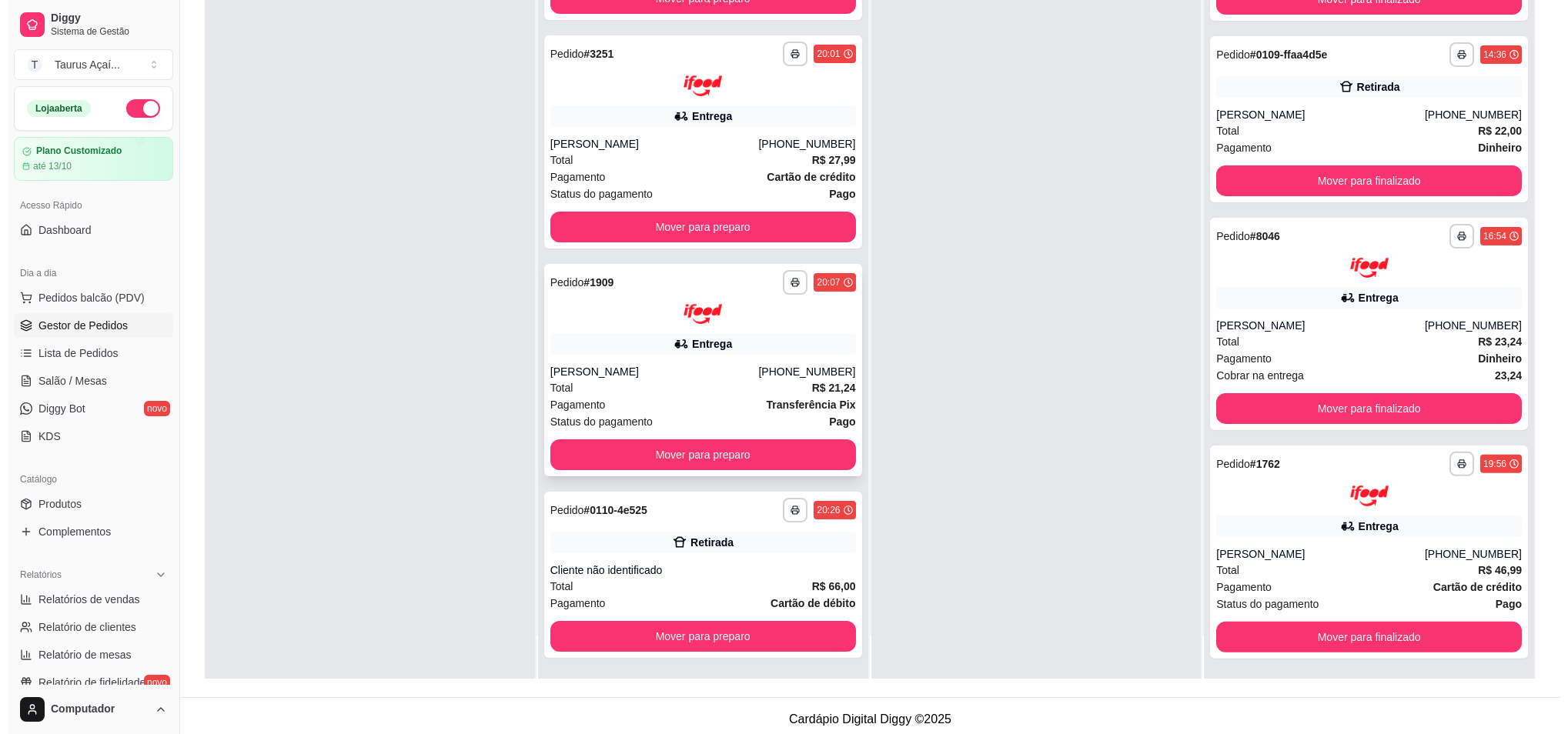
scroll to position [235, 0]
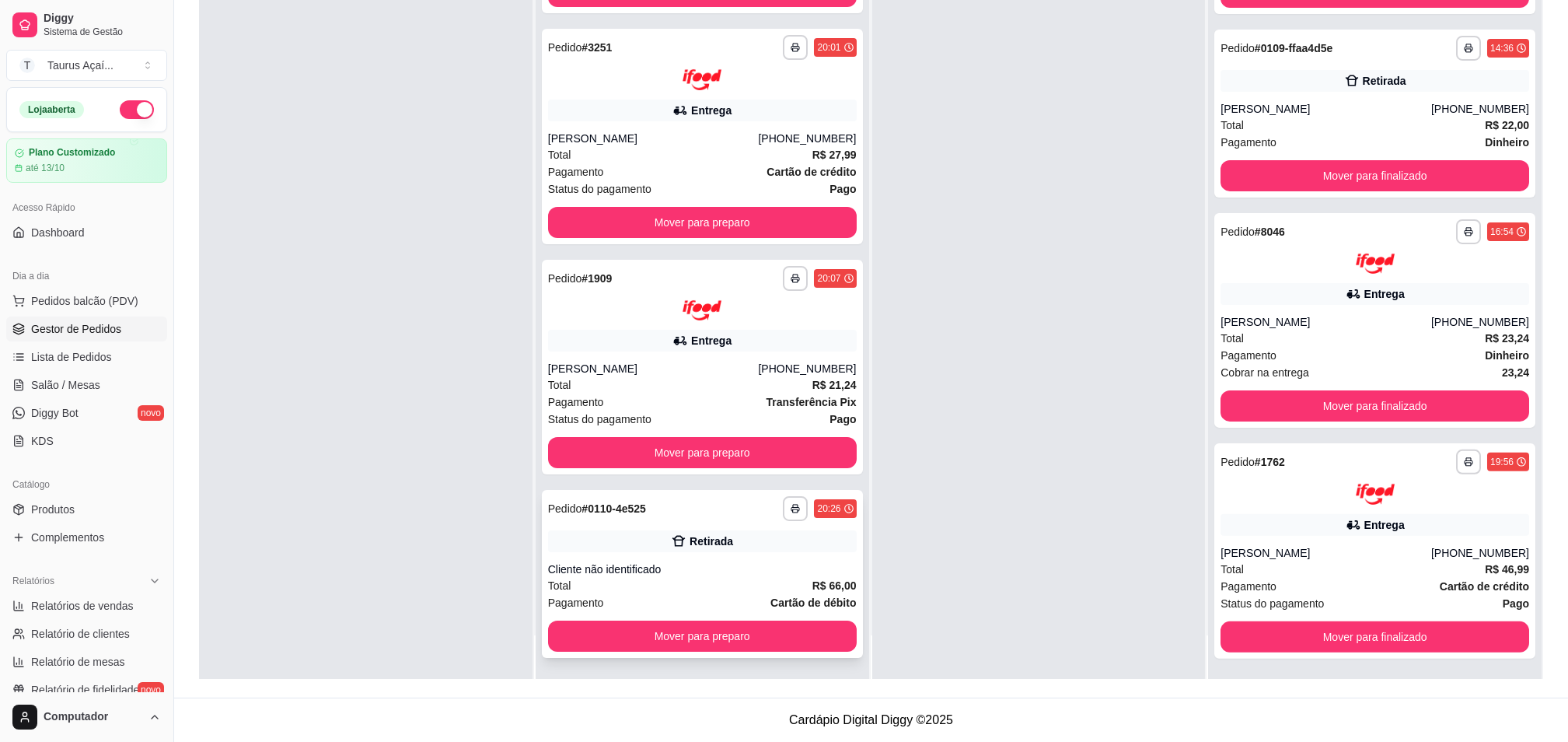
click at [625, 548] on div "Retirada" at bounding box center [702, 541] width 309 height 22
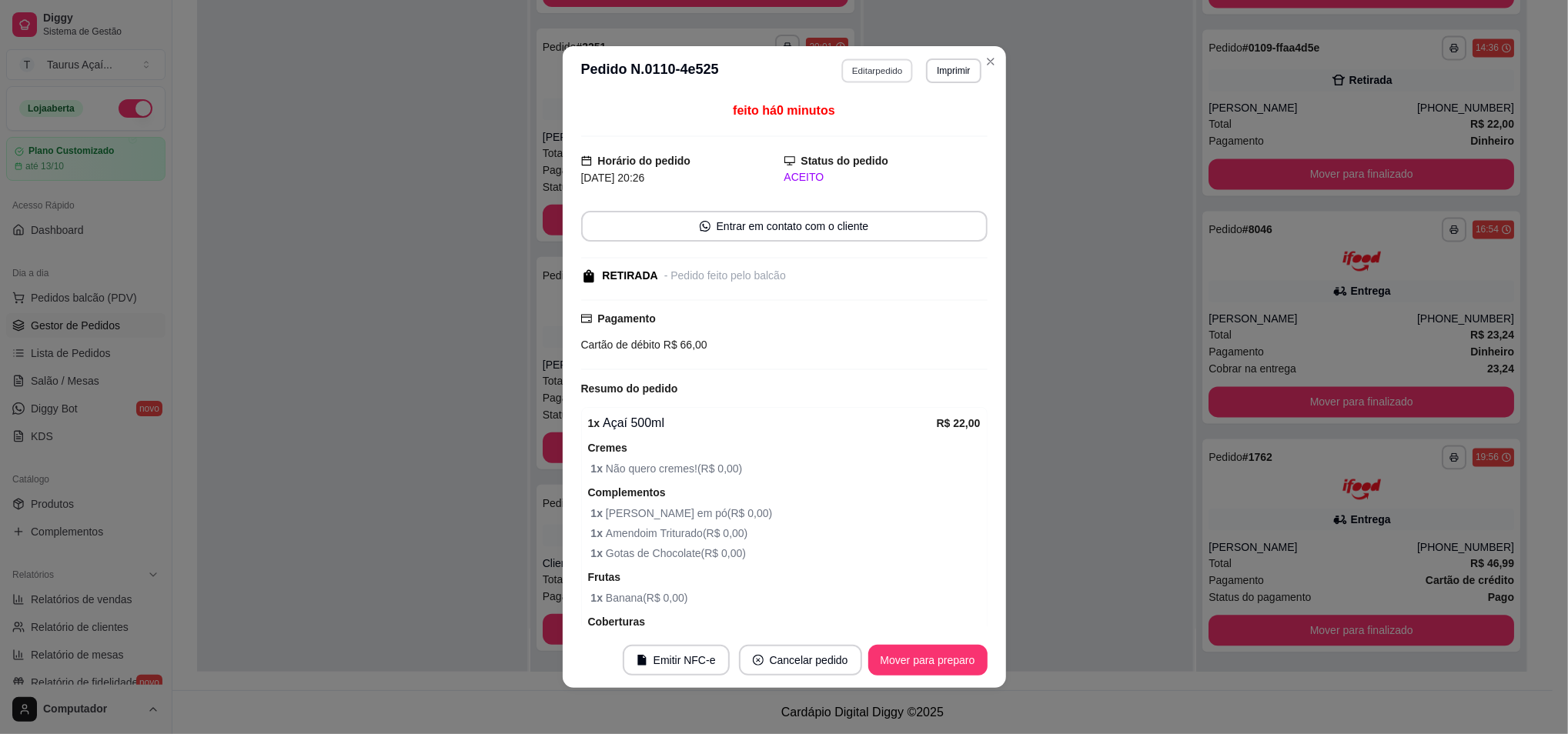
click at [863, 59] on button "Editar pedido" at bounding box center [877, 70] width 72 height 24
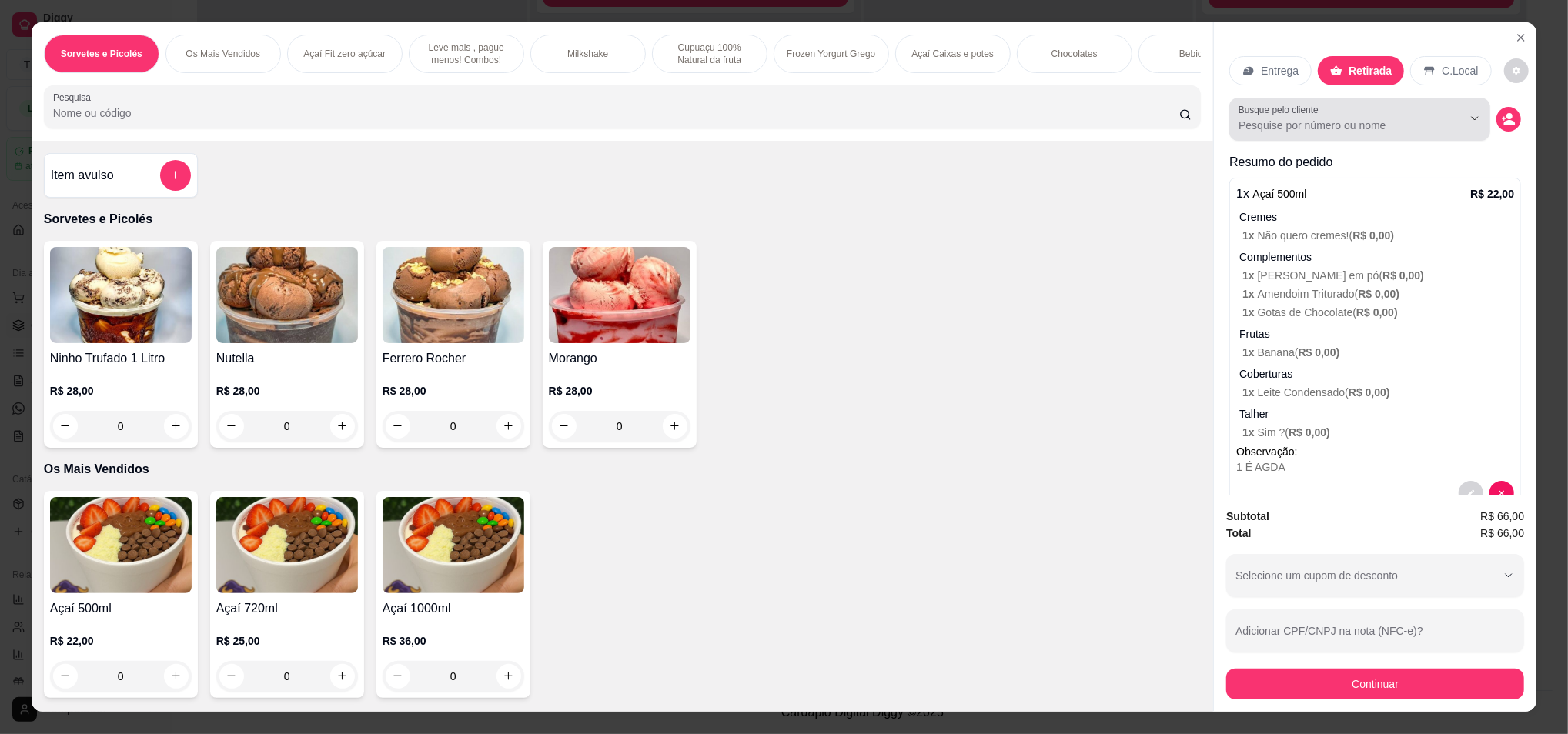
click at [1311, 128] on input "Busque pelo cliente" at bounding box center [1338, 125] width 200 height 15
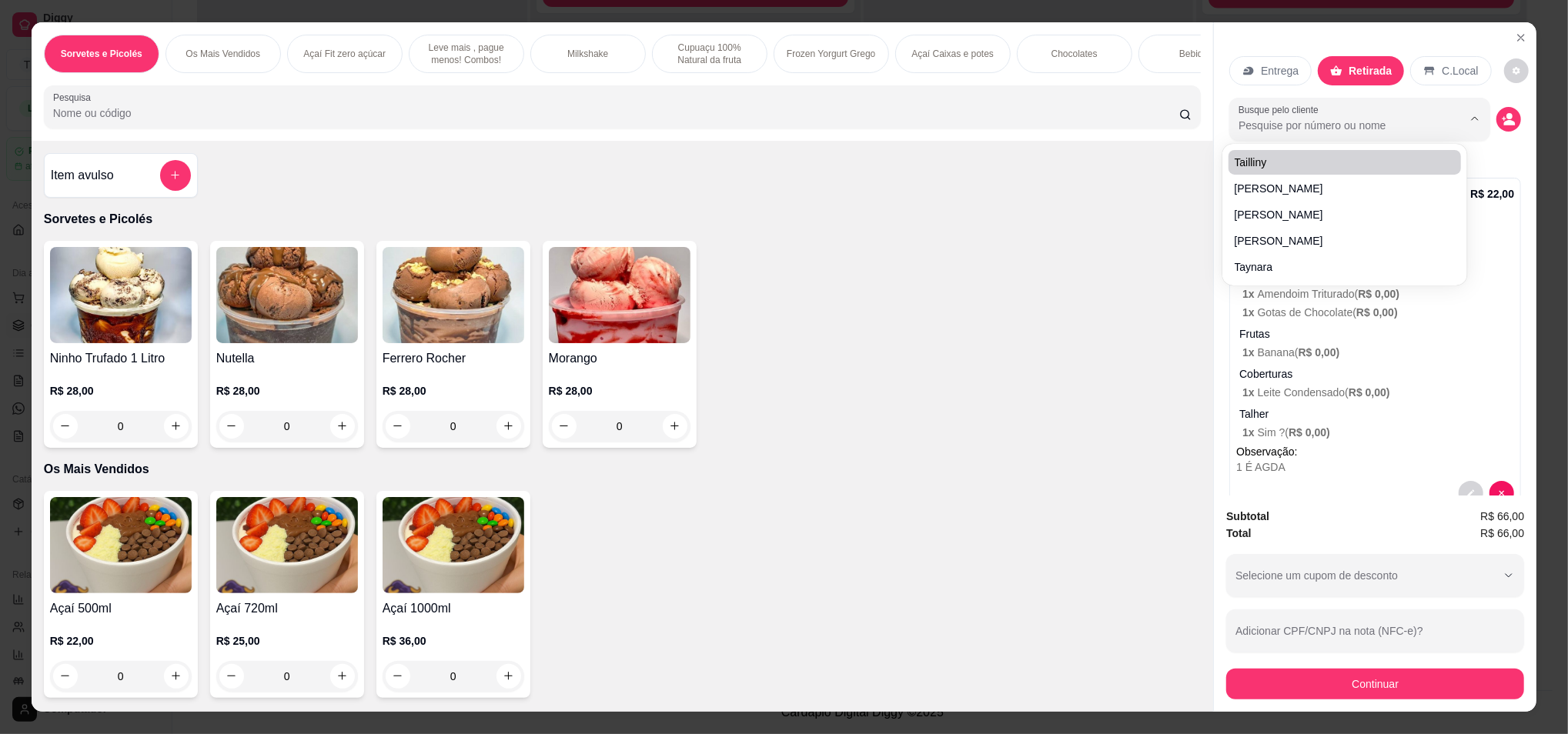
click at [1260, 117] on input "Busque pelo cliente" at bounding box center [1338, 125] width 200 height 15
paste input "~[PERSON_NAME]"
type input "~[PERSON_NAME]"
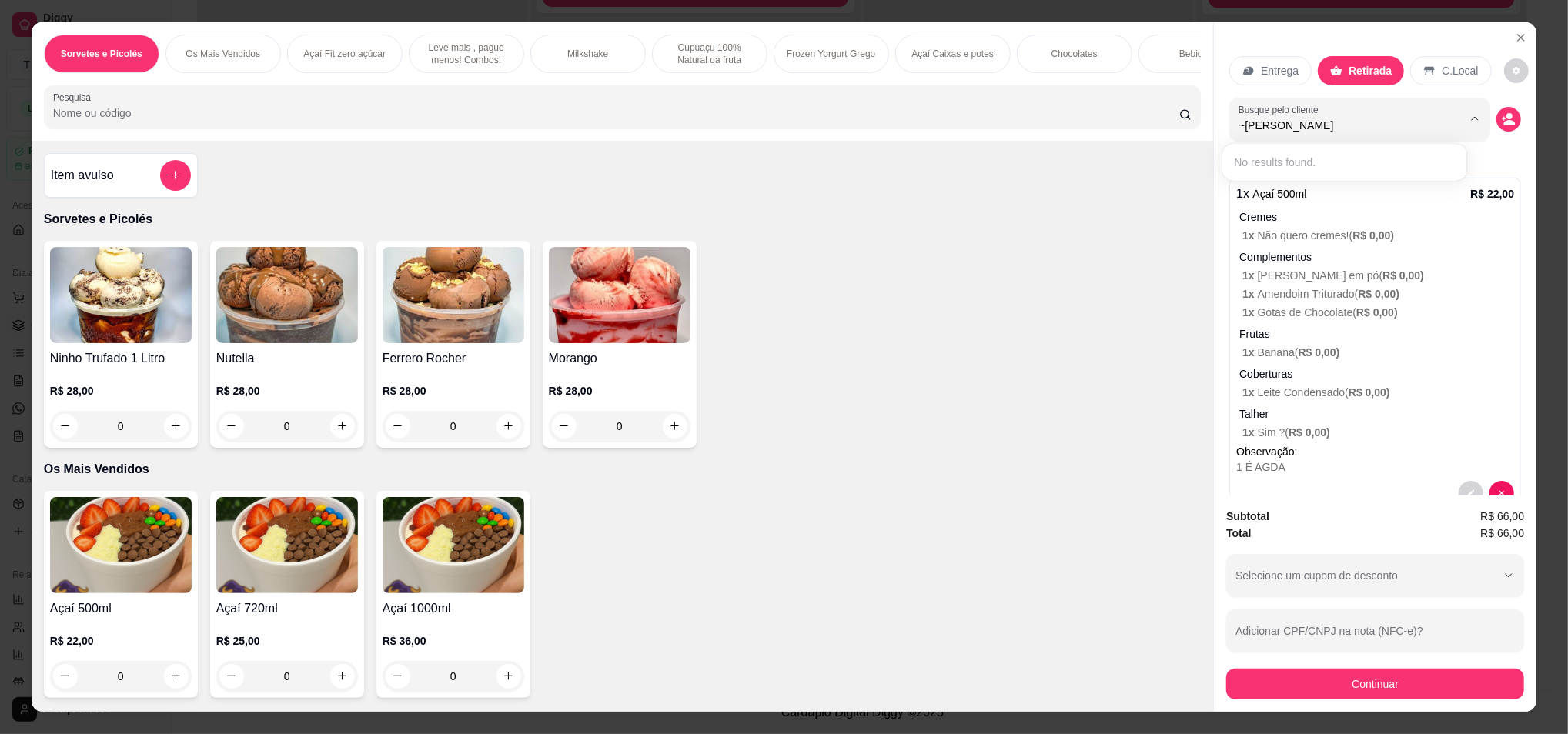
click at [1472, 153] on p "Resumo do pedido" at bounding box center [1375, 163] width 292 height 19
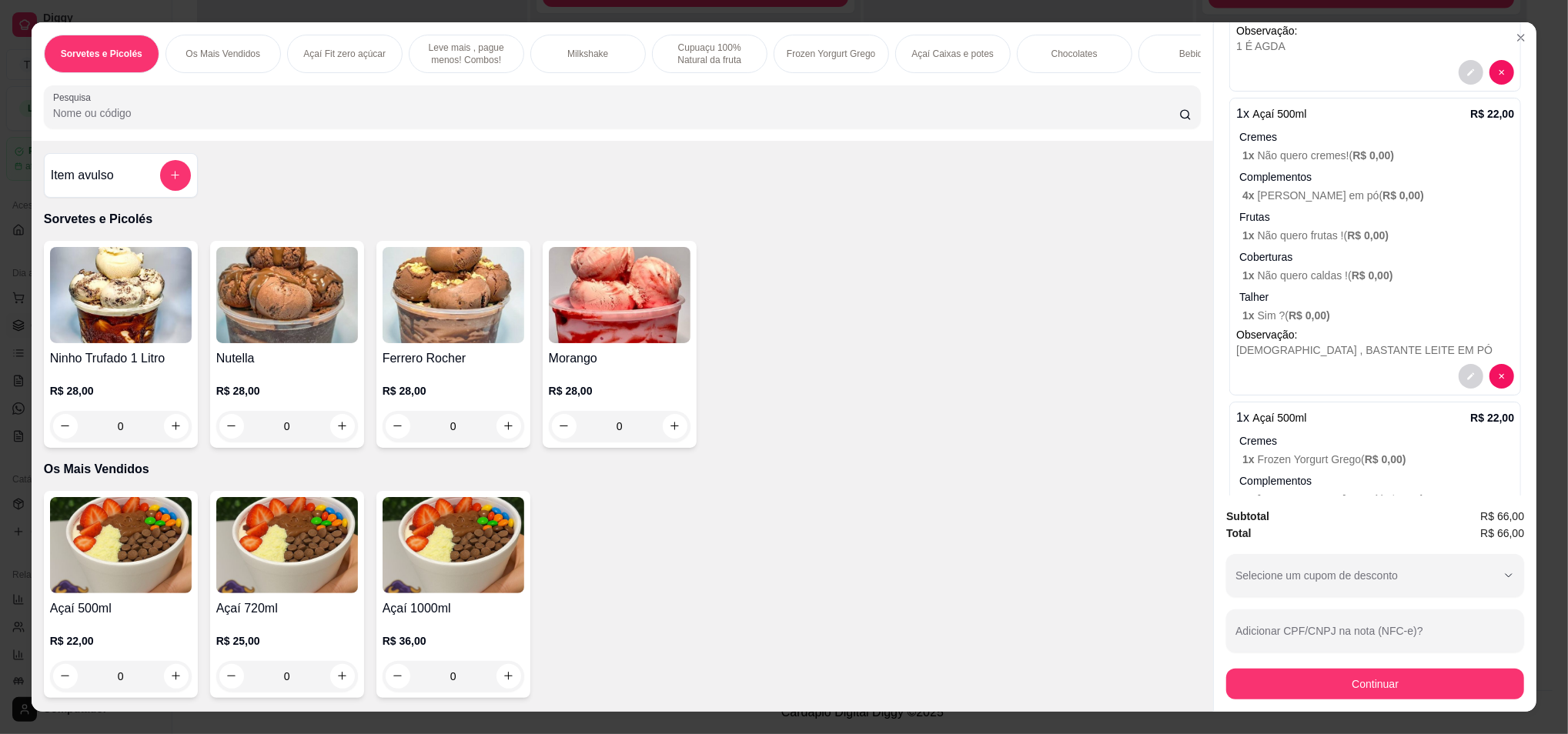
scroll to position [0, 0]
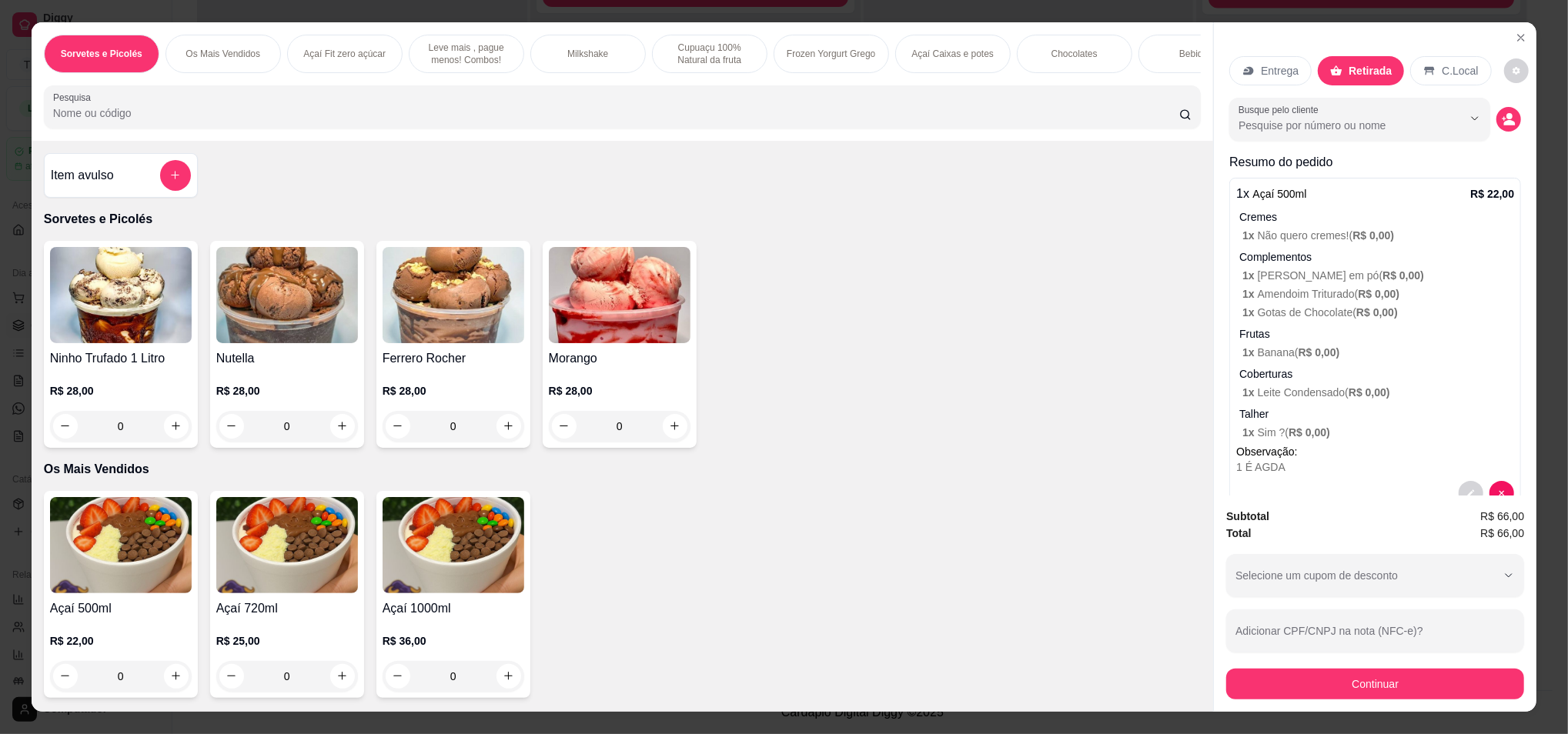
click at [1262, 58] on div "Entrega" at bounding box center [1271, 71] width 82 height 29
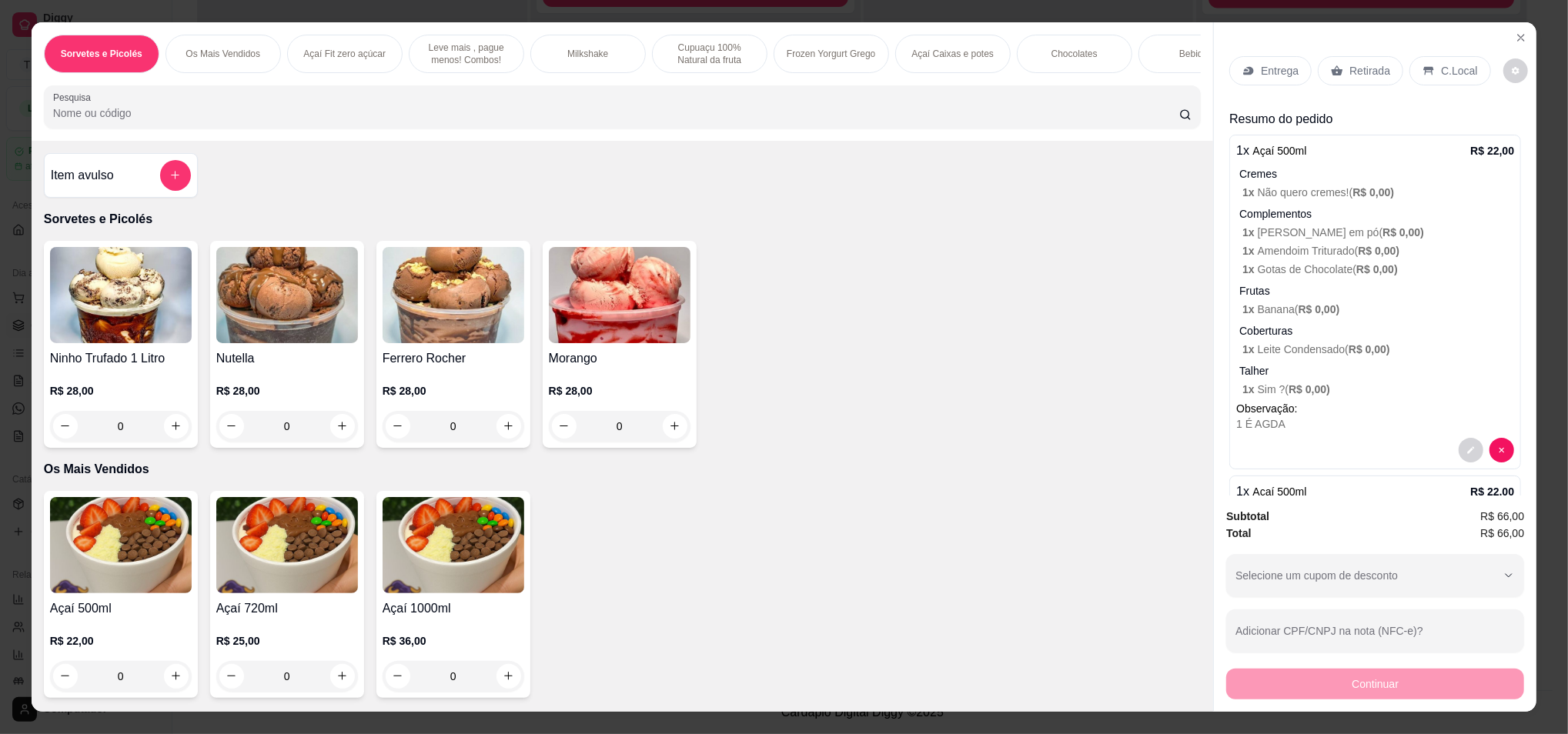
click at [1350, 66] on p "Retirada" at bounding box center [1370, 71] width 41 height 15
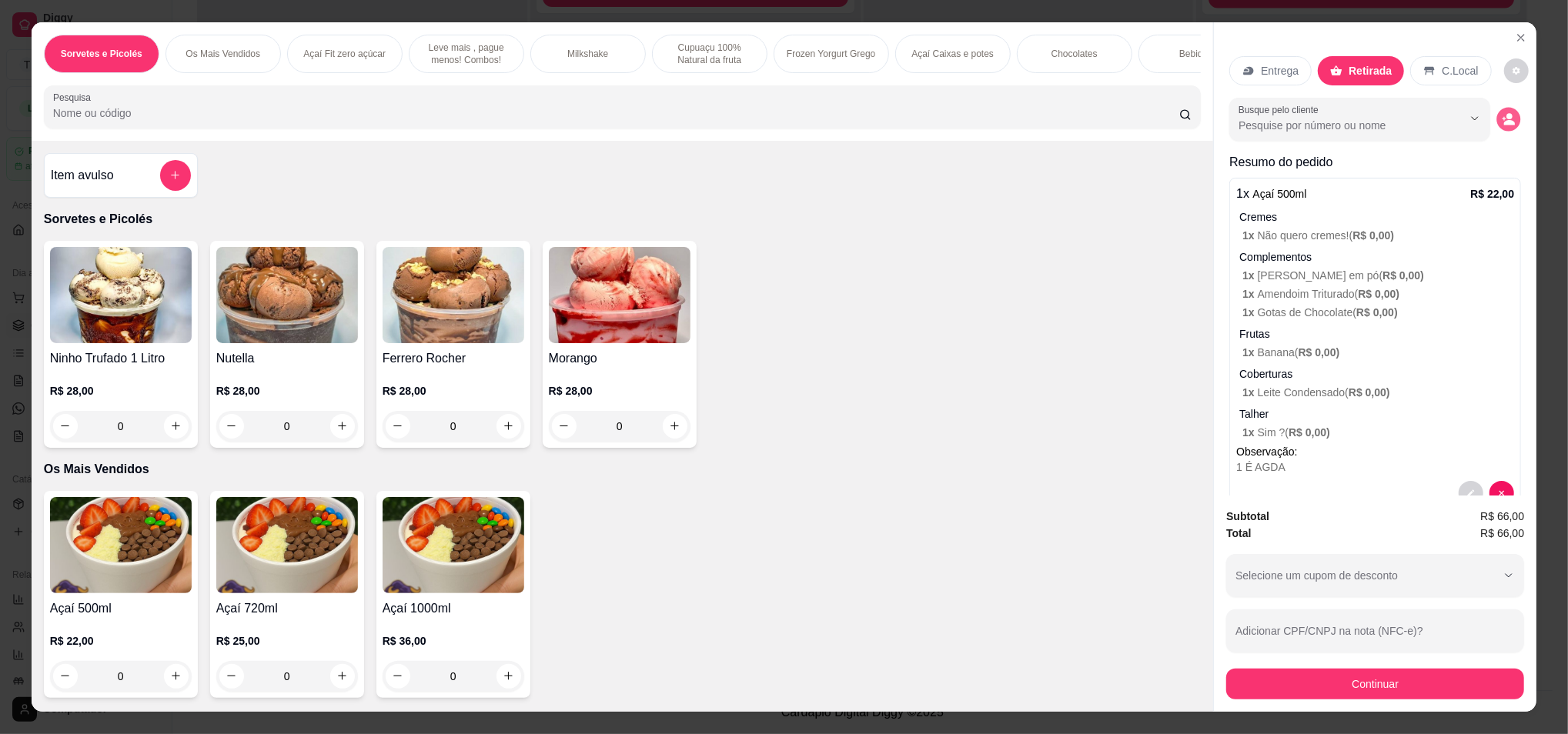
click at [1505, 121] on icon "decrease-product-quantity" at bounding box center [1510, 122] width 11 height 5
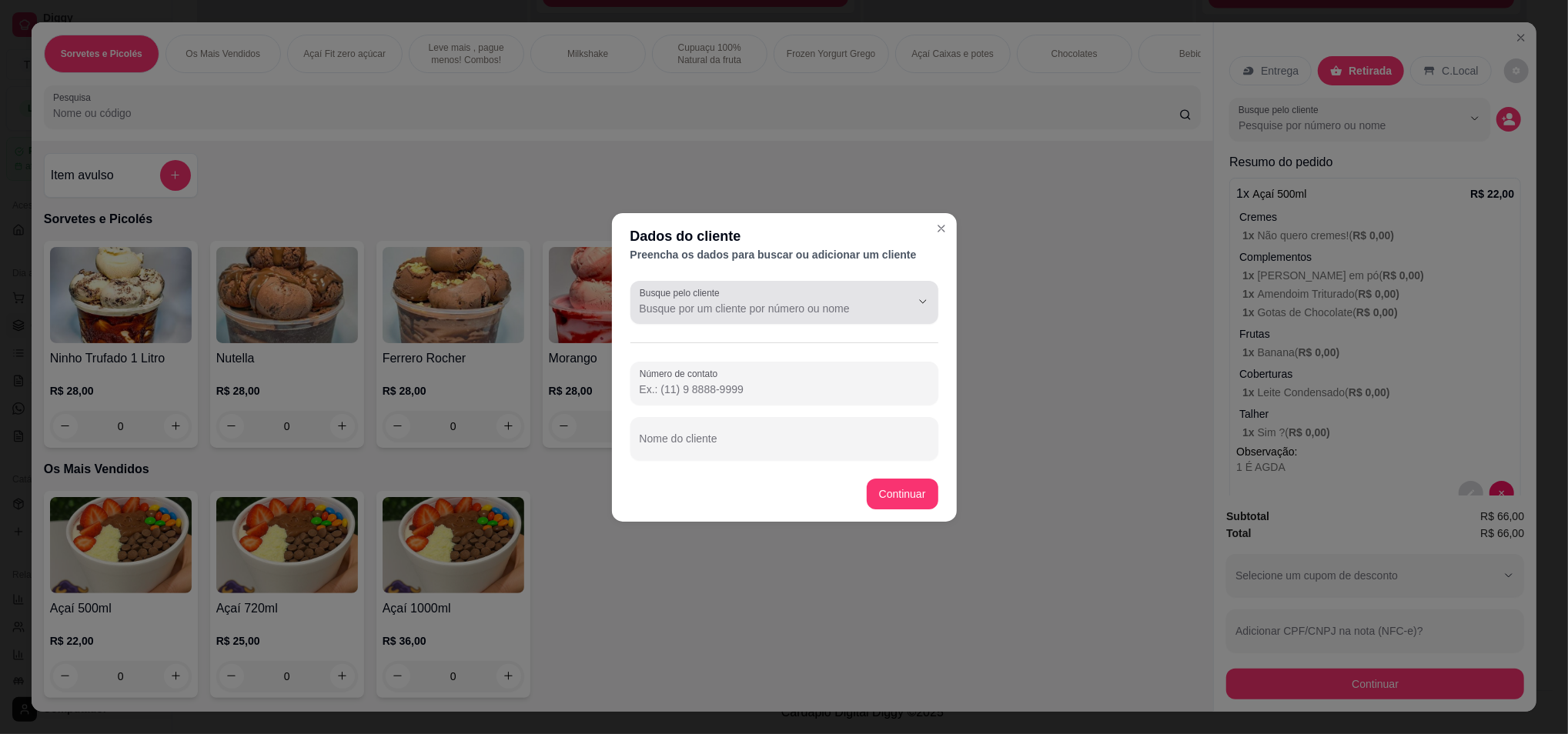
click at [684, 301] on input "Busque pelo cliente" at bounding box center [763, 308] width 247 height 15
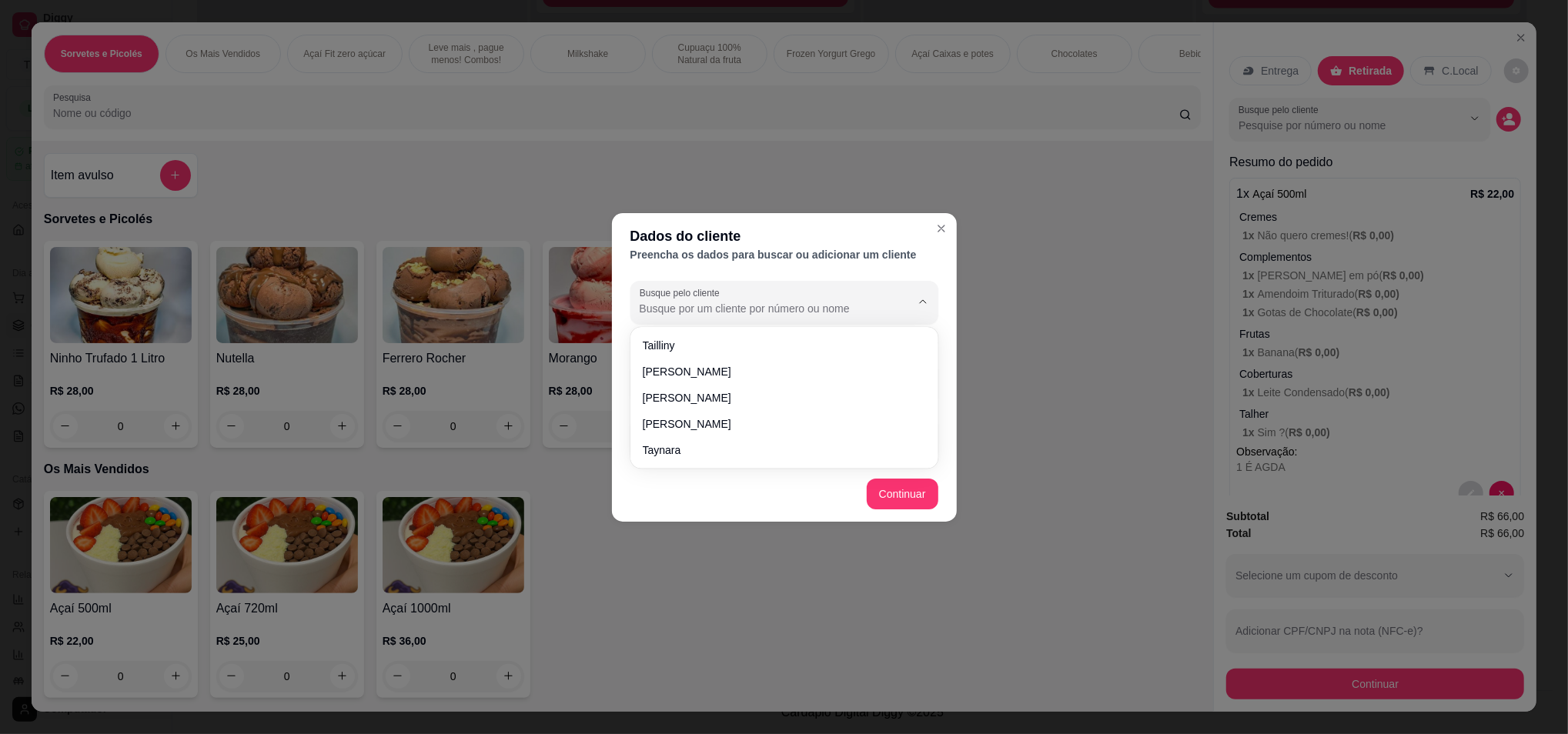
click at [685, 299] on label "Busque pelo cliente" at bounding box center [683, 292] width 86 height 13
click at [685, 301] on input "Busque pelo cliente" at bounding box center [763, 308] width 247 height 15
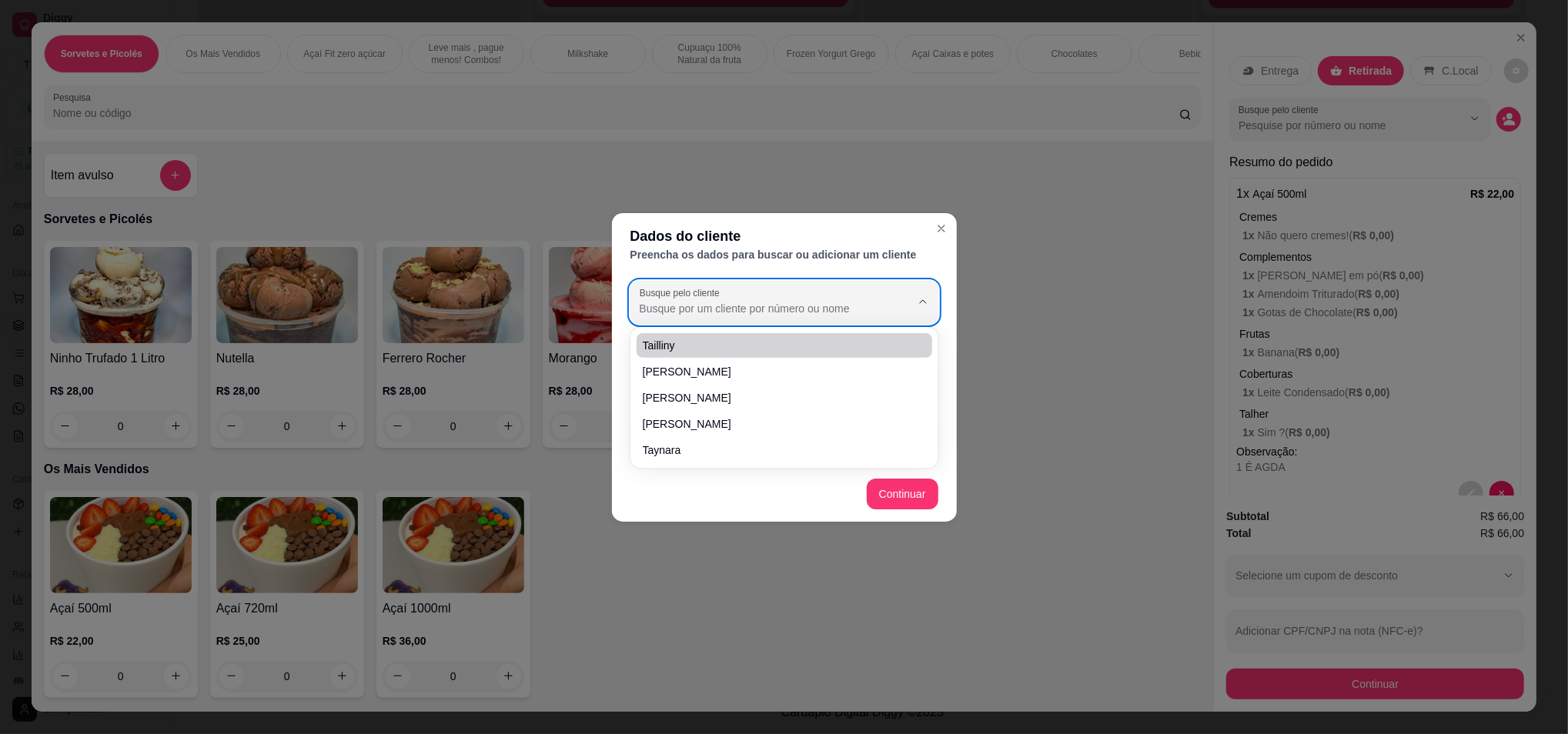
click at [634, 314] on div "Busque pelo cliente" at bounding box center [784, 302] width 308 height 43
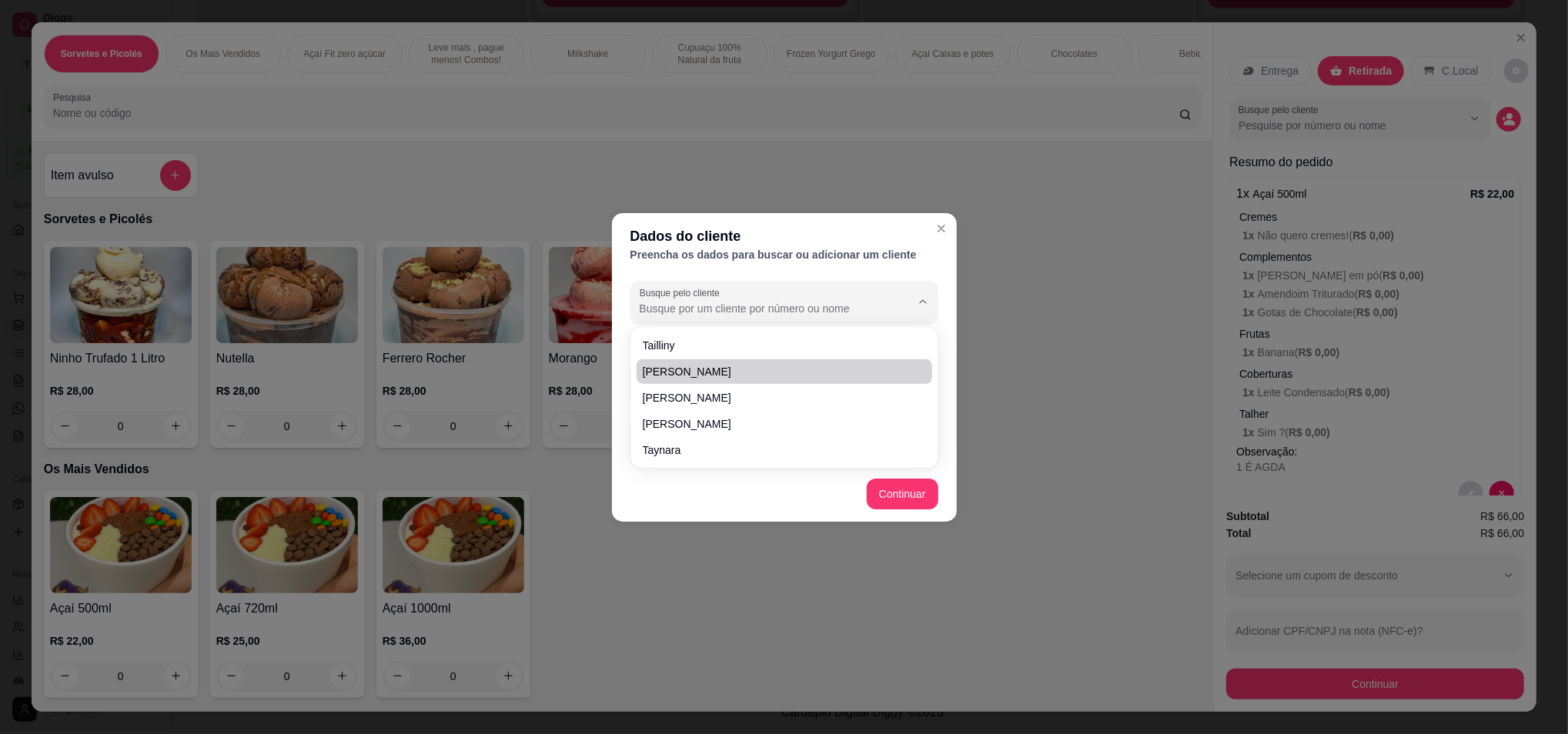
click at [619, 347] on div "Busque pelo cliente Número de contato Nome do cliente" at bounding box center [784, 371] width 345 height 192
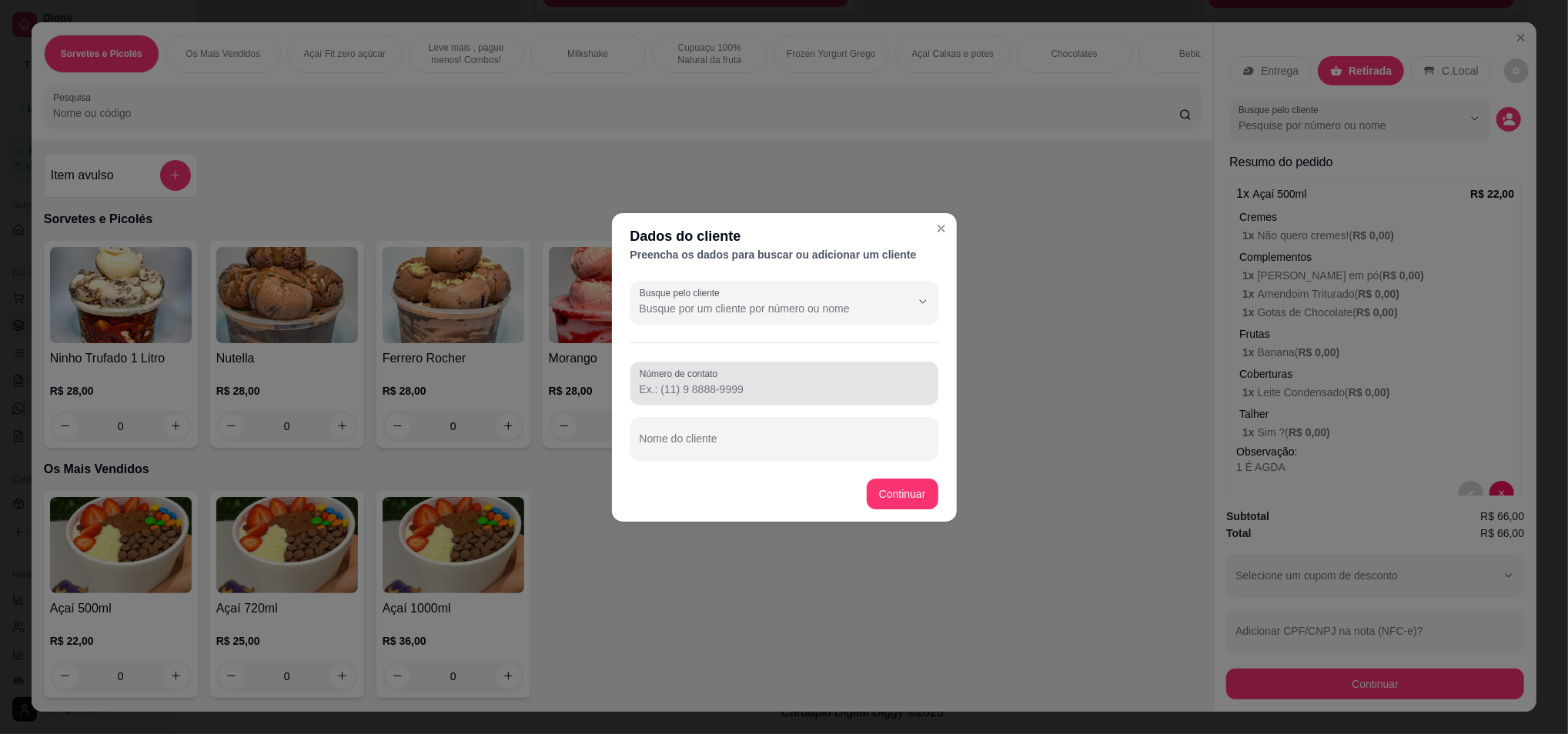
click at [679, 383] on input "Número de contato" at bounding box center [785, 390] width 290 height 15
paste input "Número de contato"
click at [691, 386] on input "Número de contato" at bounding box center [785, 390] width 290 height 15
drag, startPoint x: 691, startPoint y: 385, endPoint x: 679, endPoint y: 385, distance: 12.0
paste input "Número de contato"
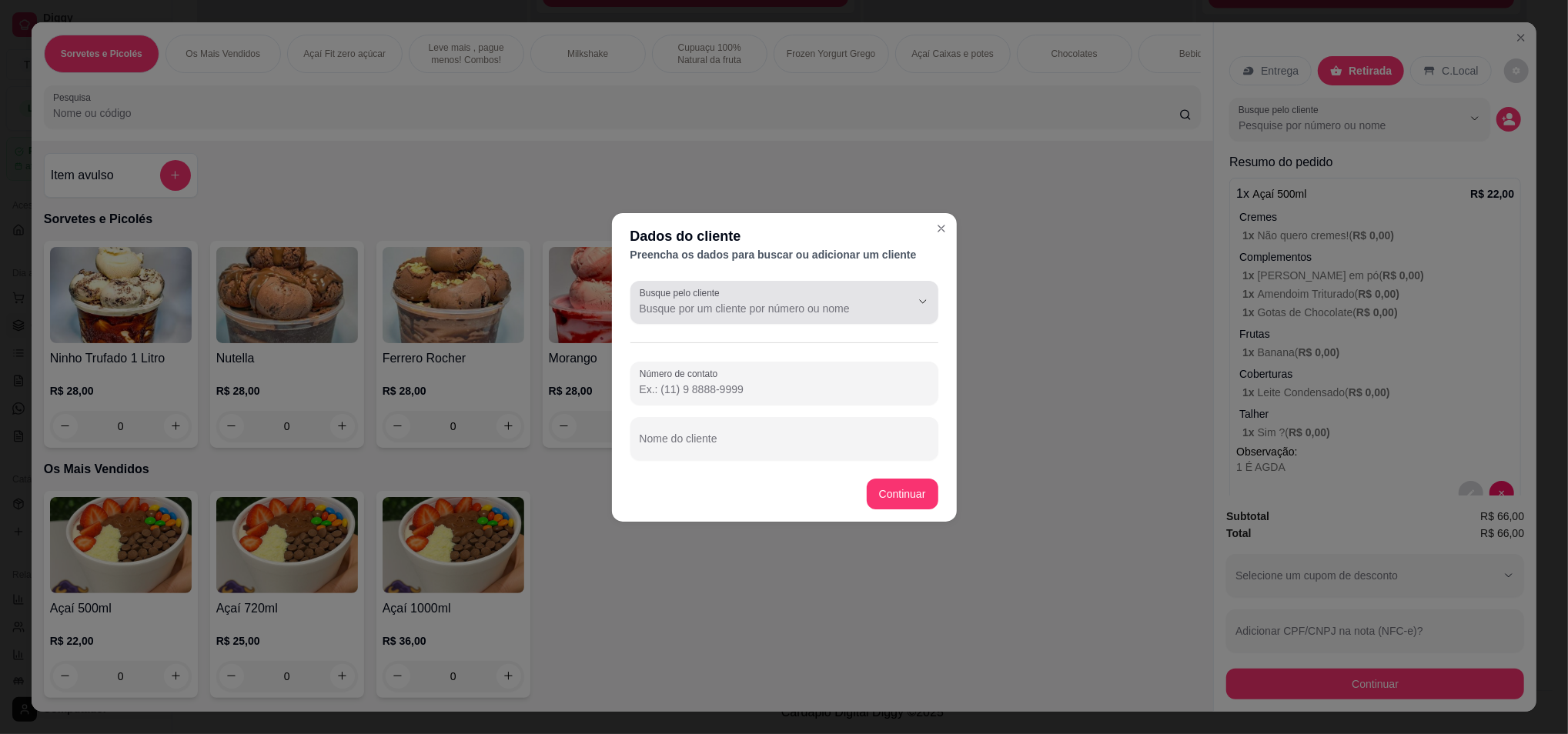
click at [725, 314] on input "Busque pelo cliente" at bounding box center [763, 308] width 247 height 15
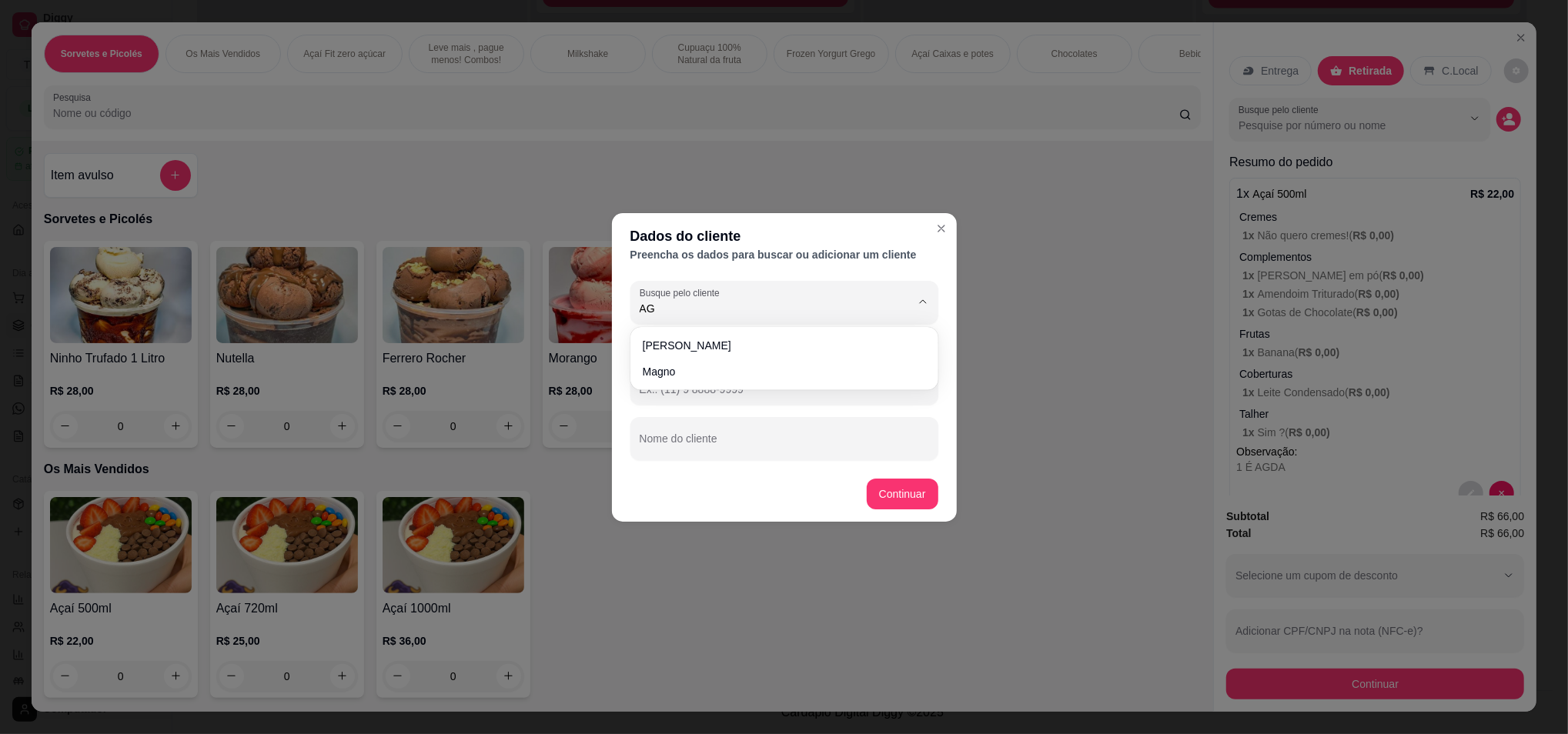
type input "AG"
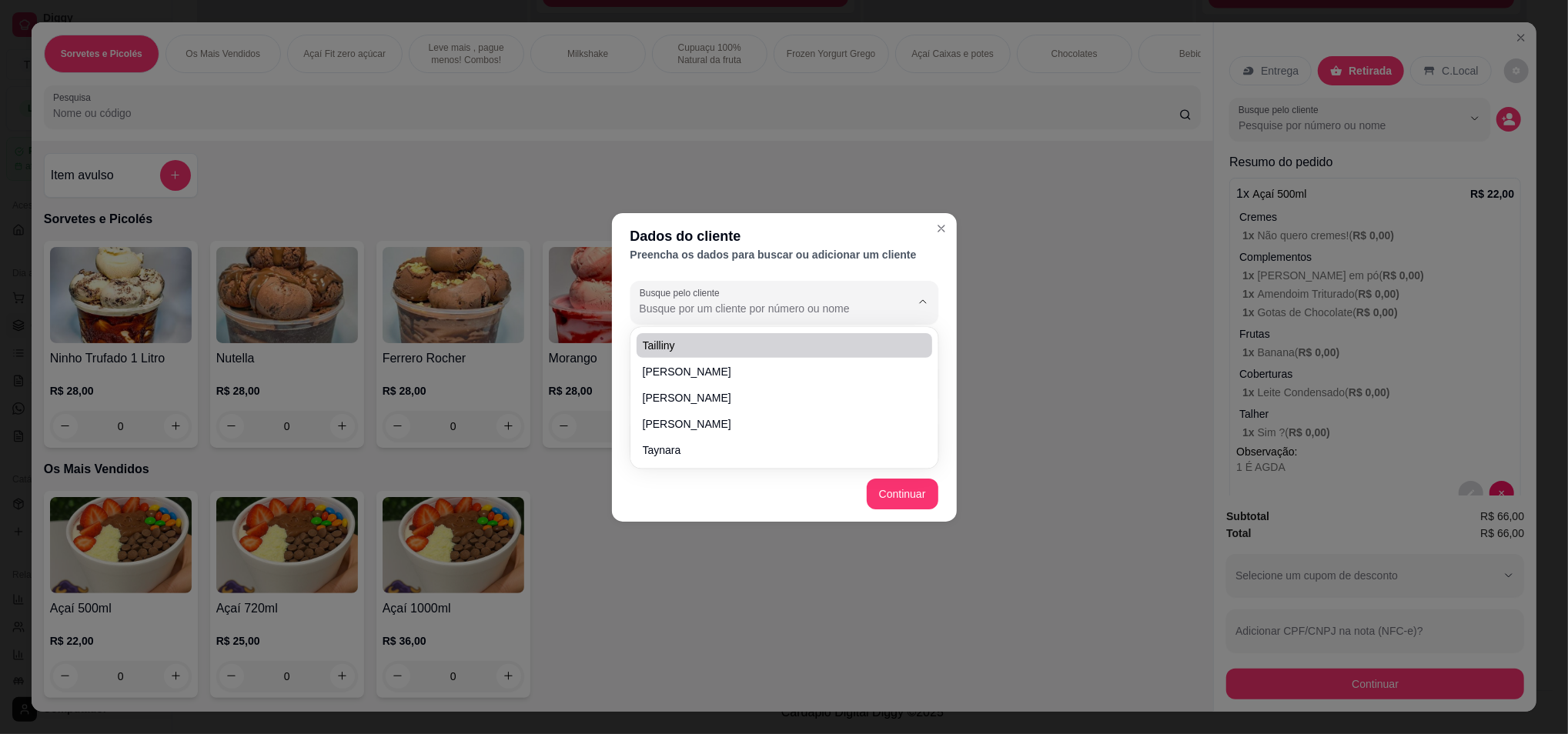
click at [732, 302] on input "Busque pelo cliente" at bounding box center [763, 308] width 247 height 15
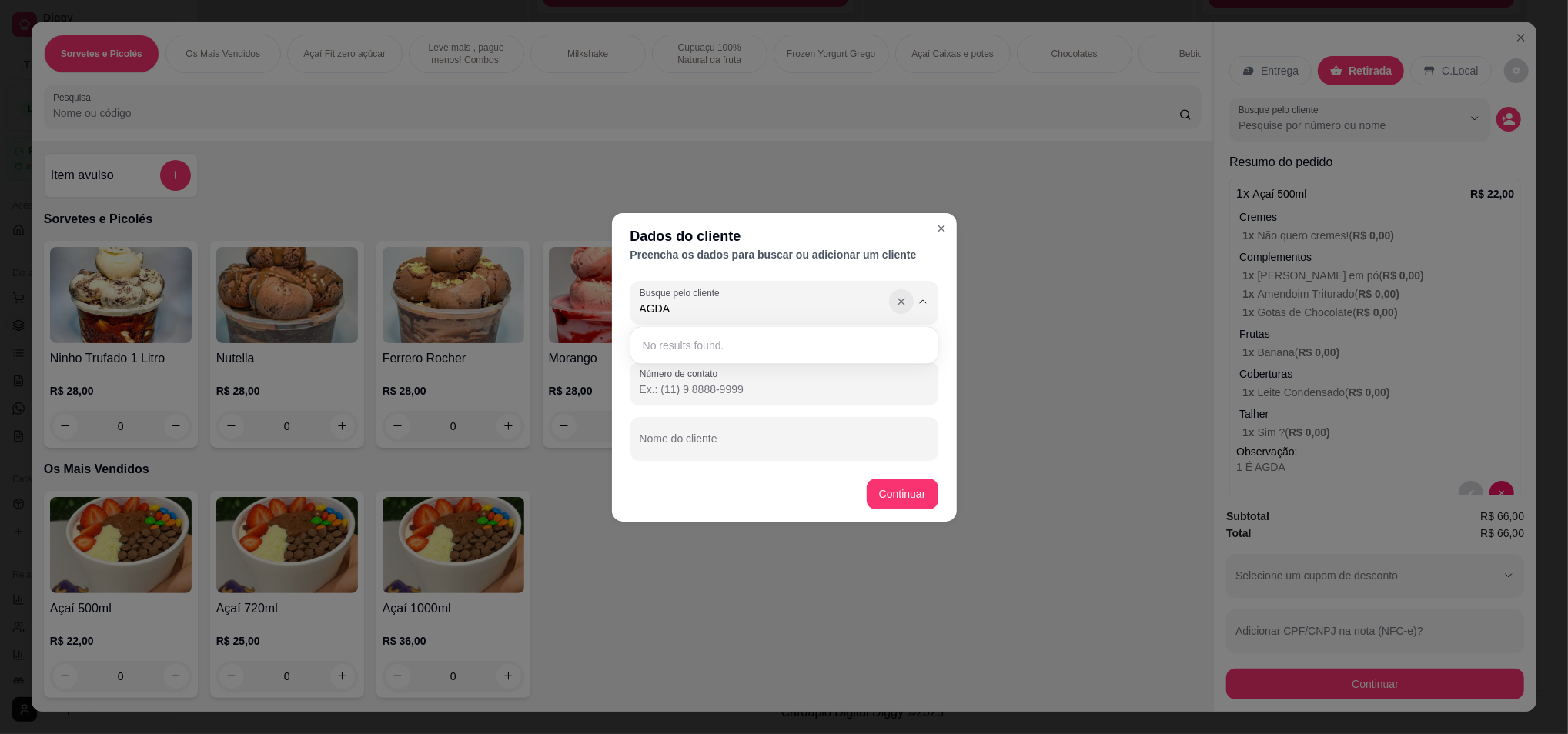
type input "AGDA"
click at [899, 304] on icon "Show suggestions" at bounding box center [901, 301] width 12 height 12
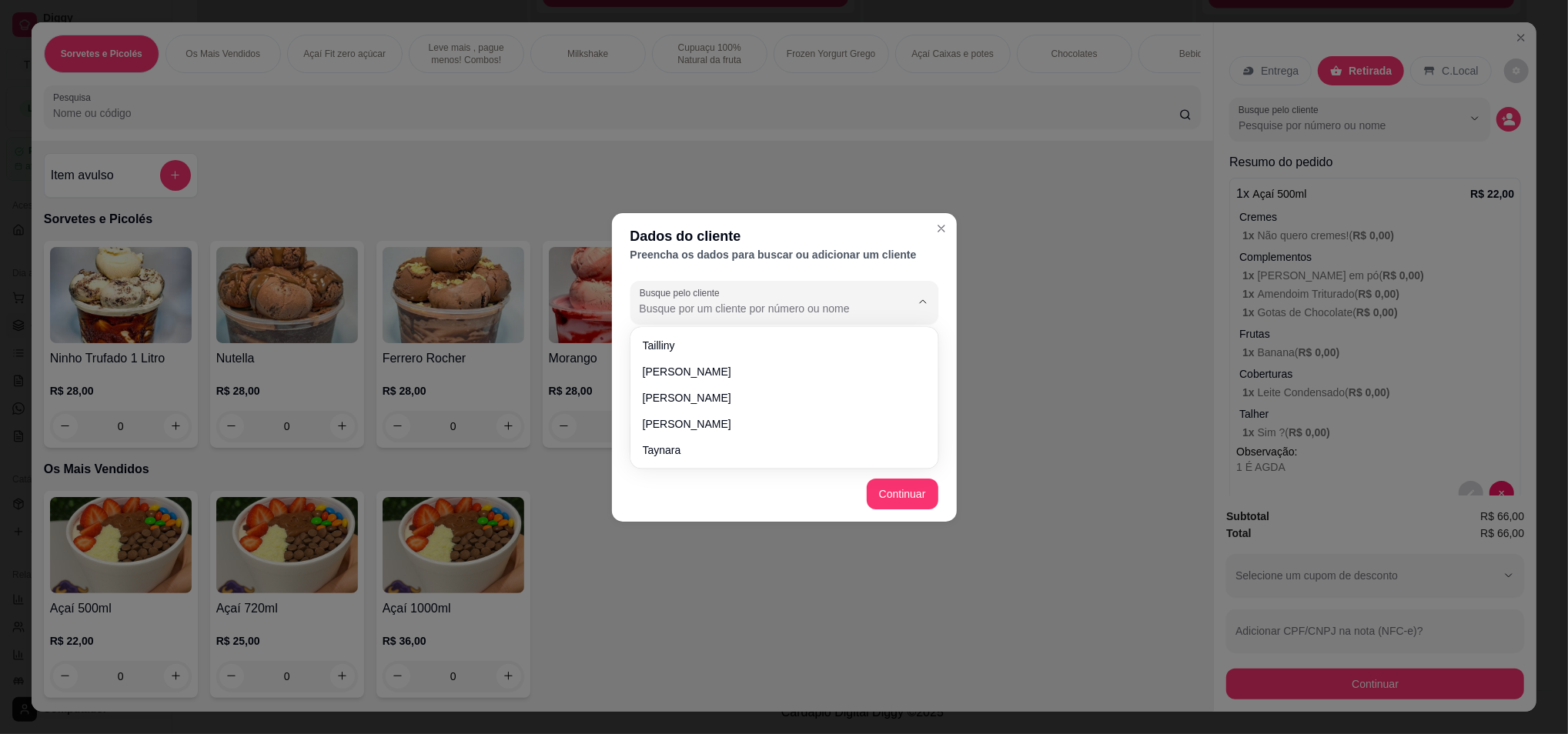
click at [925, 242] on div "Dados do cliente" at bounding box center [784, 236] width 308 height 21
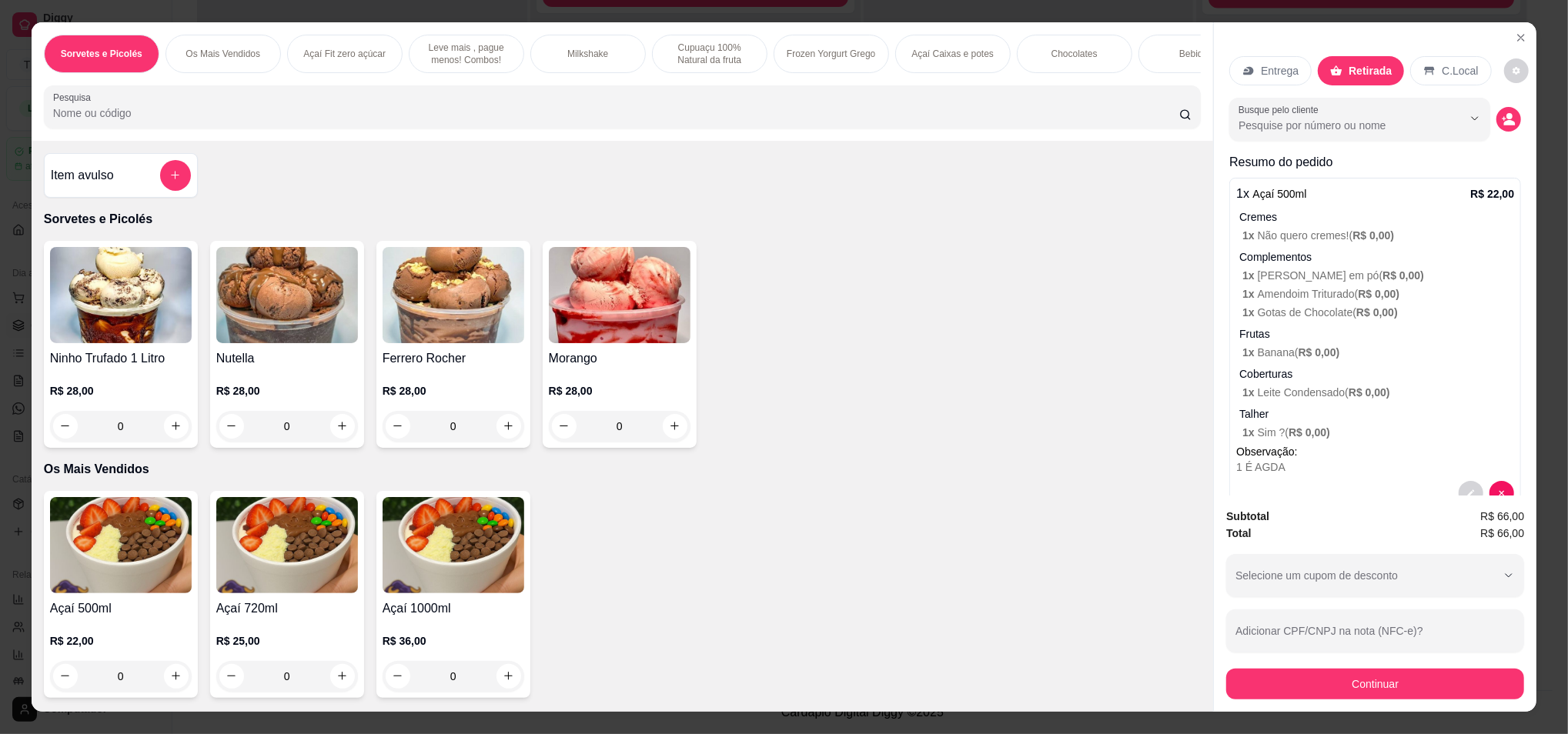
click at [1345, 79] on div "Retirada" at bounding box center [1361, 71] width 87 height 29
click at [1497, 124] on button "decrease-product-quantity" at bounding box center [1509, 119] width 25 height 25
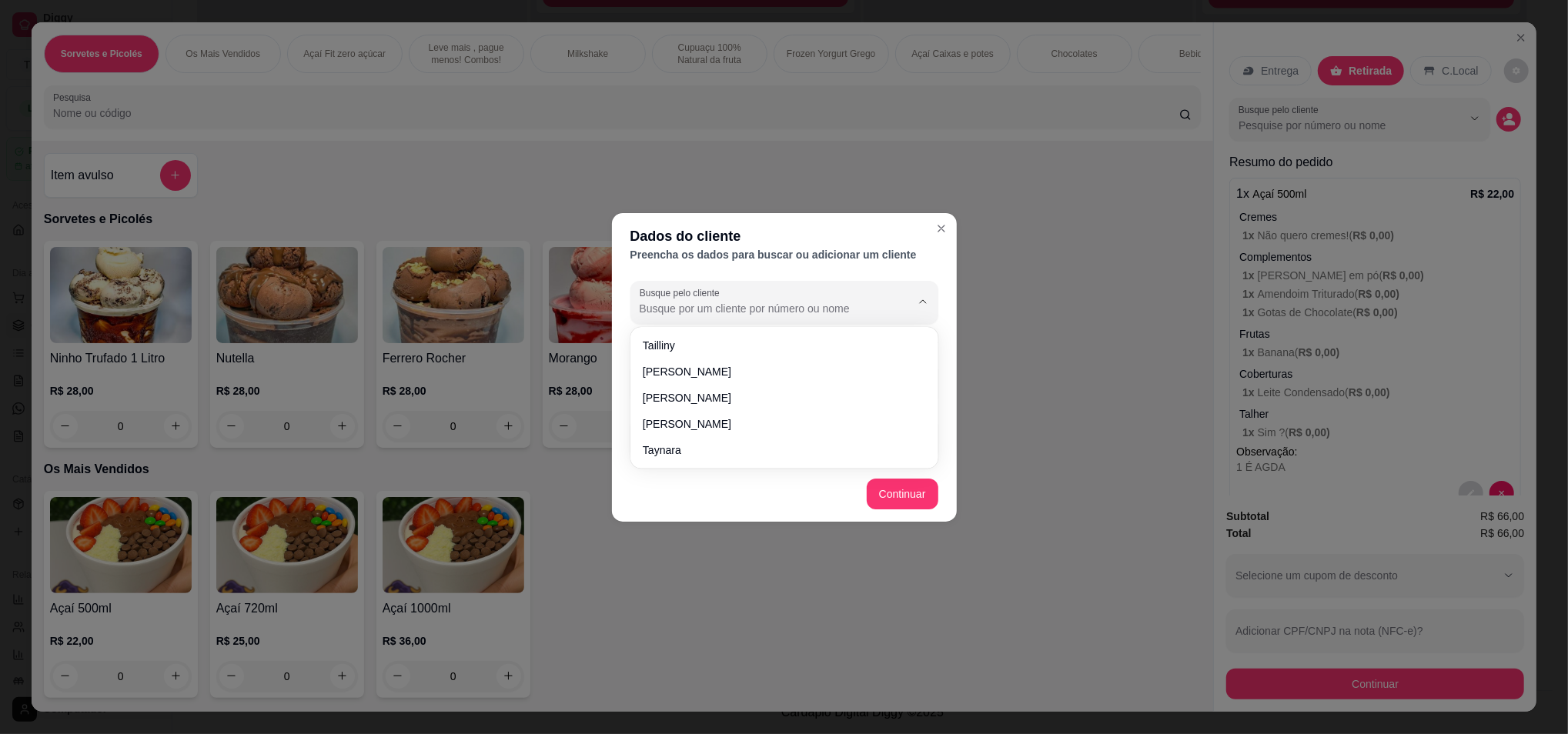
click at [699, 301] on input "Busque pelo cliente" at bounding box center [763, 308] width 247 height 15
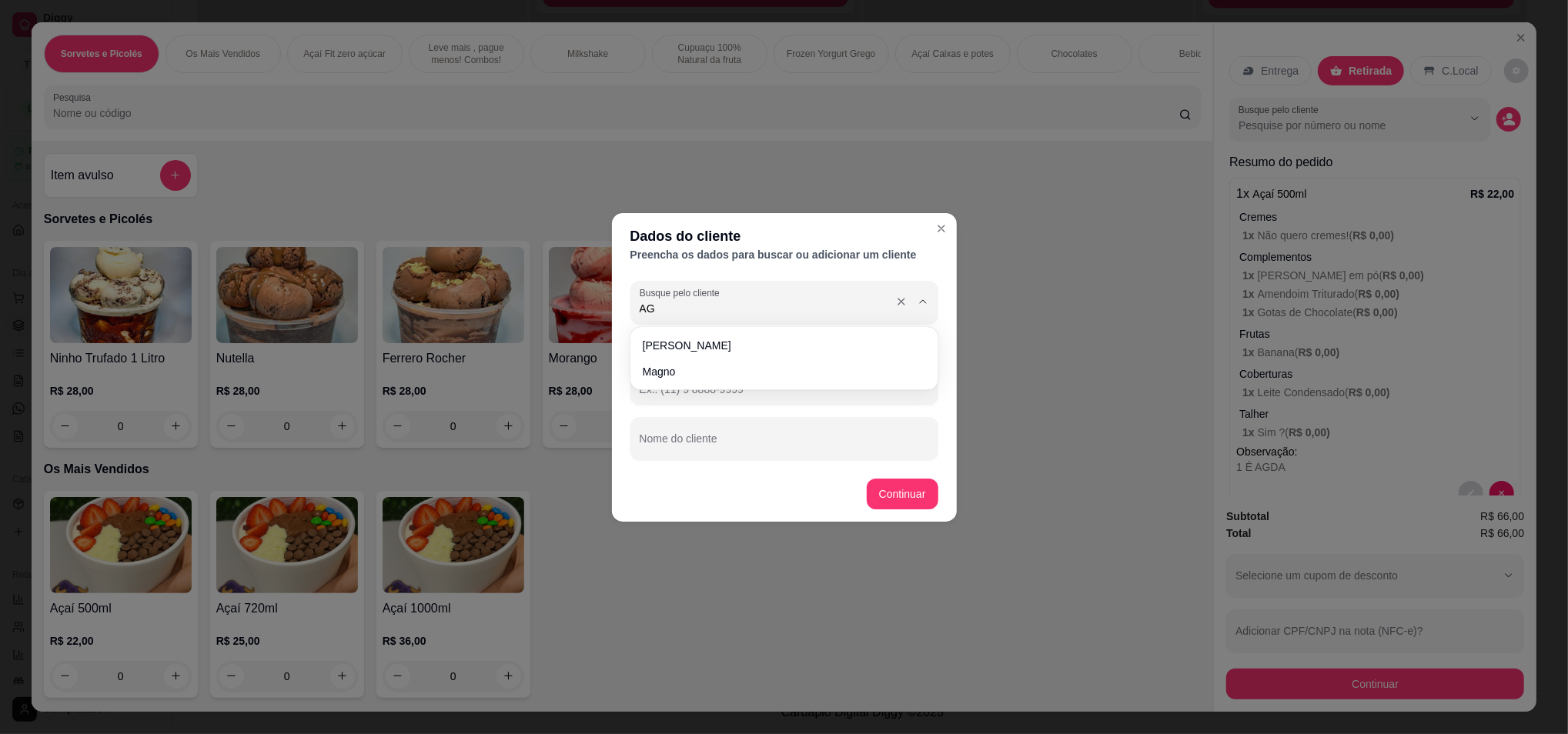
type input "A"
type input "AGDA"
click at [769, 358] on div "Busque pelo cliente Número de contato Nome do cliente" at bounding box center [784, 371] width 345 height 192
click at [762, 385] on input "Número de contato" at bounding box center [785, 390] width 290 height 15
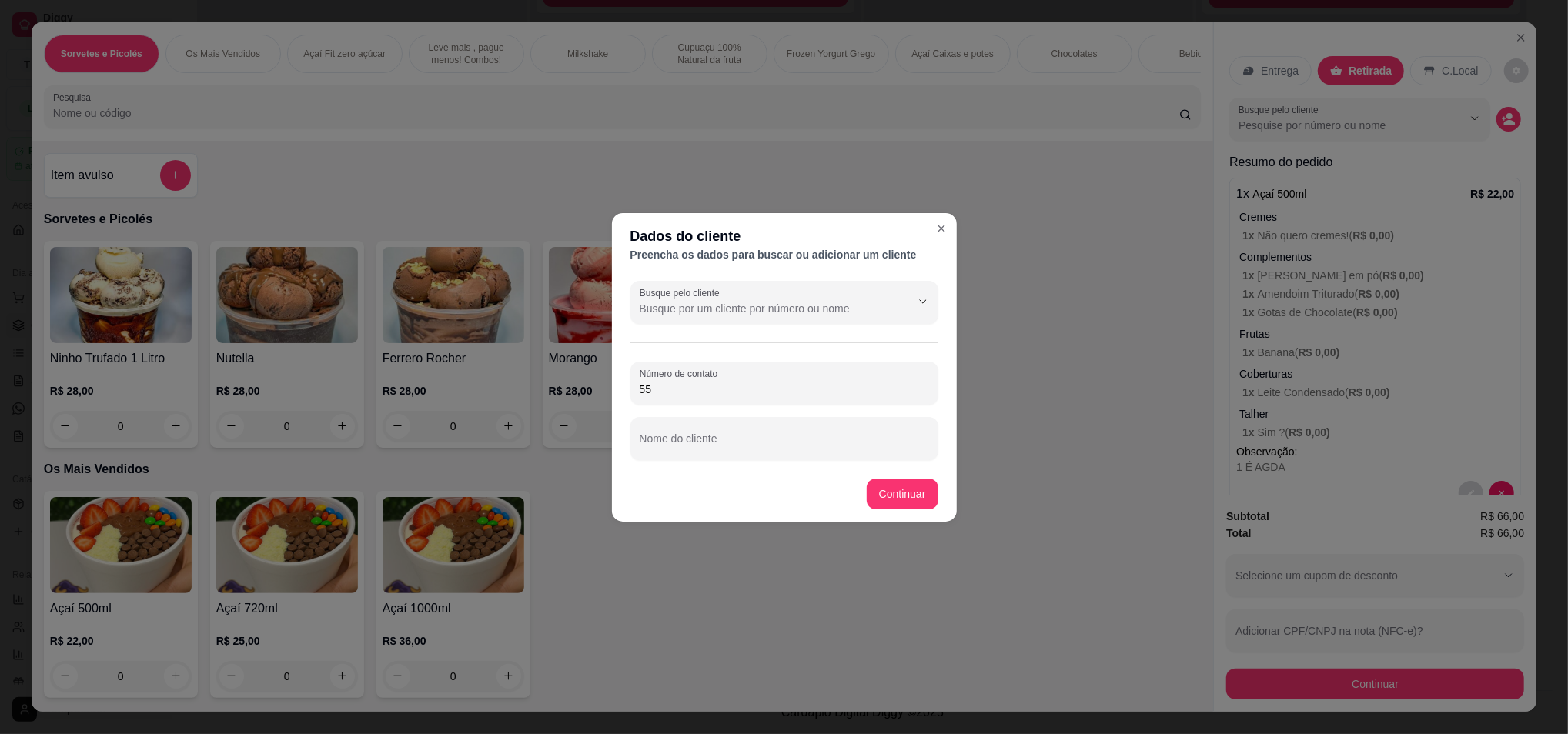
type input "5"
paste input "9999"
type input "9999"
click at [723, 377] on label "Número de contato" at bounding box center [681, 373] width 83 height 13
click at [724, 382] on input "9999" at bounding box center [785, 390] width 290 height 15
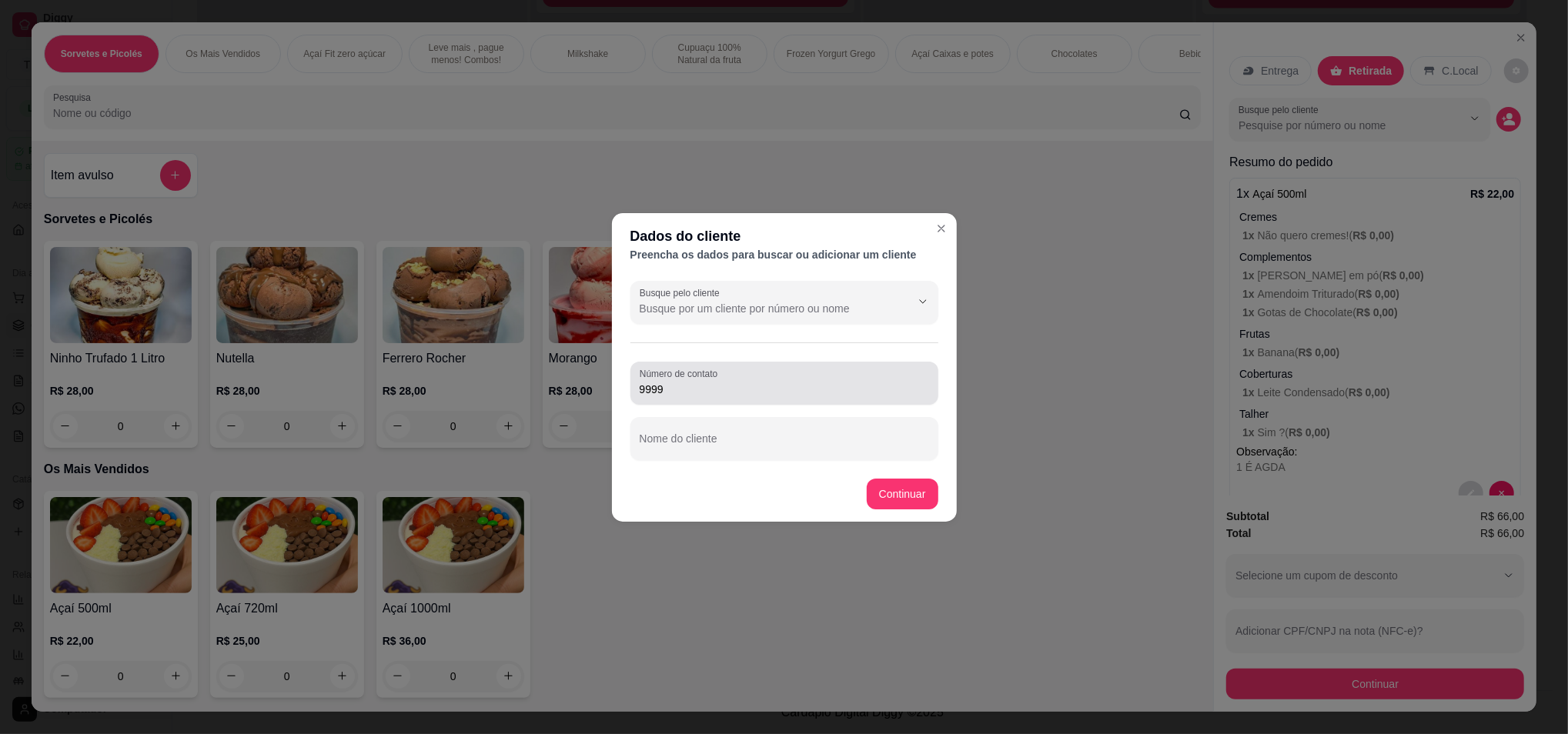
click at [723, 377] on label "Número de contato" at bounding box center [681, 373] width 83 height 13
click at [724, 382] on input "9999" at bounding box center [785, 390] width 290 height 15
click at [694, 383] on input "9999" at bounding box center [785, 390] width 290 height 15
paste input "[PHONE_NUMBER]"
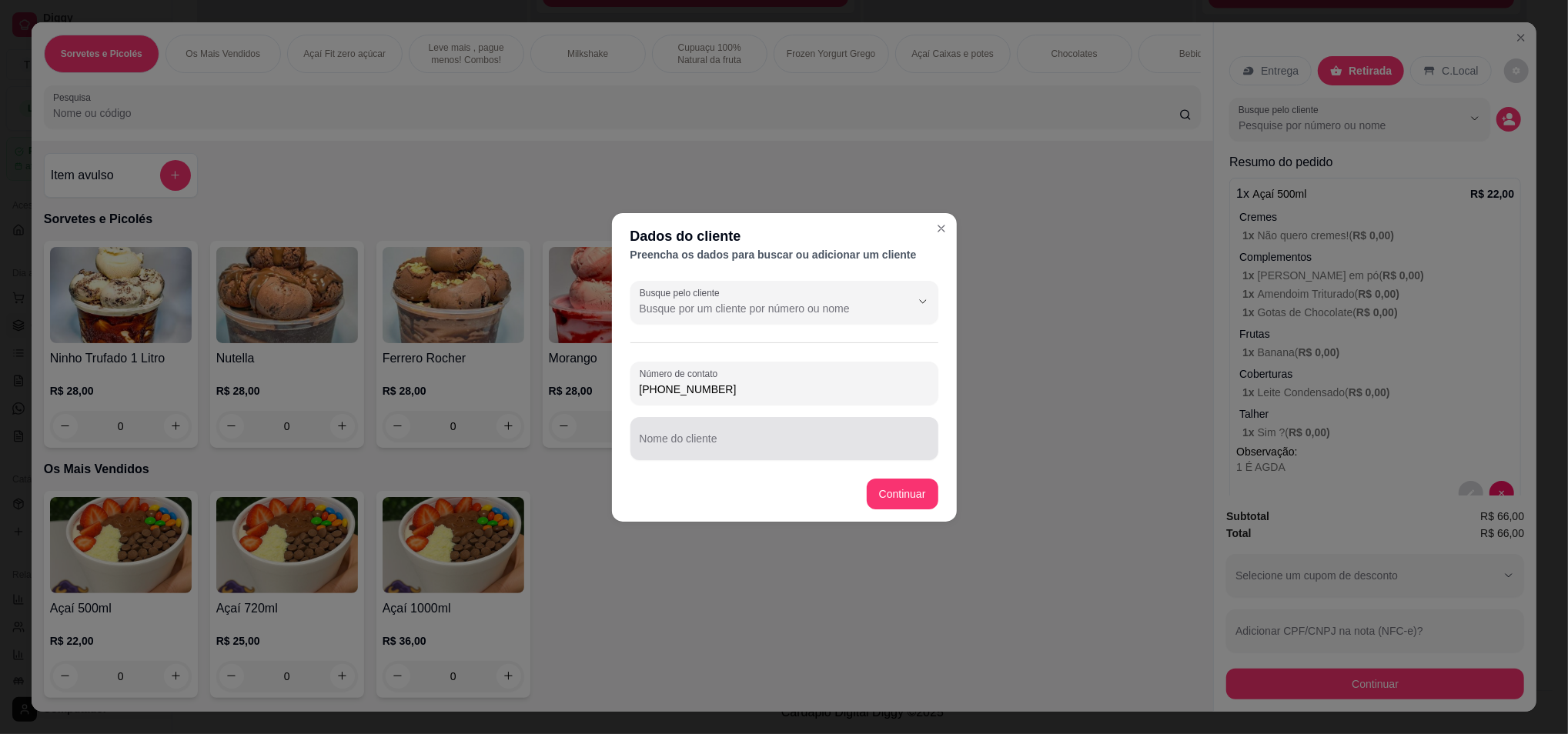
type input "[PHONE_NUMBER]"
click at [705, 447] on input "Nome do cliente" at bounding box center [785, 445] width 290 height 15
type input "a"
type input "AGDA"
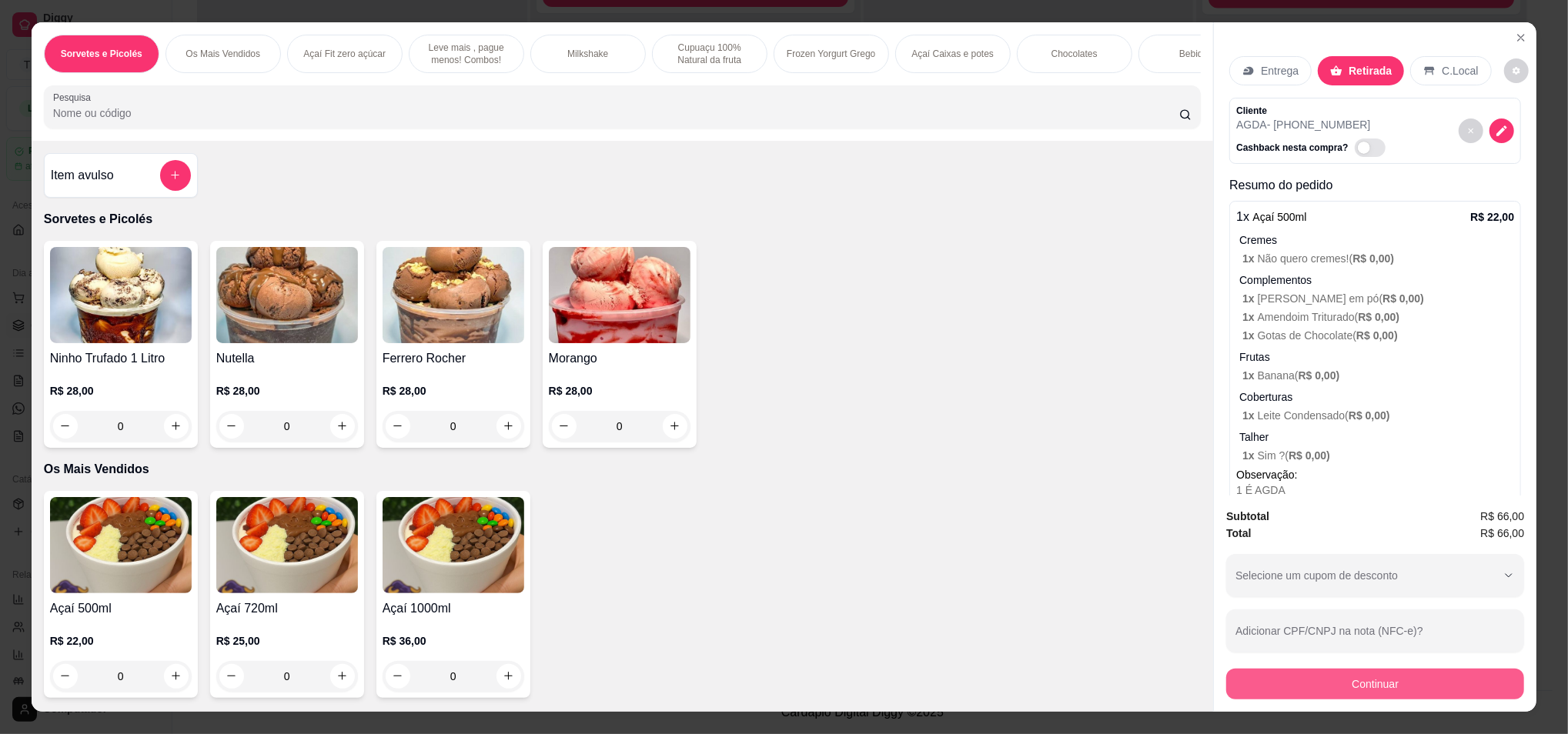
click at [1328, 695] on button "Continuar" at bounding box center [1375, 684] width 298 height 31
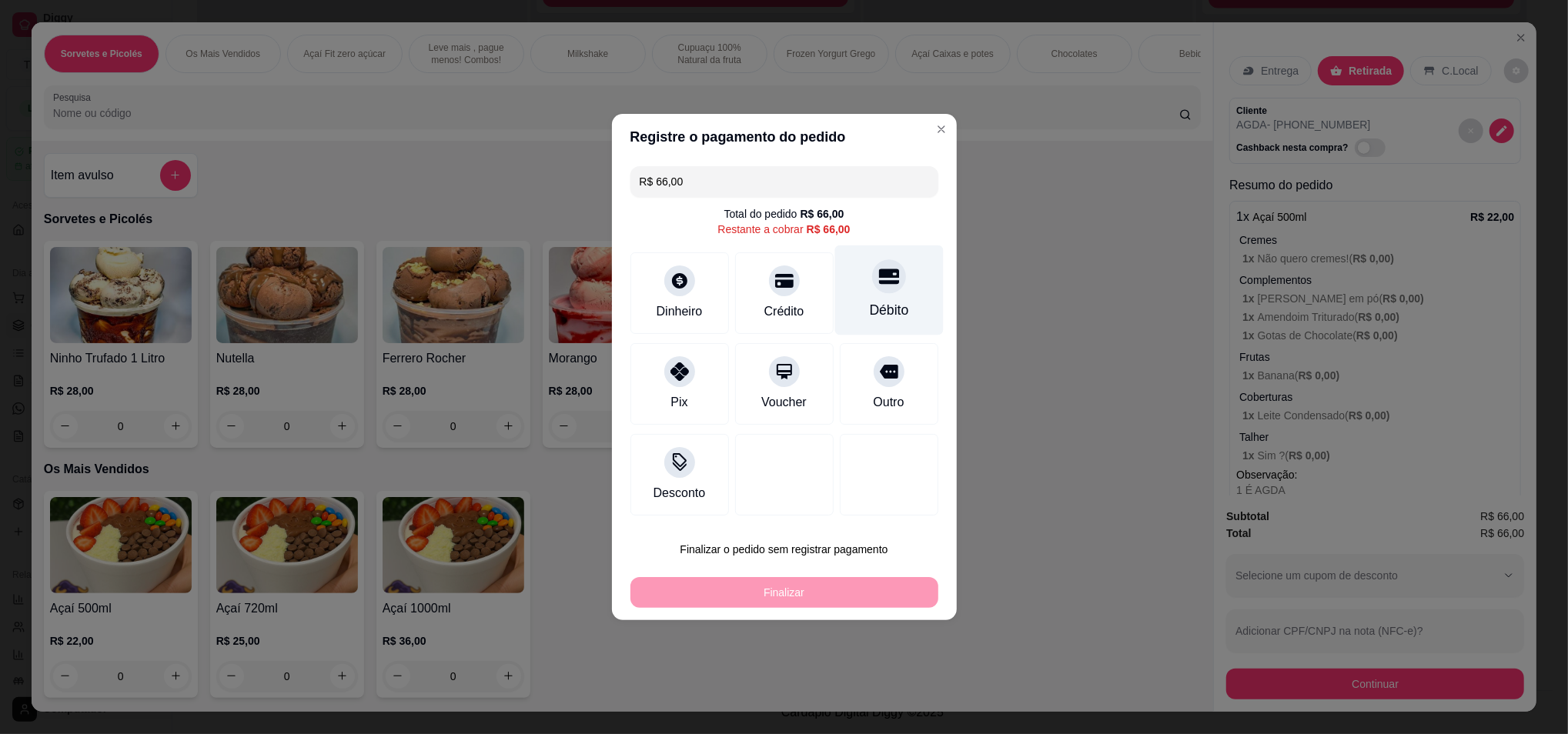
click at [877, 292] on div at bounding box center [889, 277] width 34 height 34
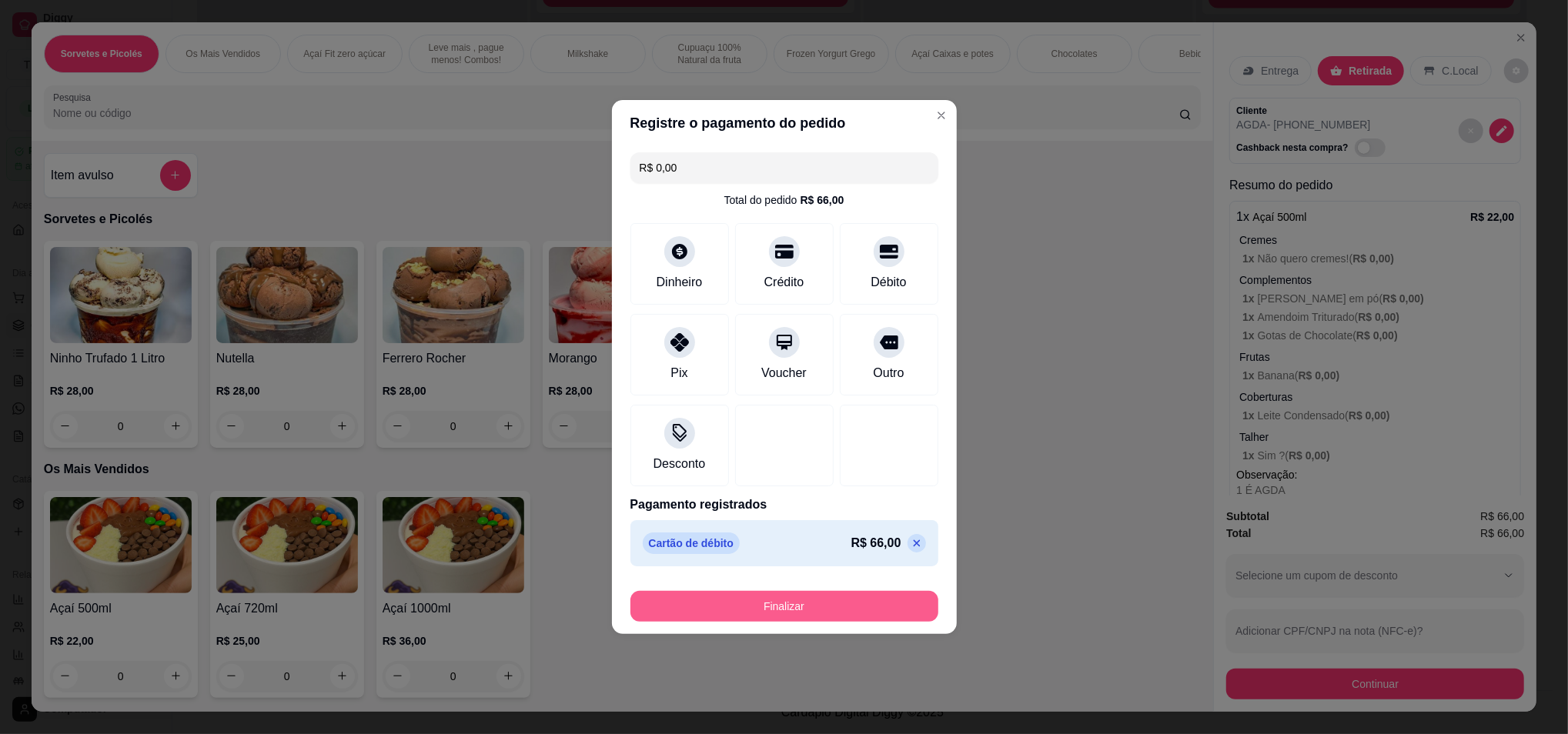
click at [761, 602] on button "Finalizar" at bounding box center [784, 606] width 308 height 31
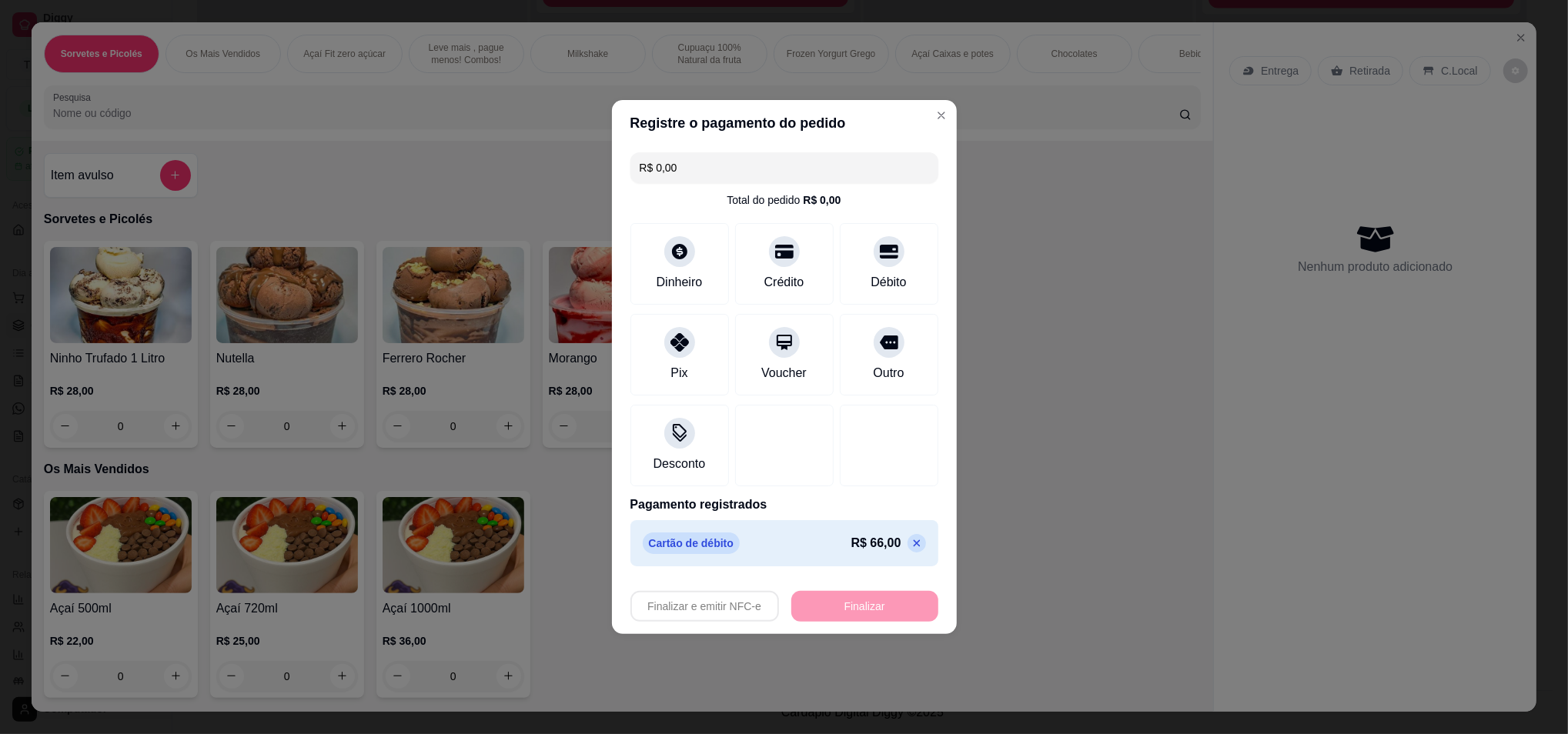
type input "-R$ 66,00"
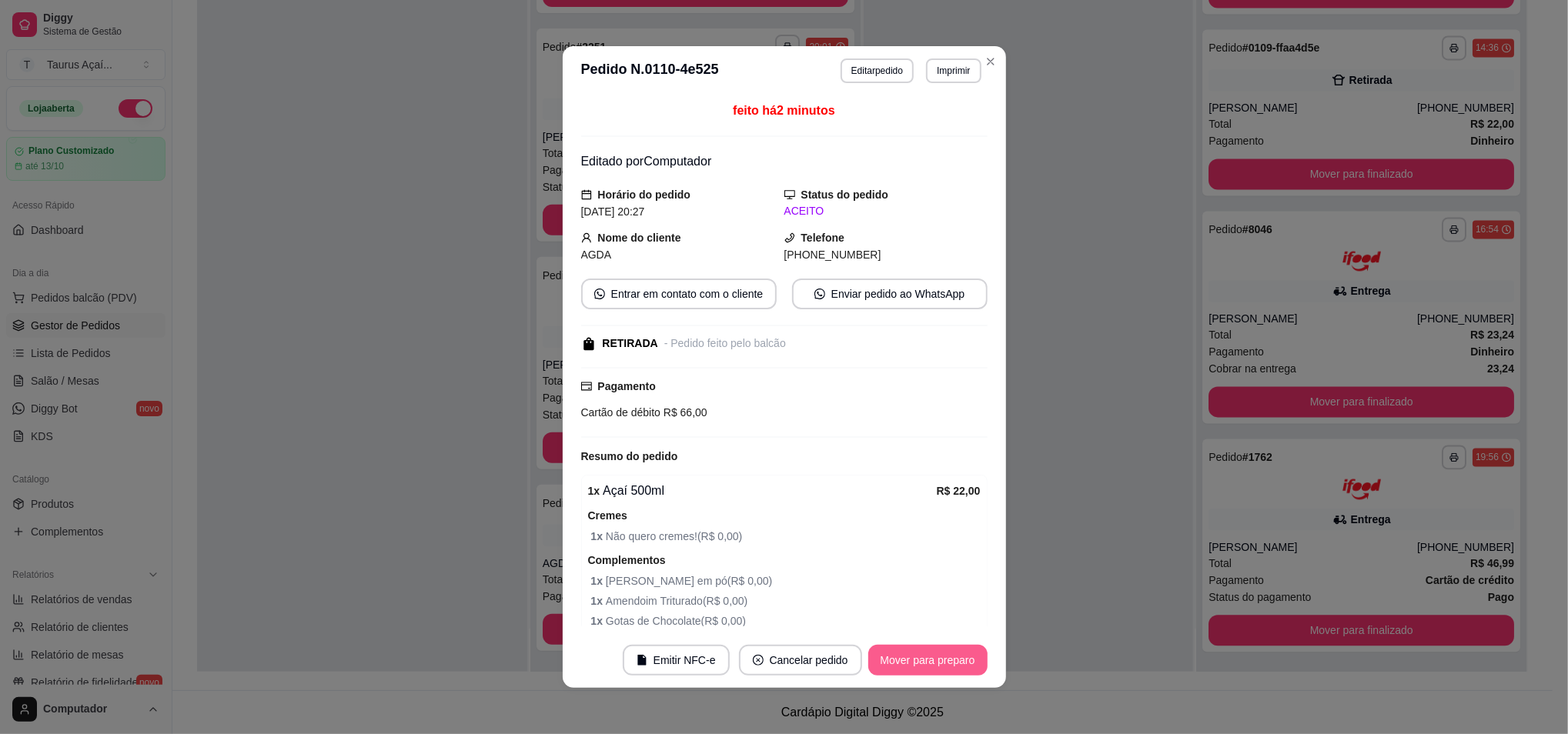
click at [891, 657] on button "Mover para preparo" at bounding box center [927, 660] width 119 height 31
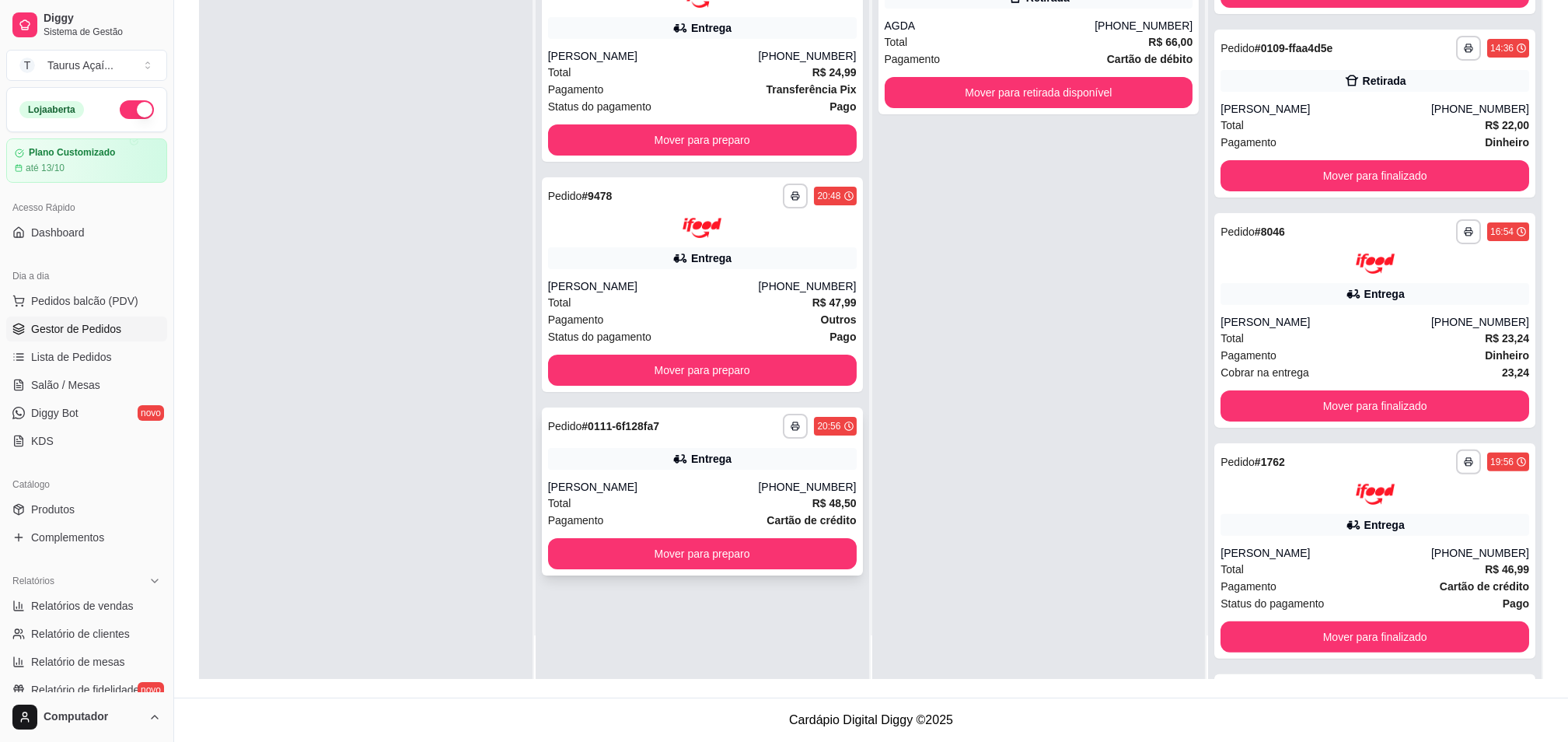
click at [639, 492] on div "[PERSON_NAME]" at bounding box center [652, 487] width 210 height 16
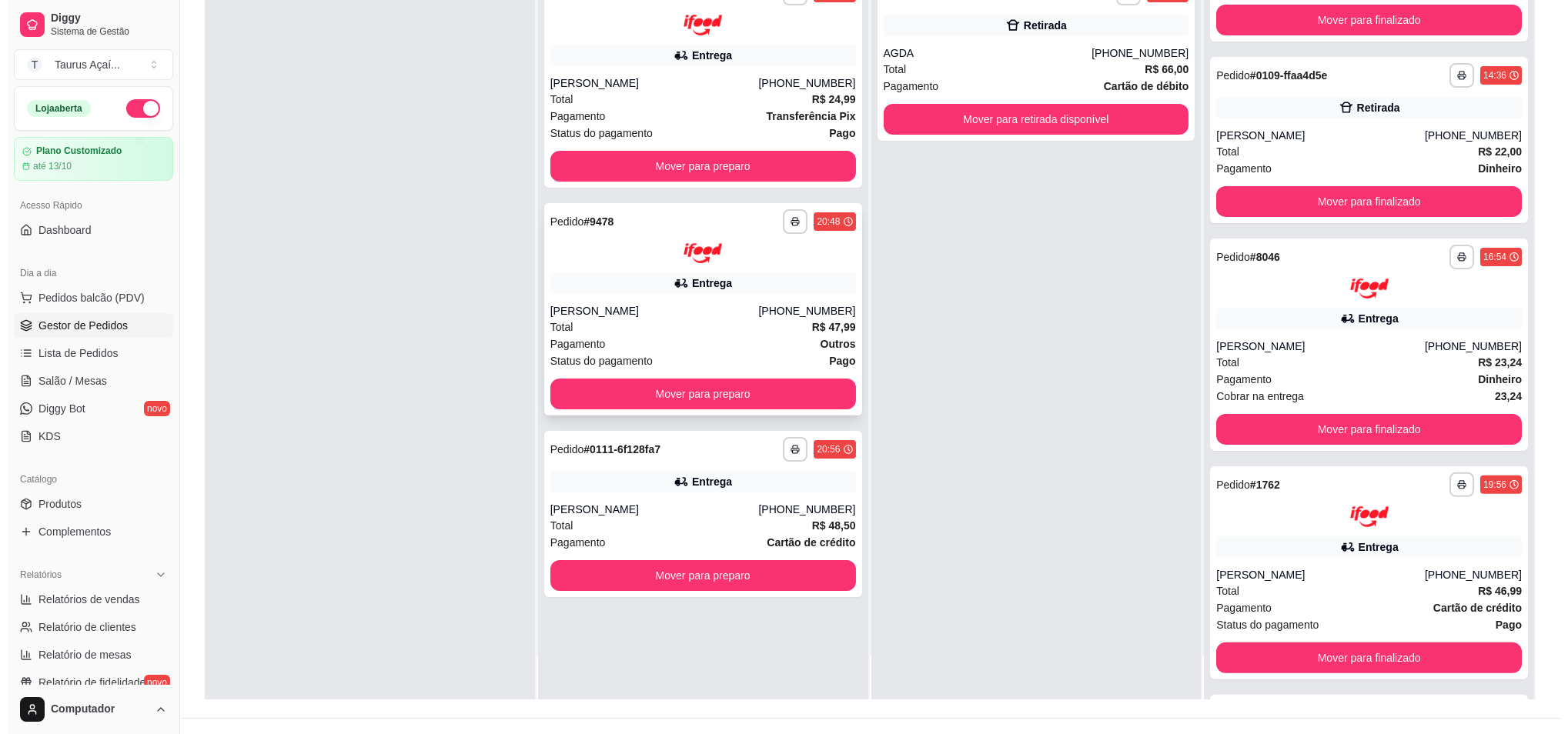
scroll to position [235, 0]
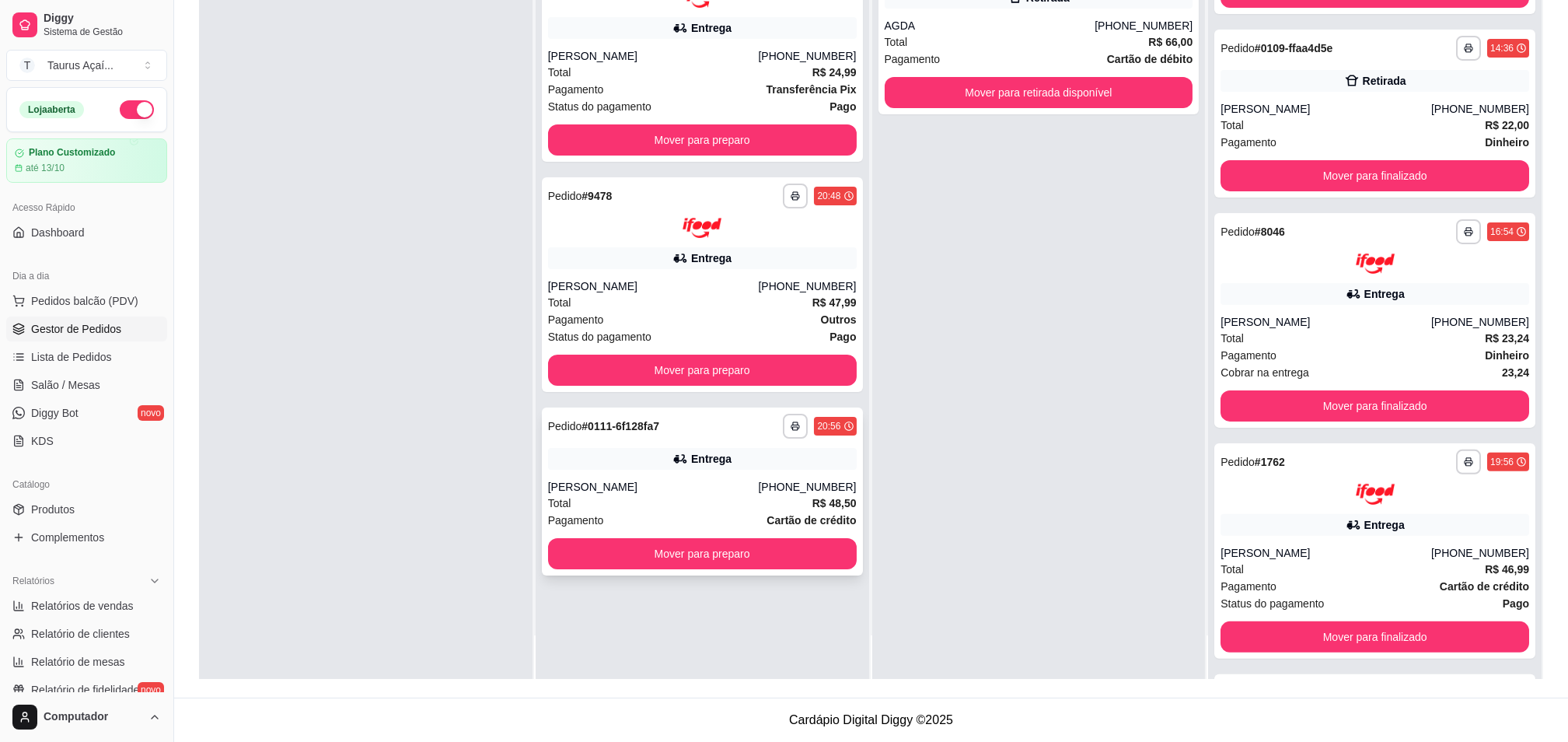
click at [659, 489] on div "[PERSON_NAME]" at bounding box center [652, 487] width 210 height 16
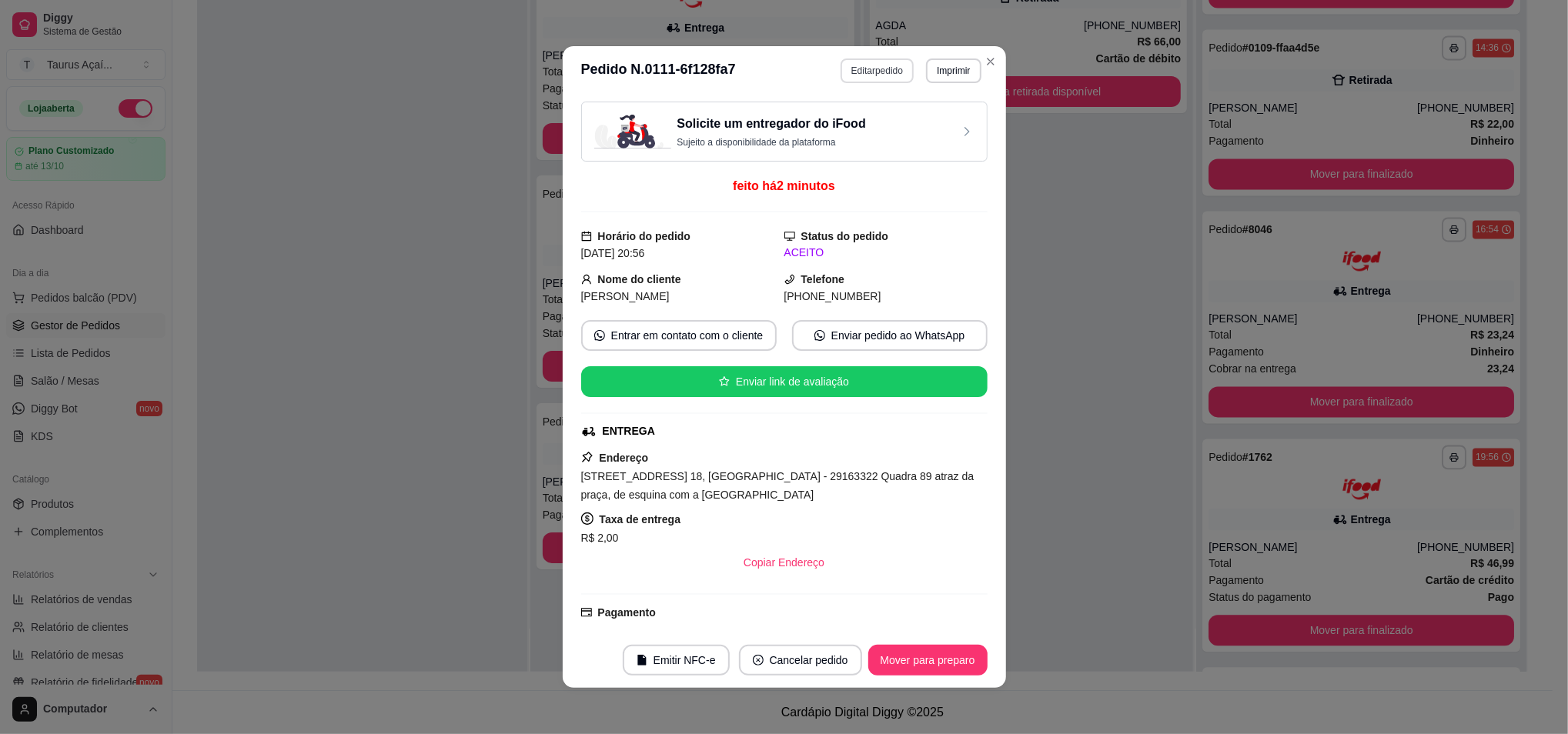
click at [858, 69] on button "Editar pedido" at bounding box center [877, 70] width 73 height 25
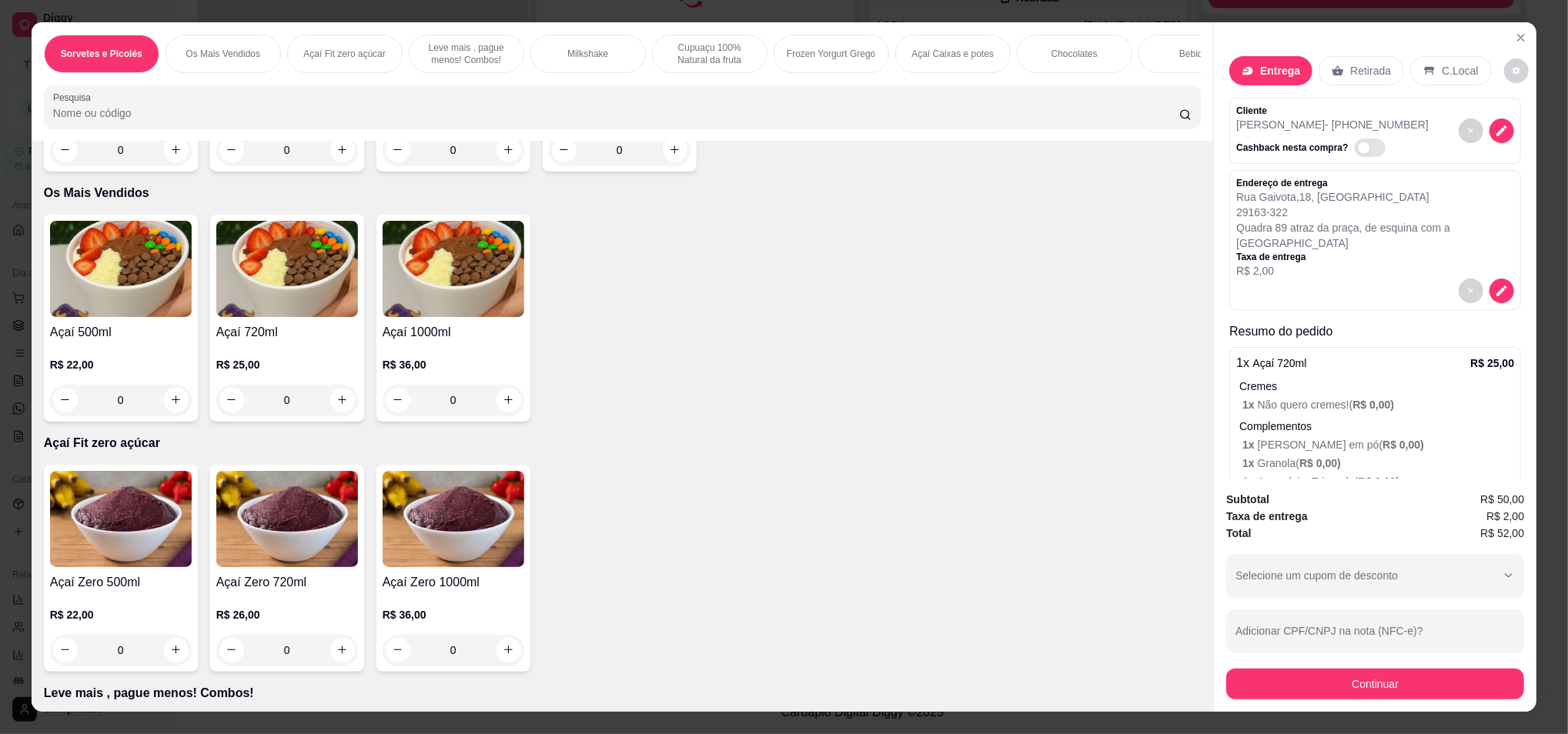
scroll to position [307, 0]
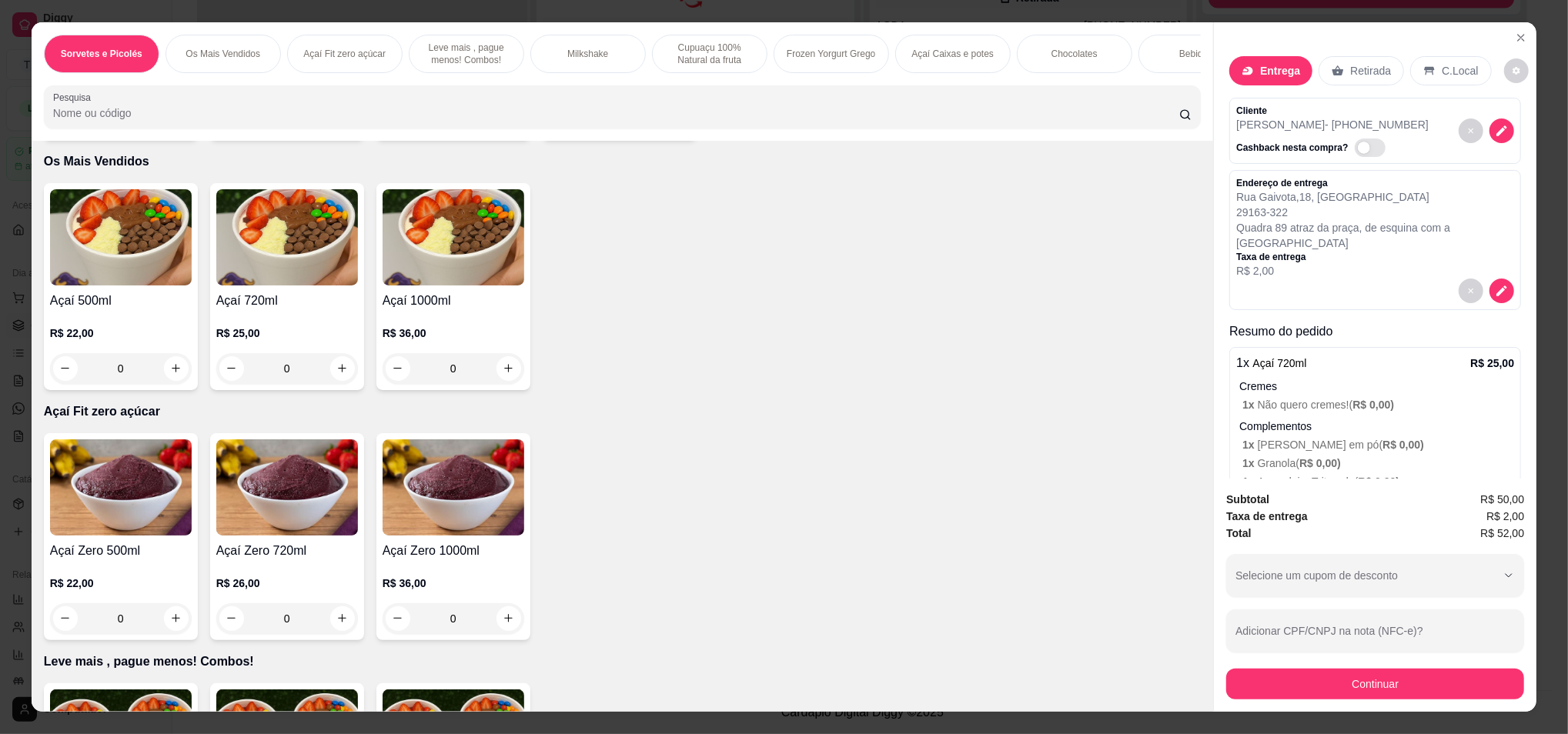
click at [254, 285] on img at bounding box center [286, 237] width 141 height 96
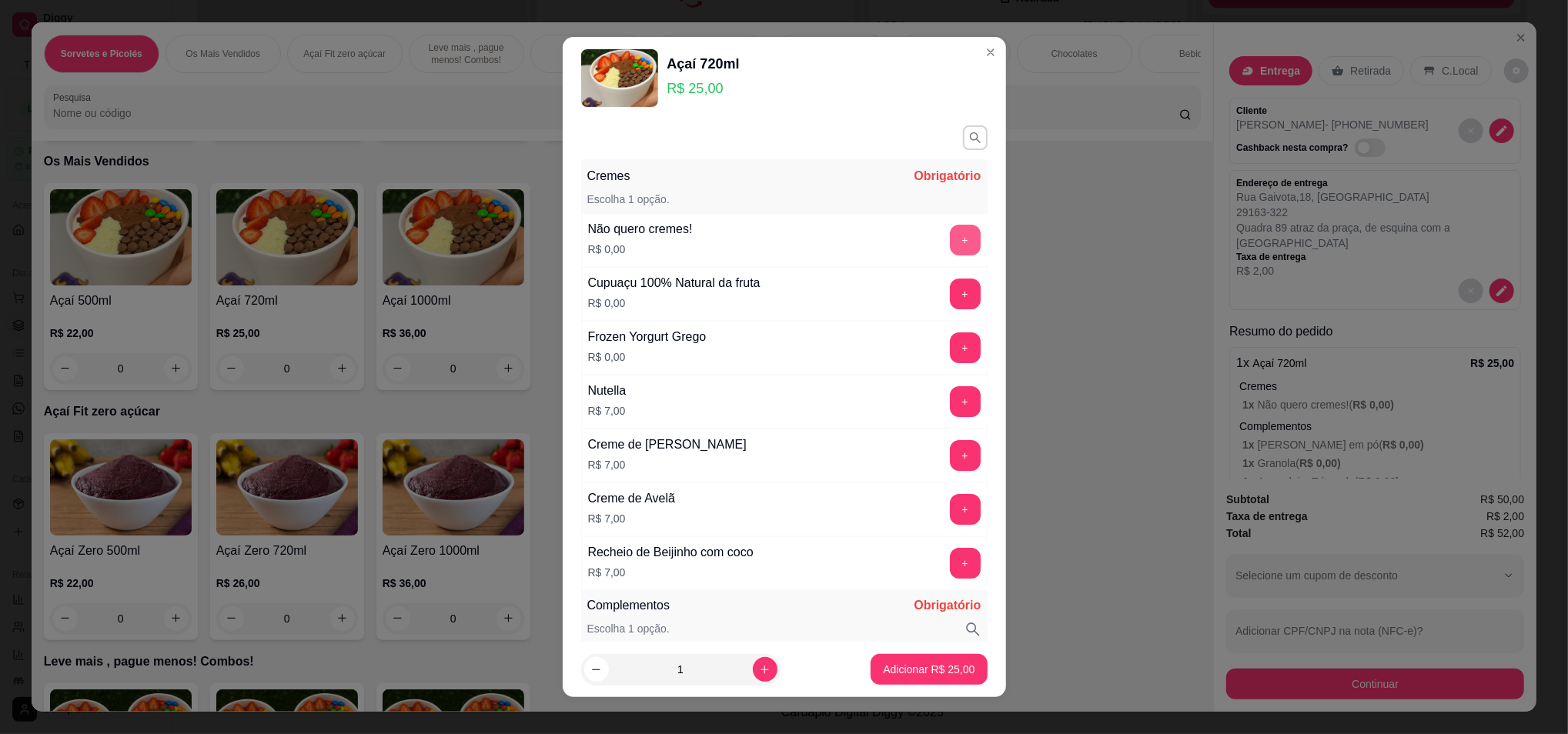
click at [950, 243] on button "+" at bounding box center [966, 240] width 31 height 31
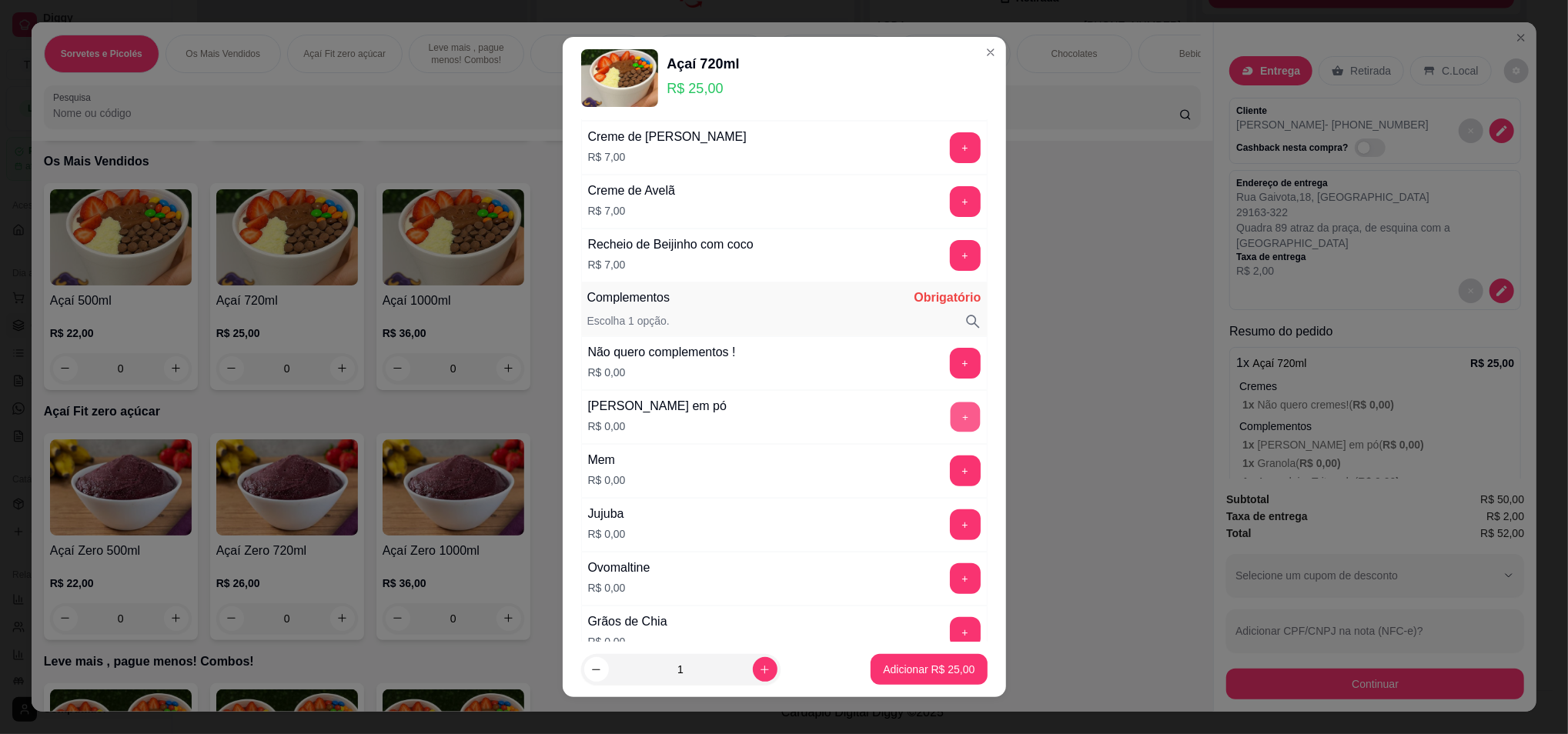
click at [950, 412] on button "+" at bounding box center [965, 416] width 30 height 30
click at [950, 472] on button "+" at bounding box center [966, 471] width 31 height 31
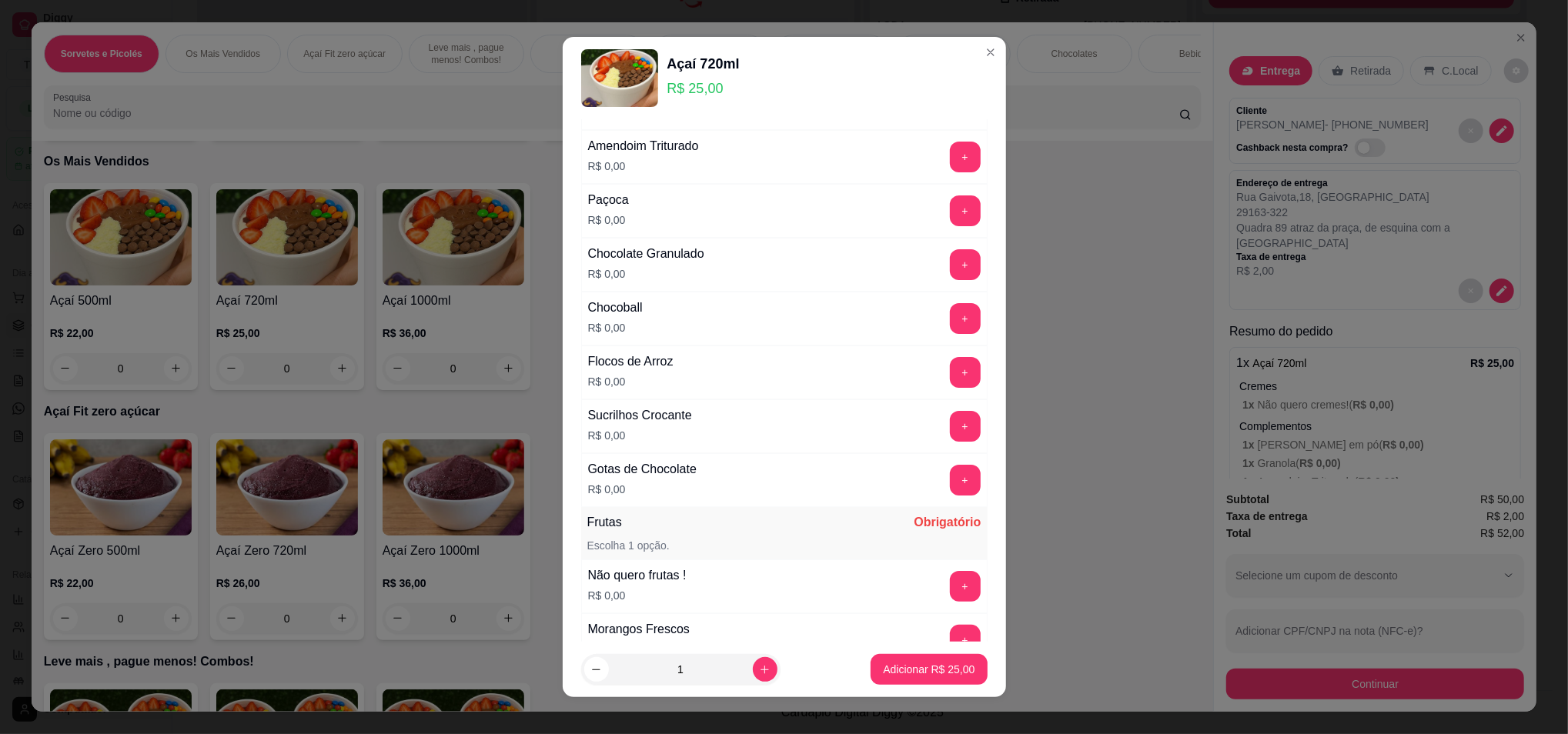
scroll to position [923, 0]
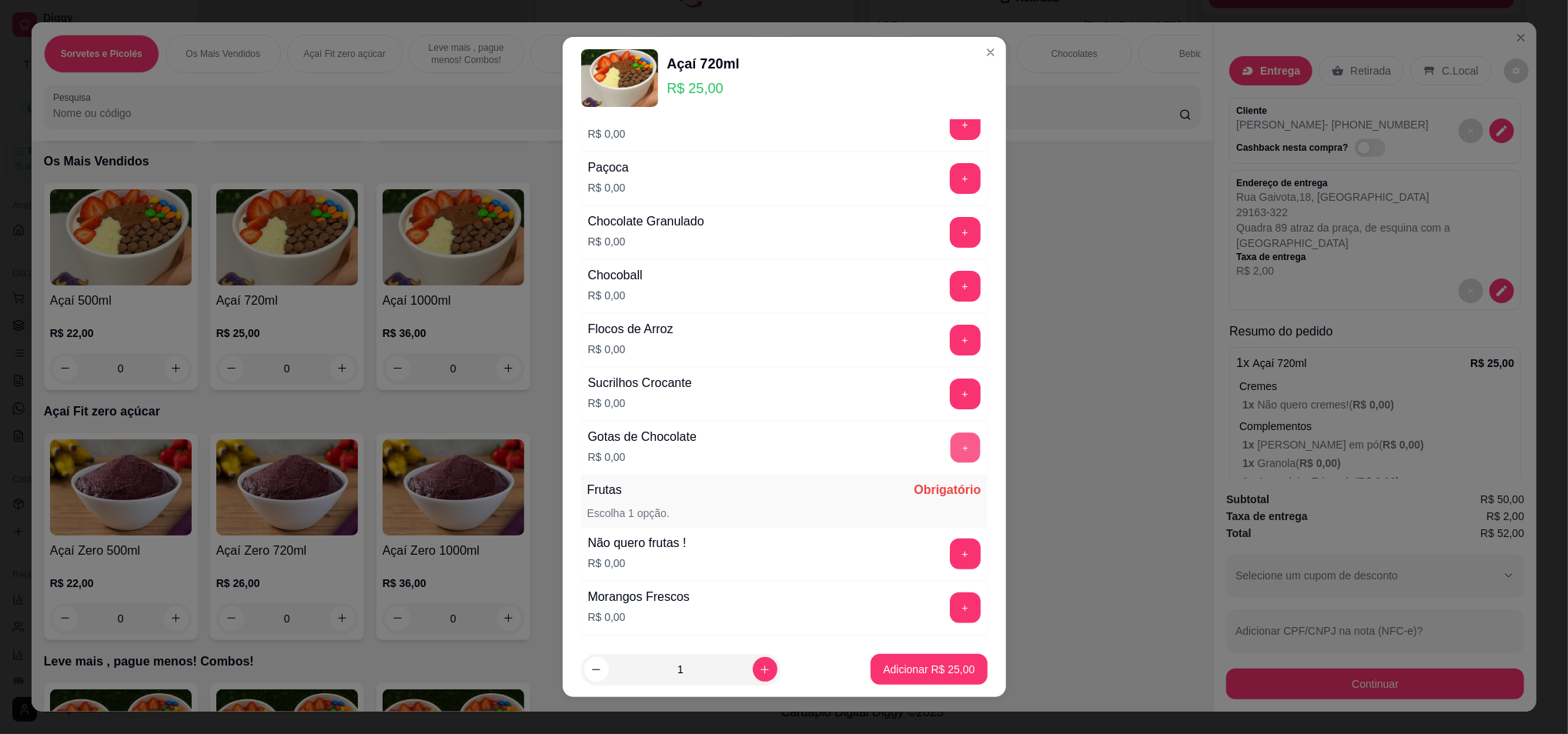
click at [950, 458] on button "+" at bounding box center [965, 447] width 30 height 30
click at [950, 337] on button "+" at bounding box center [965, 339] width 30 height 30
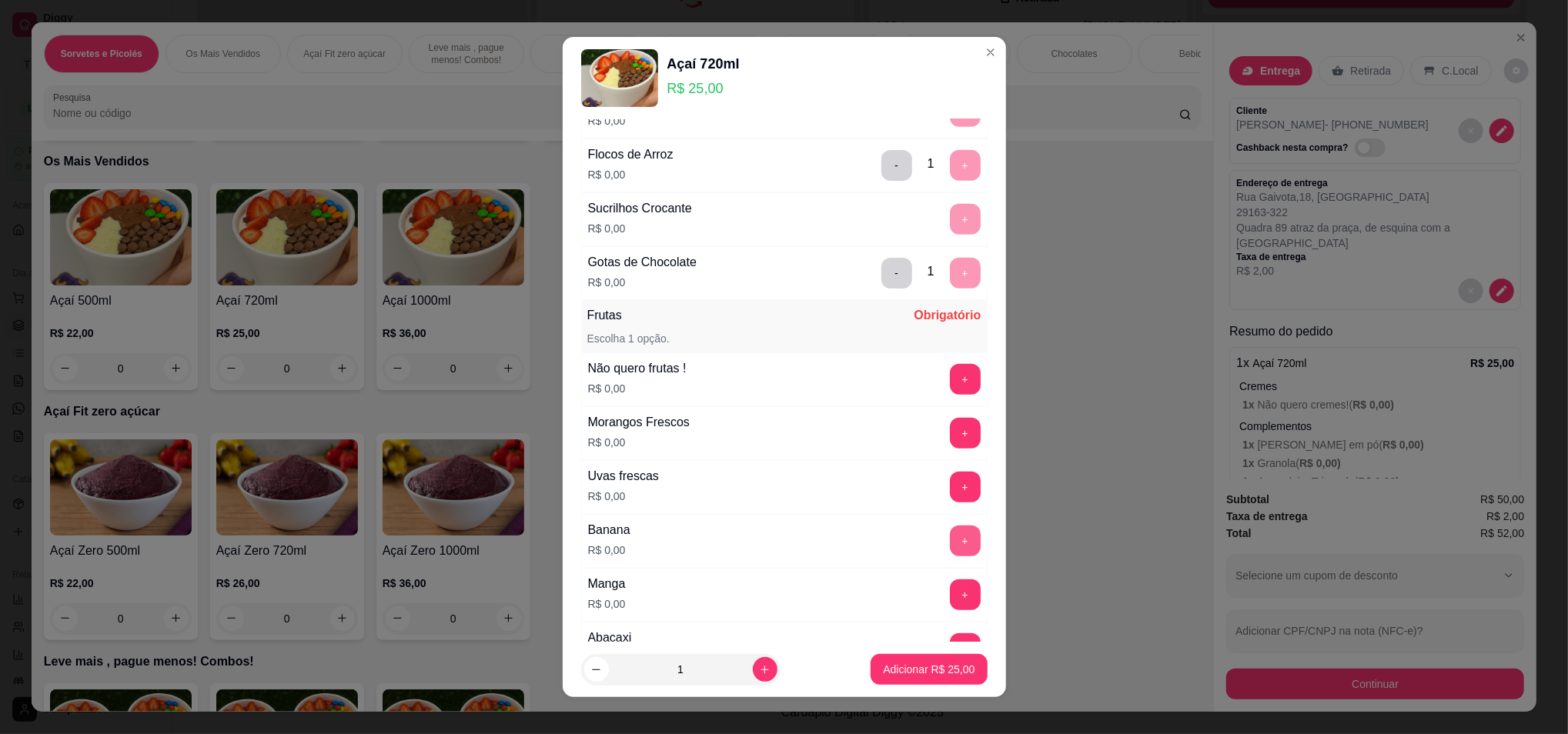
scroll to position [1128, 0]
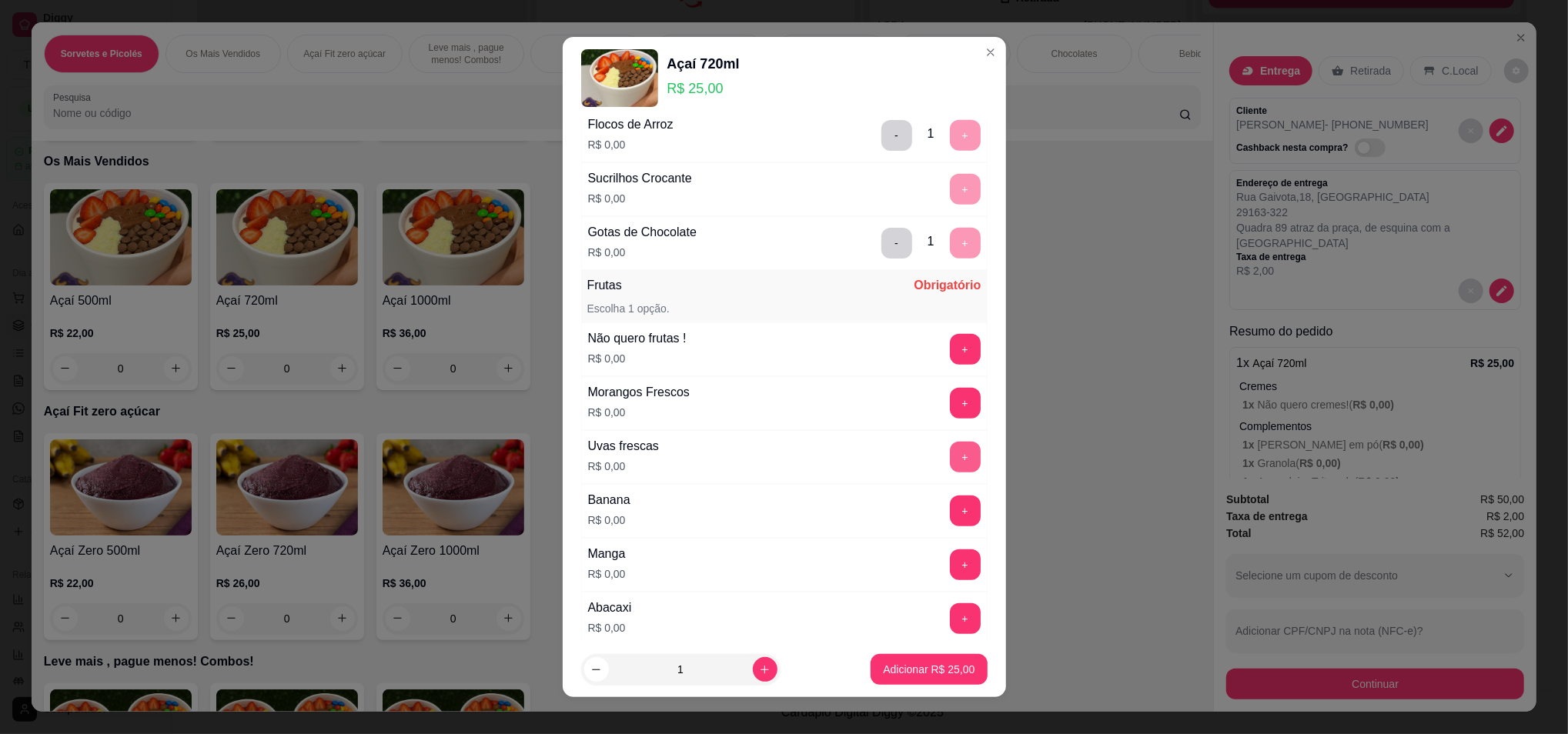
click at [950, 457] on button "+" at bounding box center [966, 457] width 31 height 31
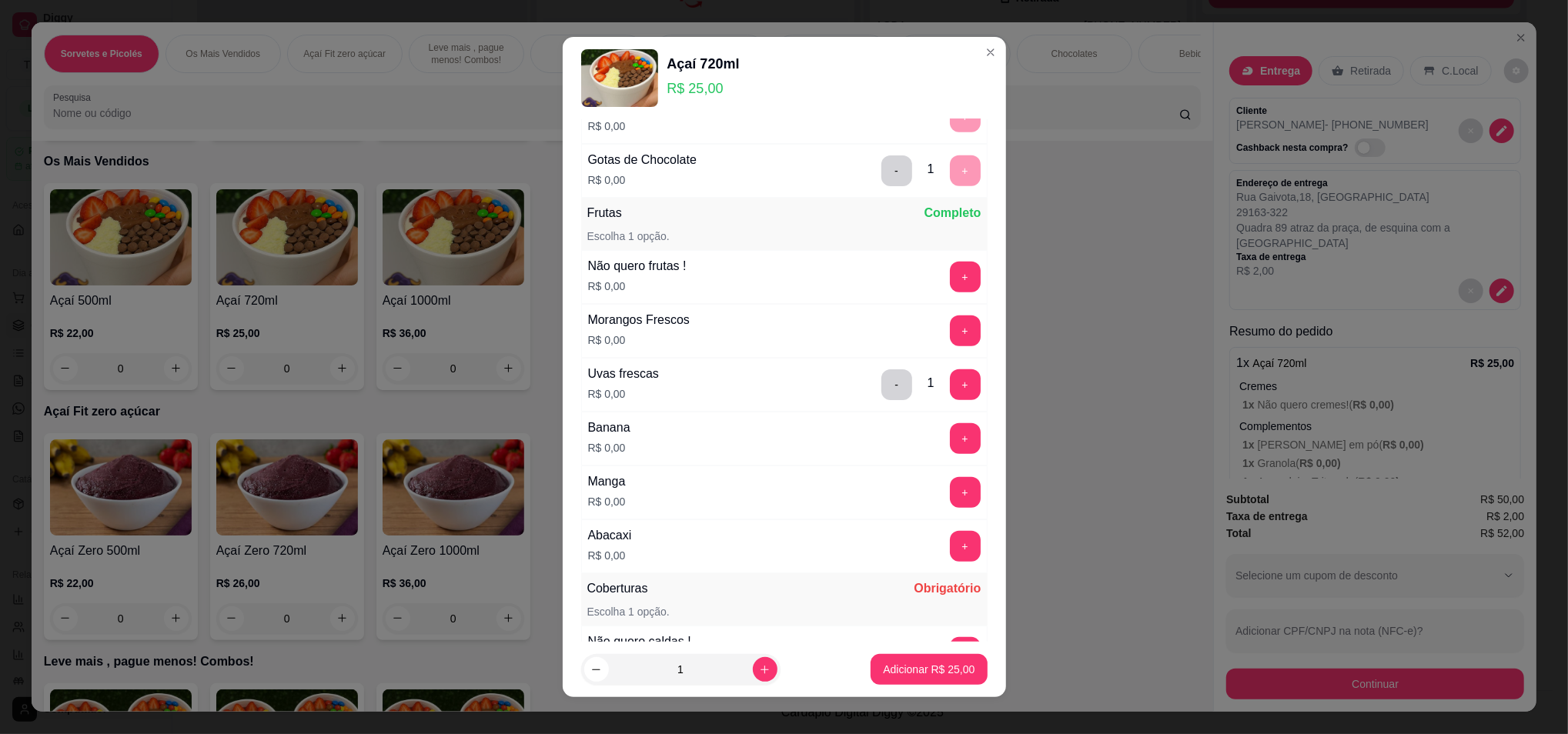
scroll to position [1232, 0]
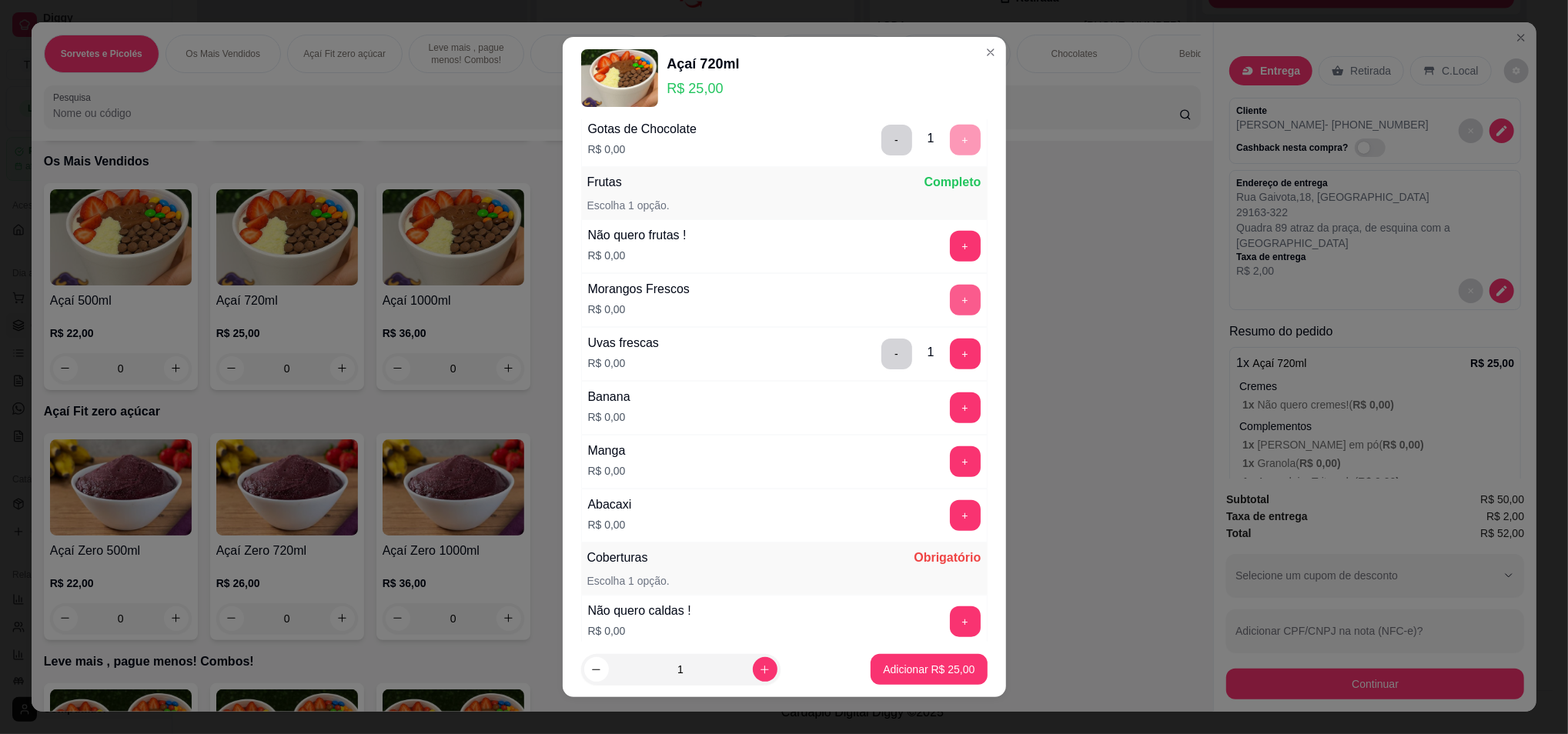
click at [950, 301] on button "+" at bounding box center [966, 300] width 31 height 31
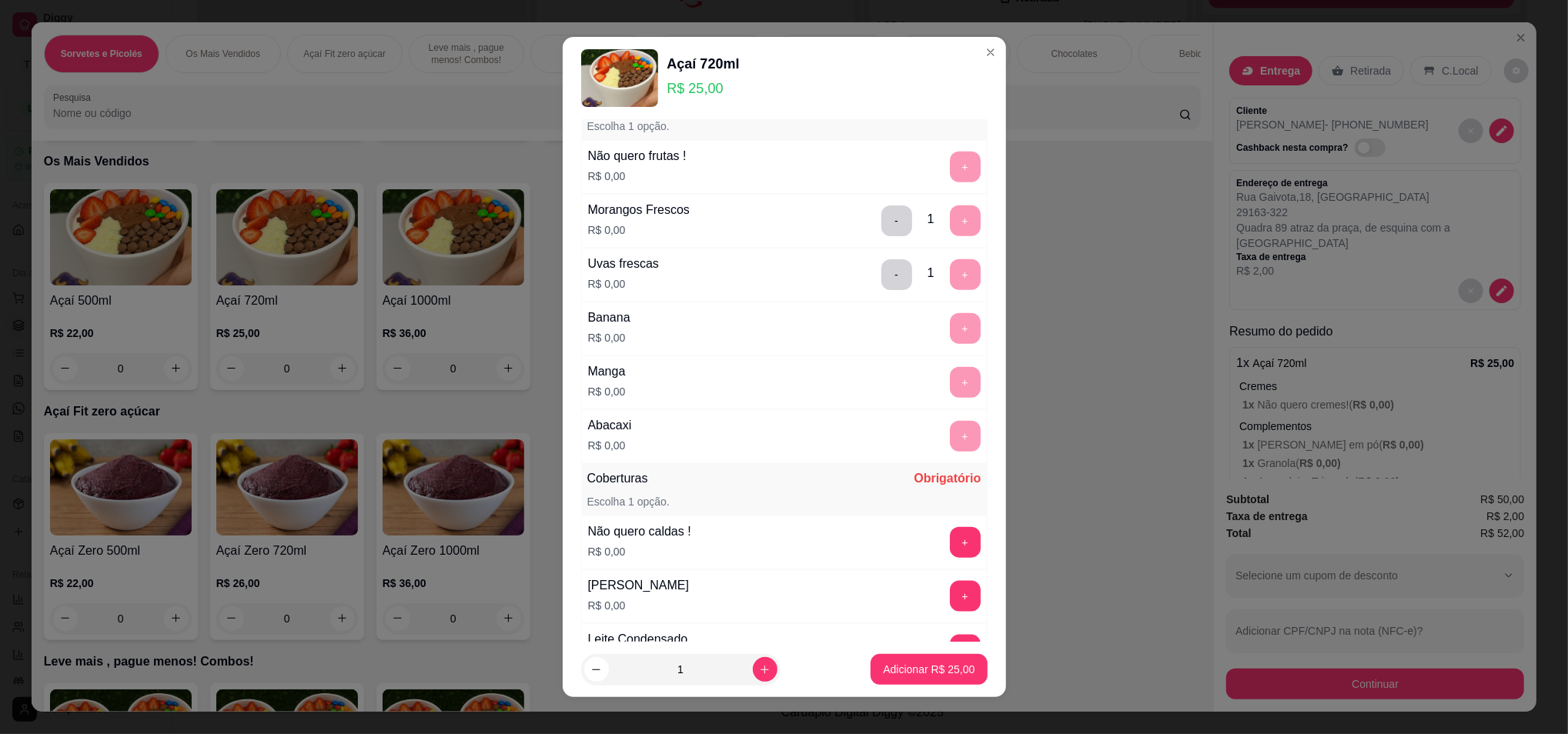
scroll to position [1436, 0]
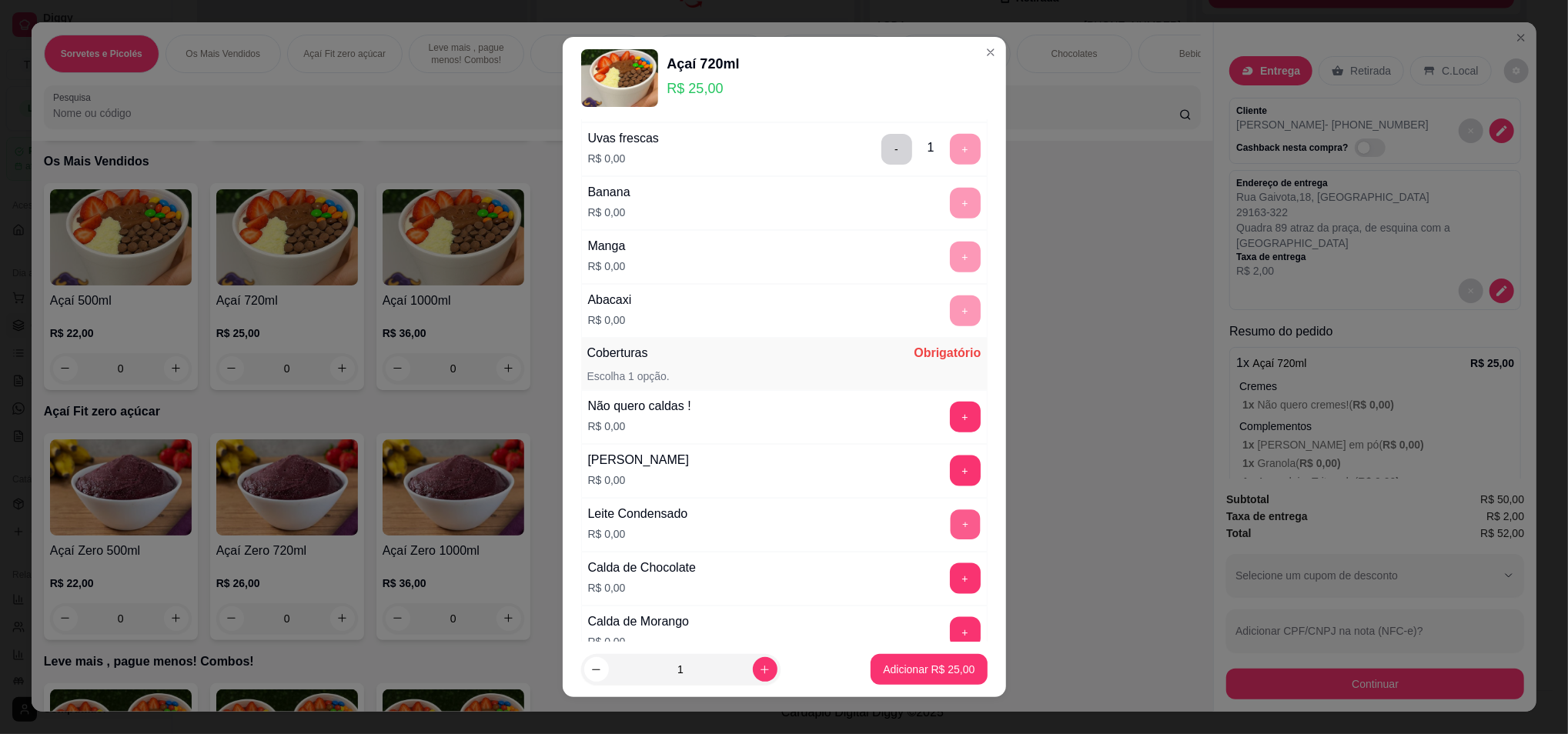
click at [950, 525] on button "+" at bounding box center [965, 524] width 30 height 30
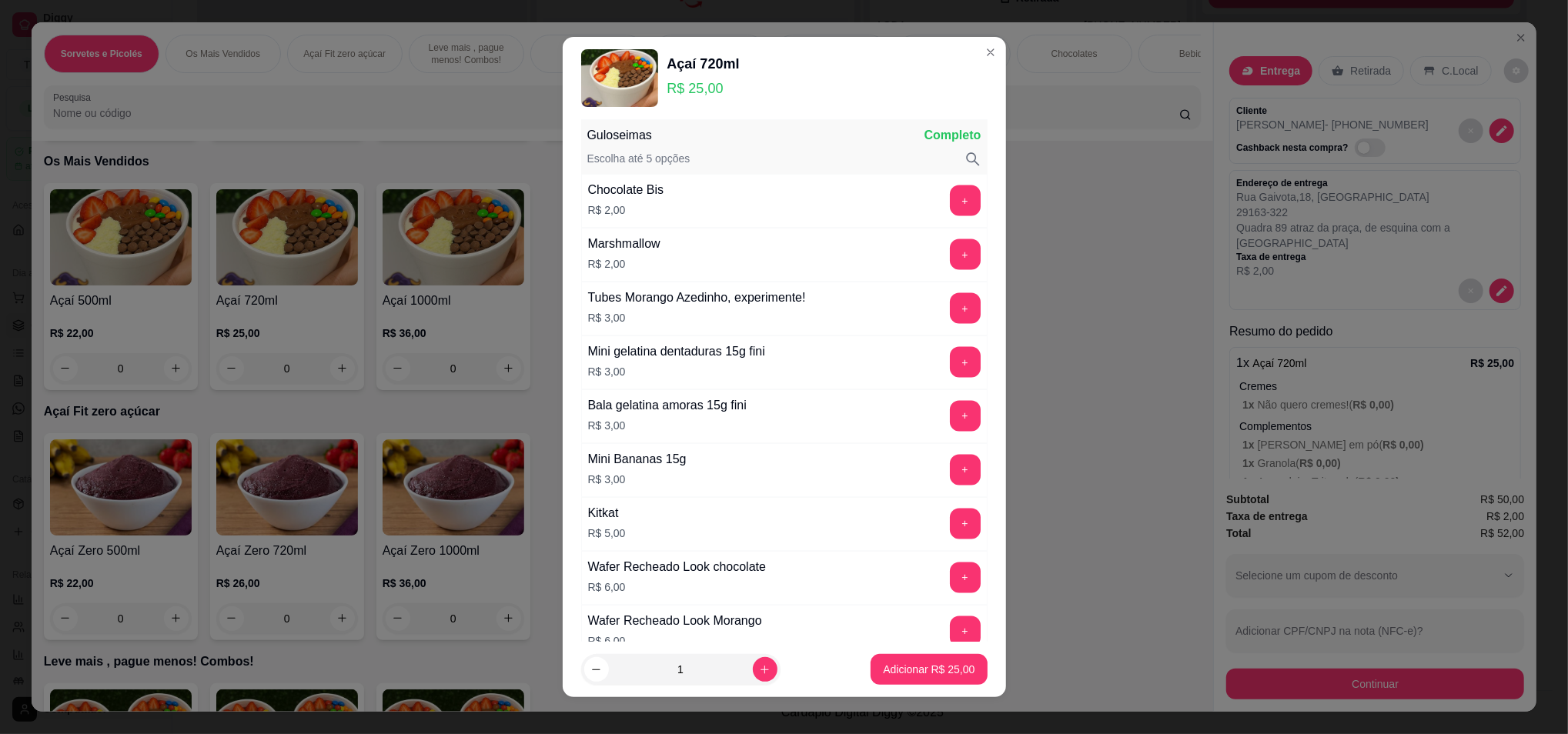
scroll to position [2051, 0]
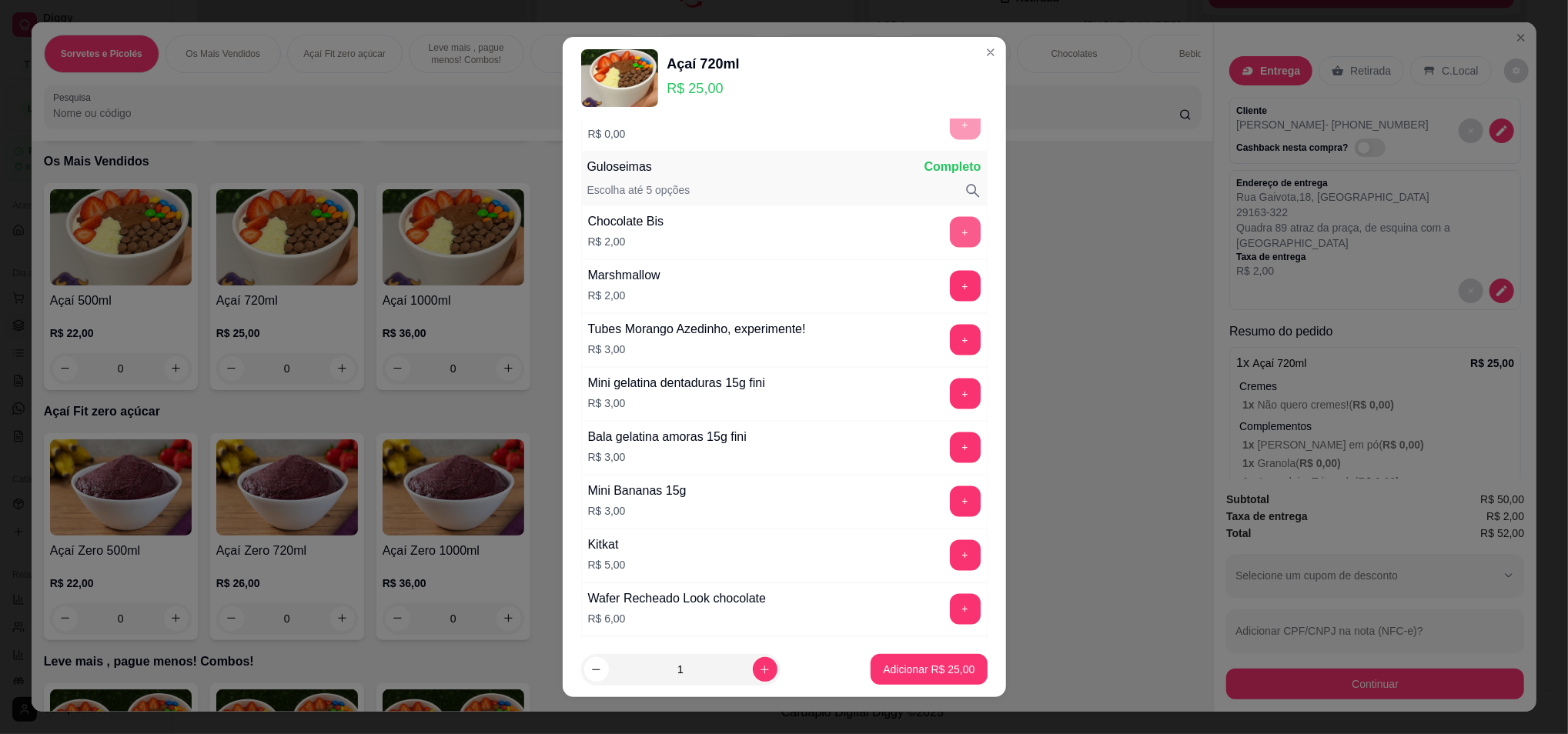
click at [944, 231] on div "+" at bounding box center [966, 232] width 43 height 31
click at [950, 231] on button "+" at bounding box center [966, 232] width 31 height 31
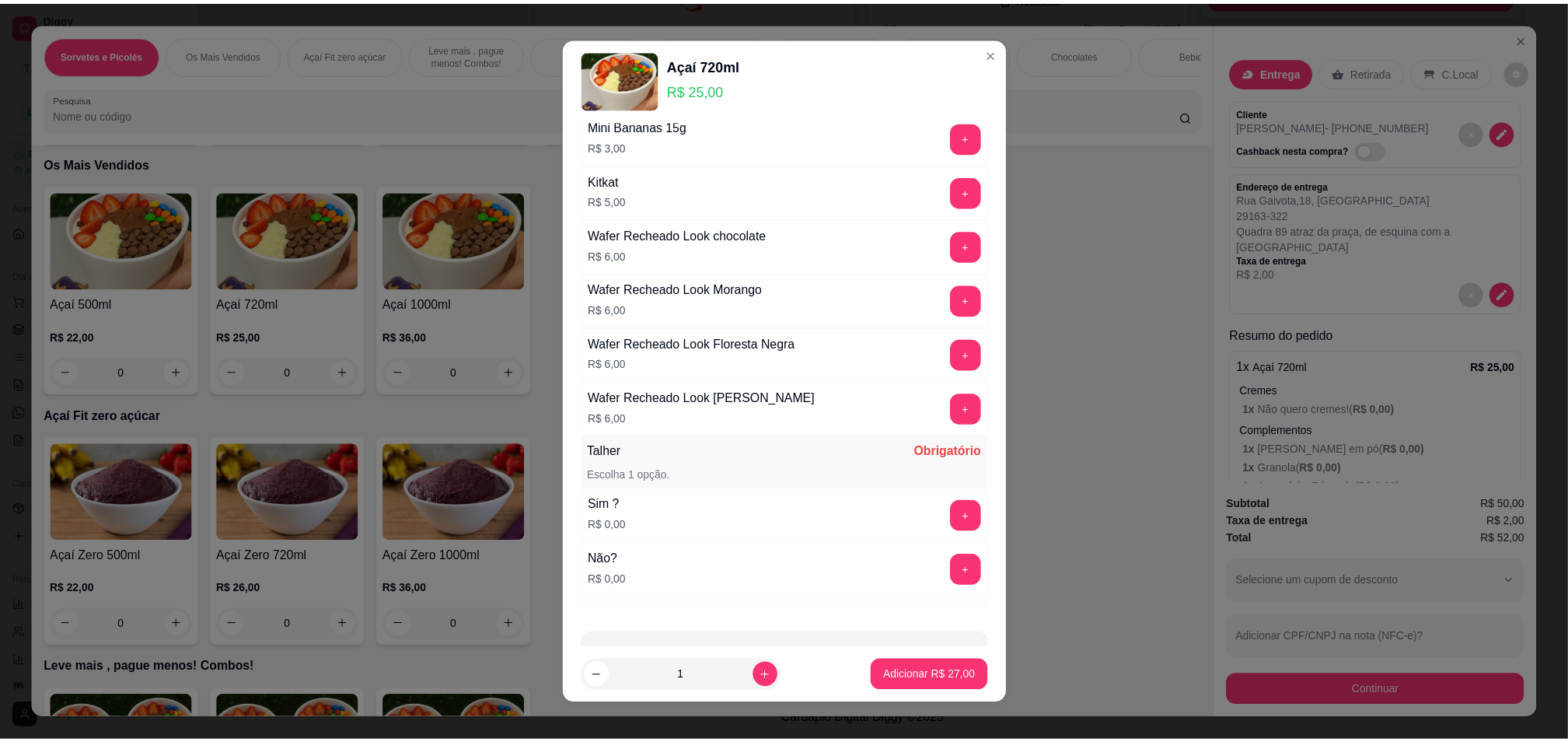
scroll to position [2498, 0]
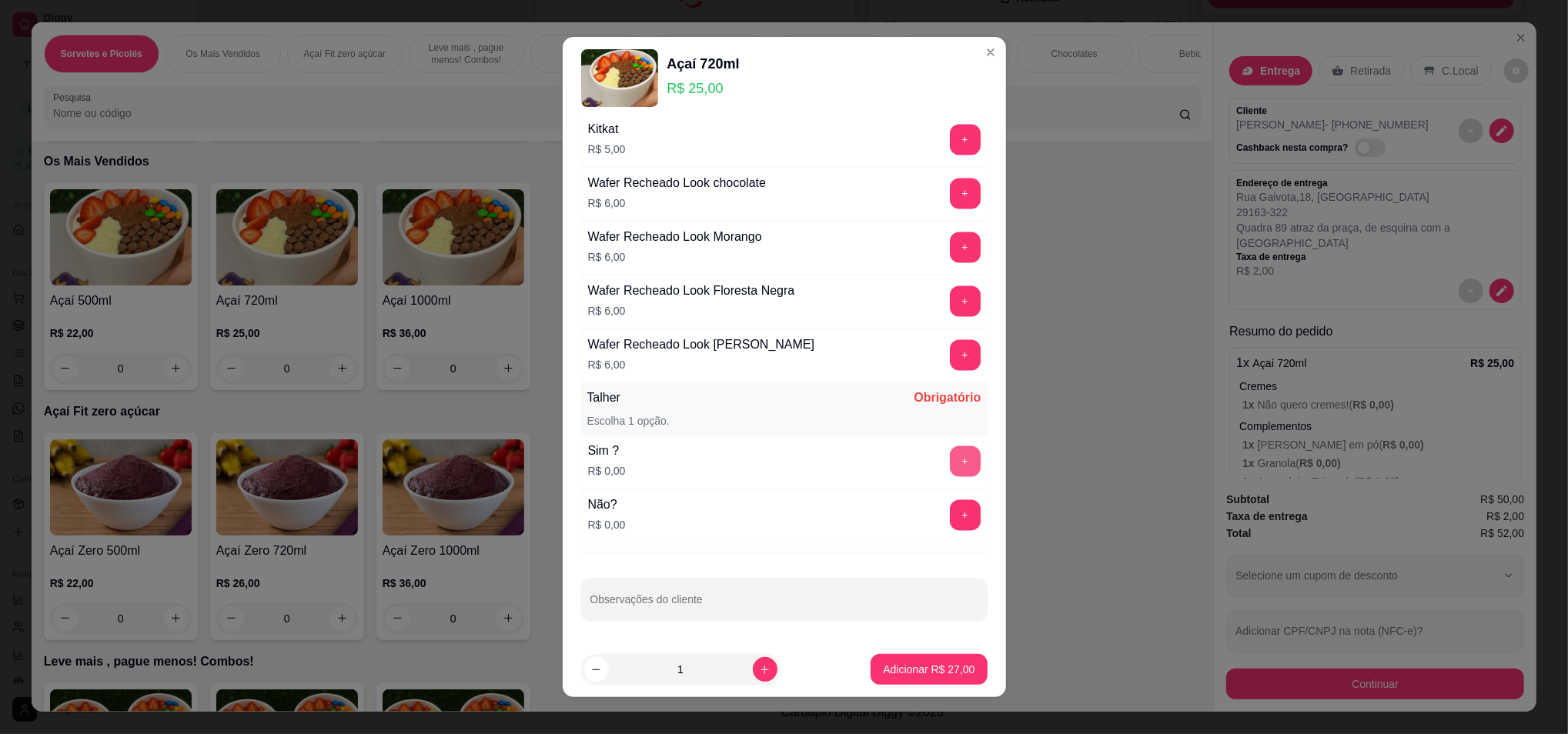
click at [950, 468] on button "+" at bounding box center [966, 462] width 31 height 31
click at [925, 669] on p "Adicionar R$ 27,00" at bounding box center [929, 670] width 89 height 15
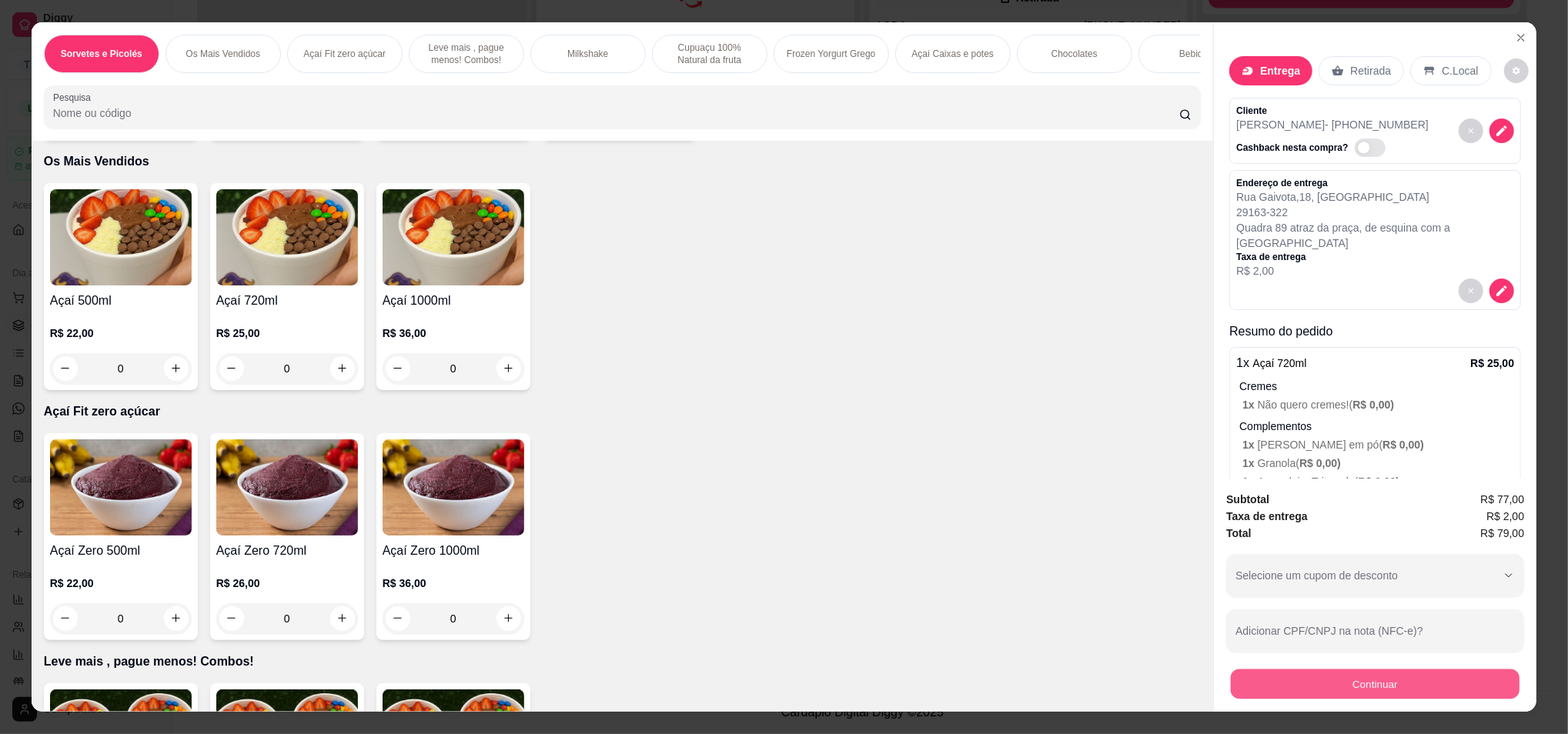
click at [1373, 684] on button "Continuar" at bounding box center [1375, 684] width 289 height 30
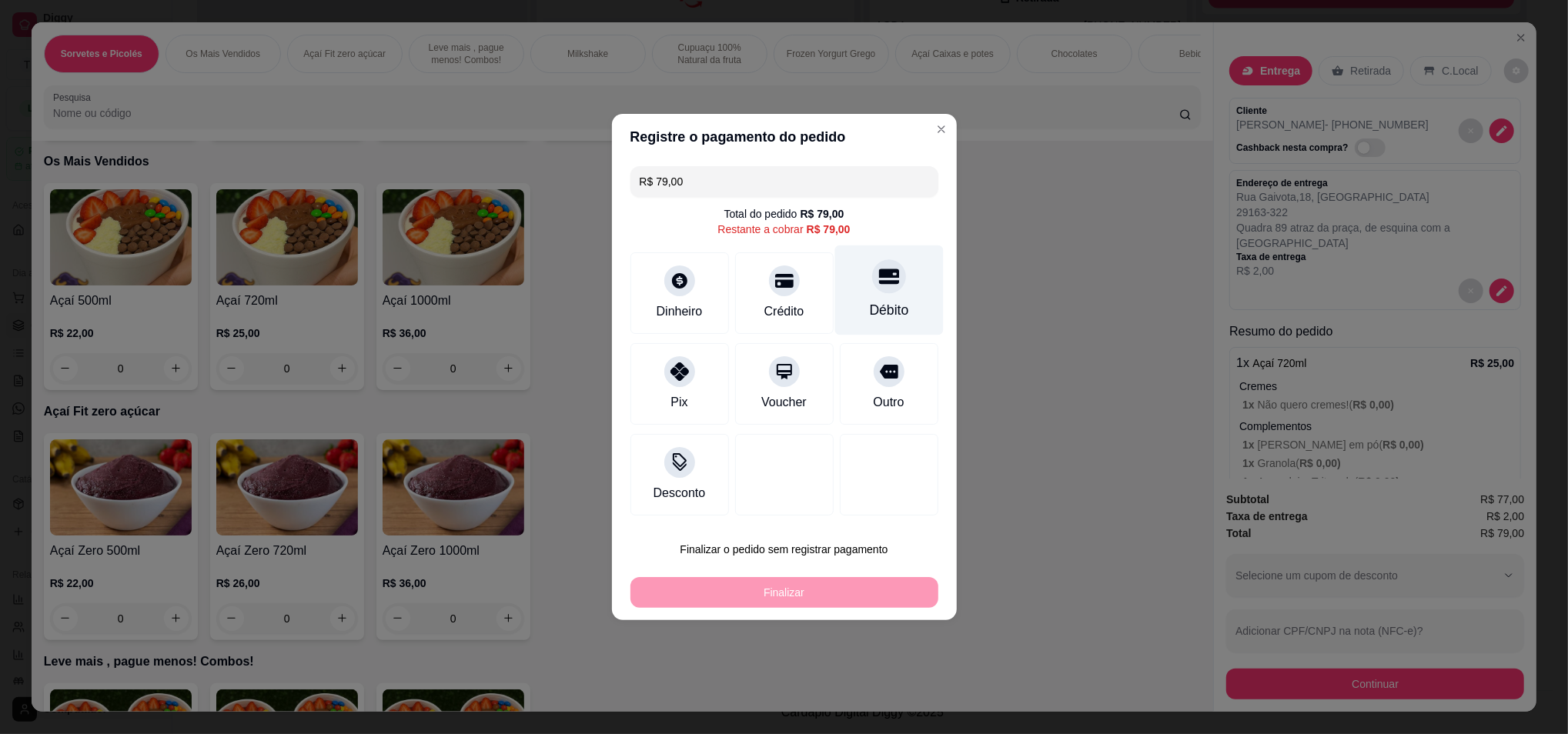
click at [910, 297] on div "Débito" at bounding box center [889, 290] width 109 height 90
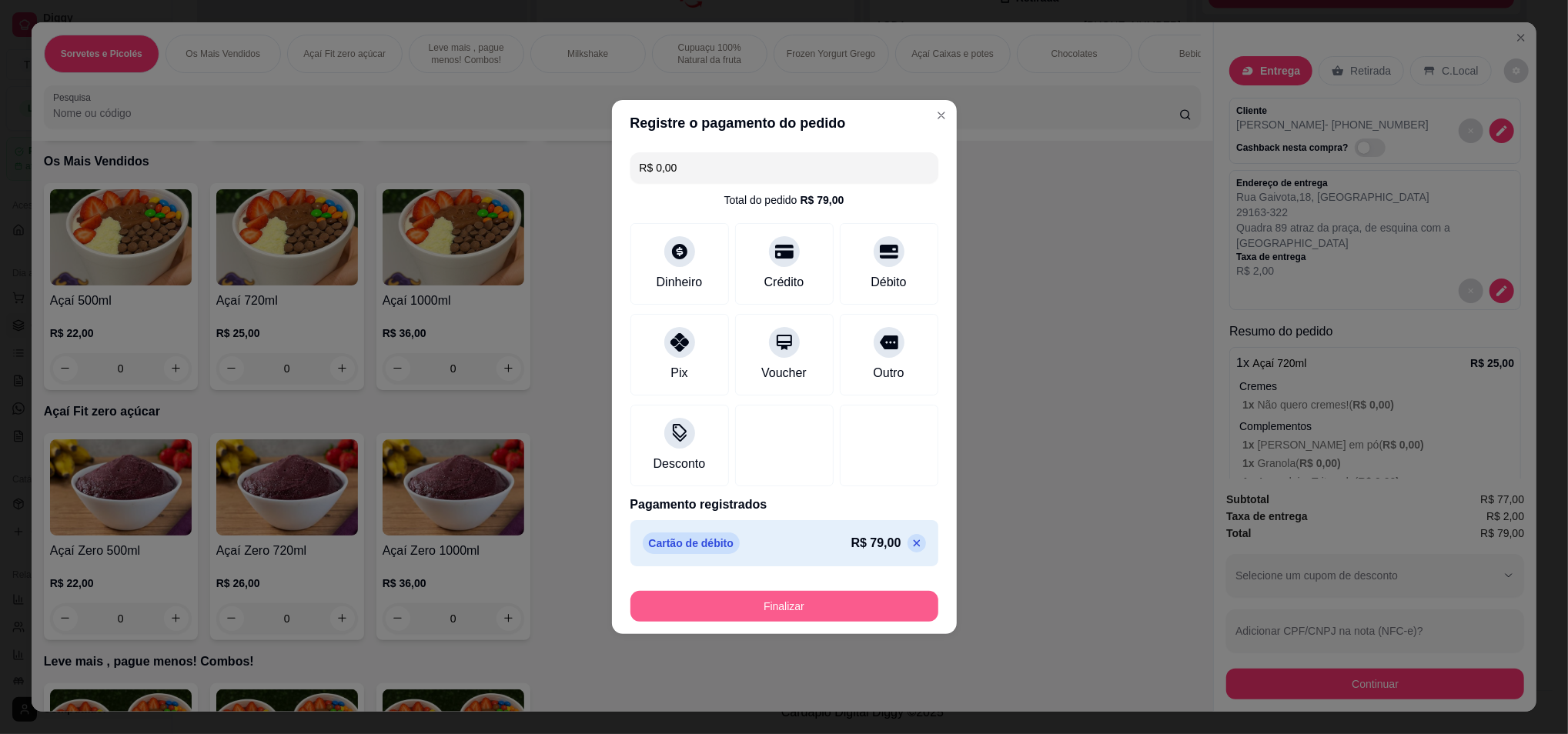
click at [785, 604] on button "Finalizar" at bounding box center [784, 606] width 308 height 31
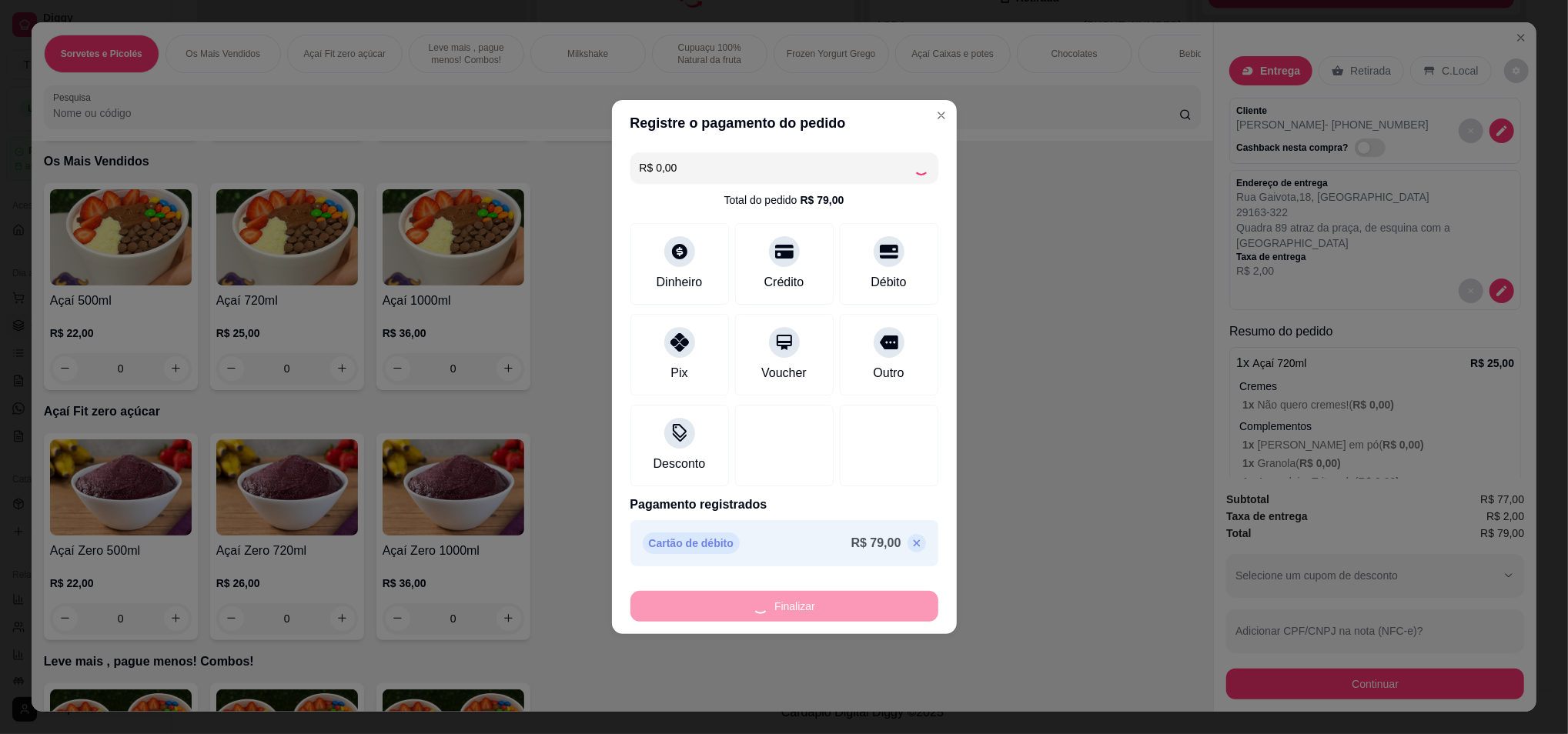
type input "-R$ 79,00"
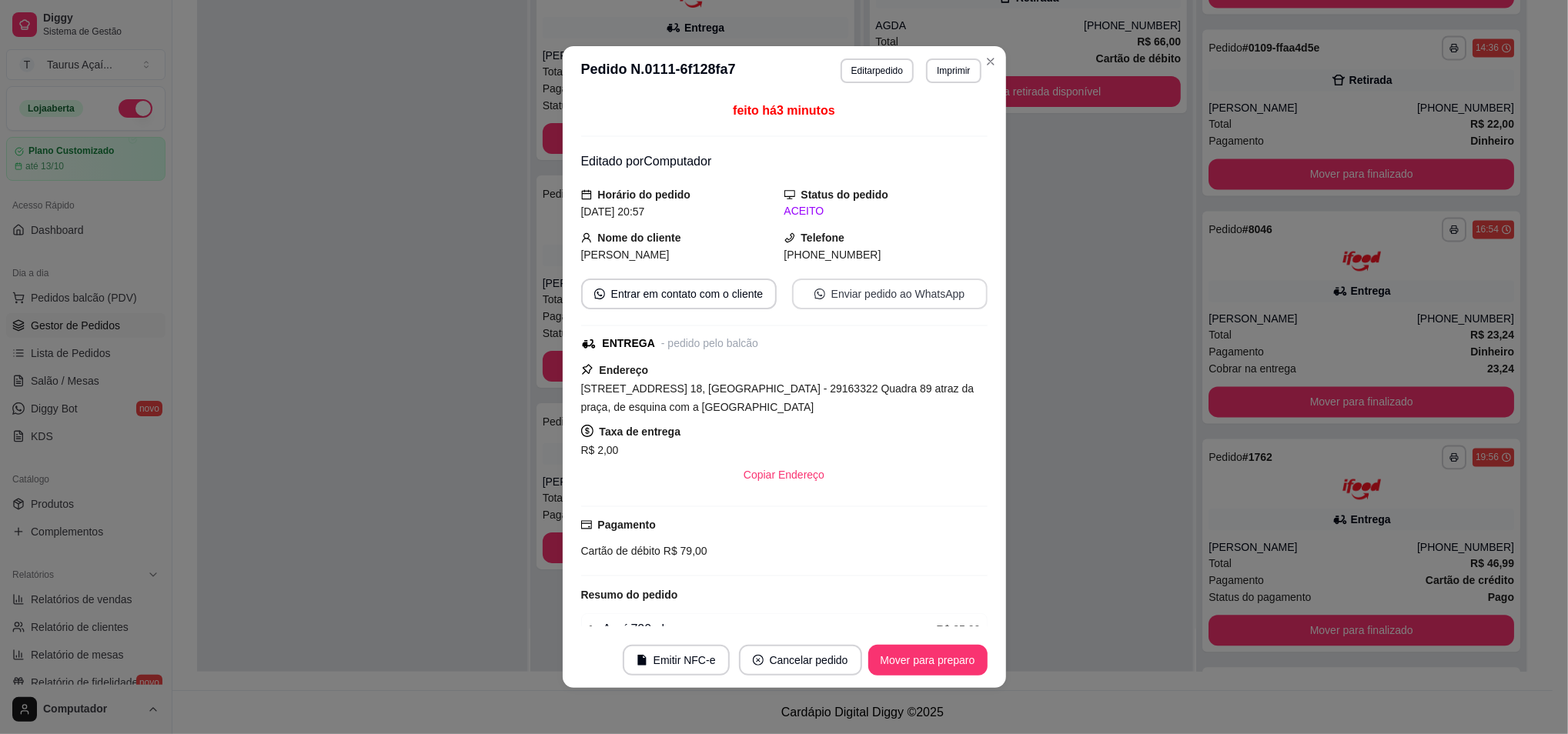
click at [862, 297] on button "Enviar pedido ao WhatsApp" at bounding box center [890, 294] width 195 height 31
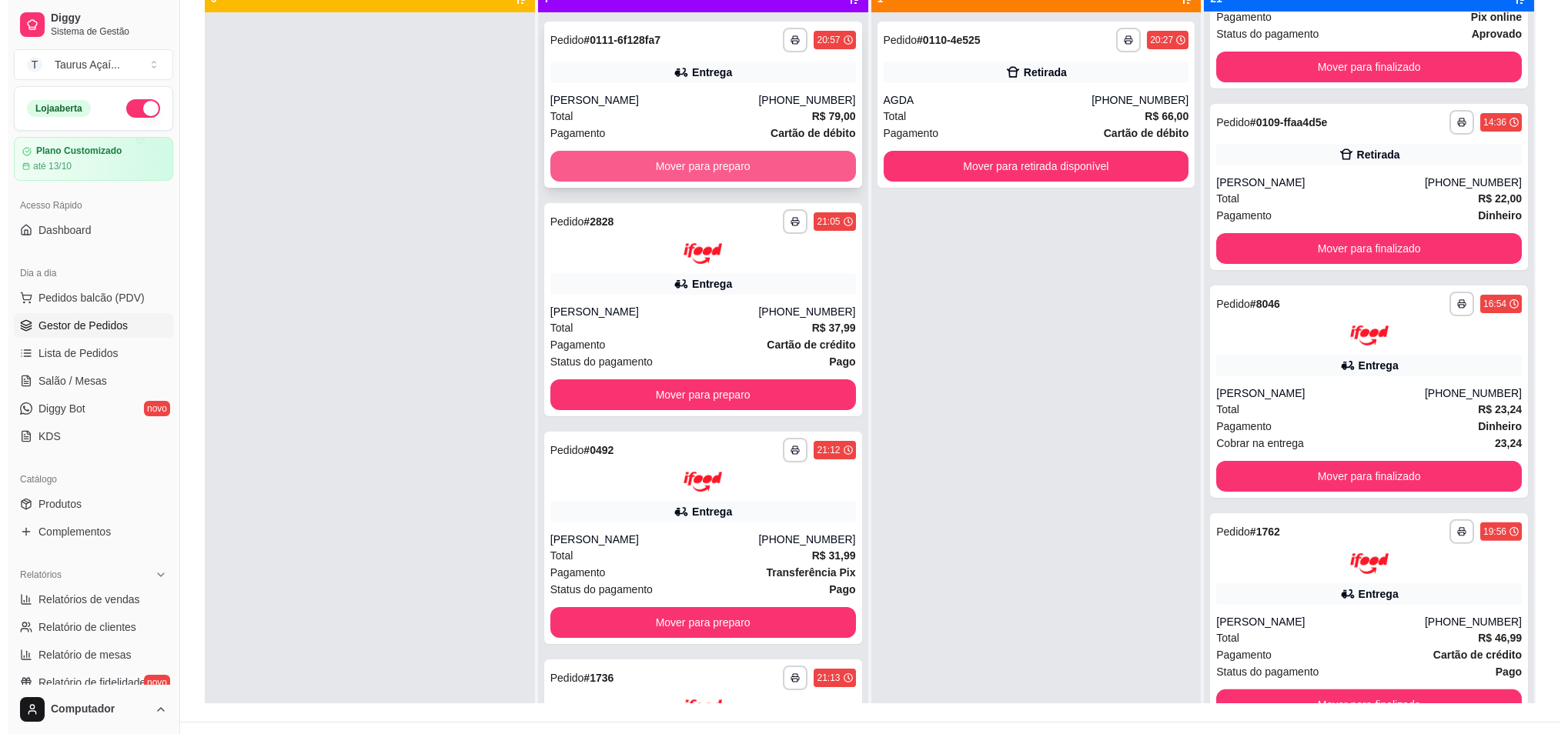
scroll to position [0, 0]
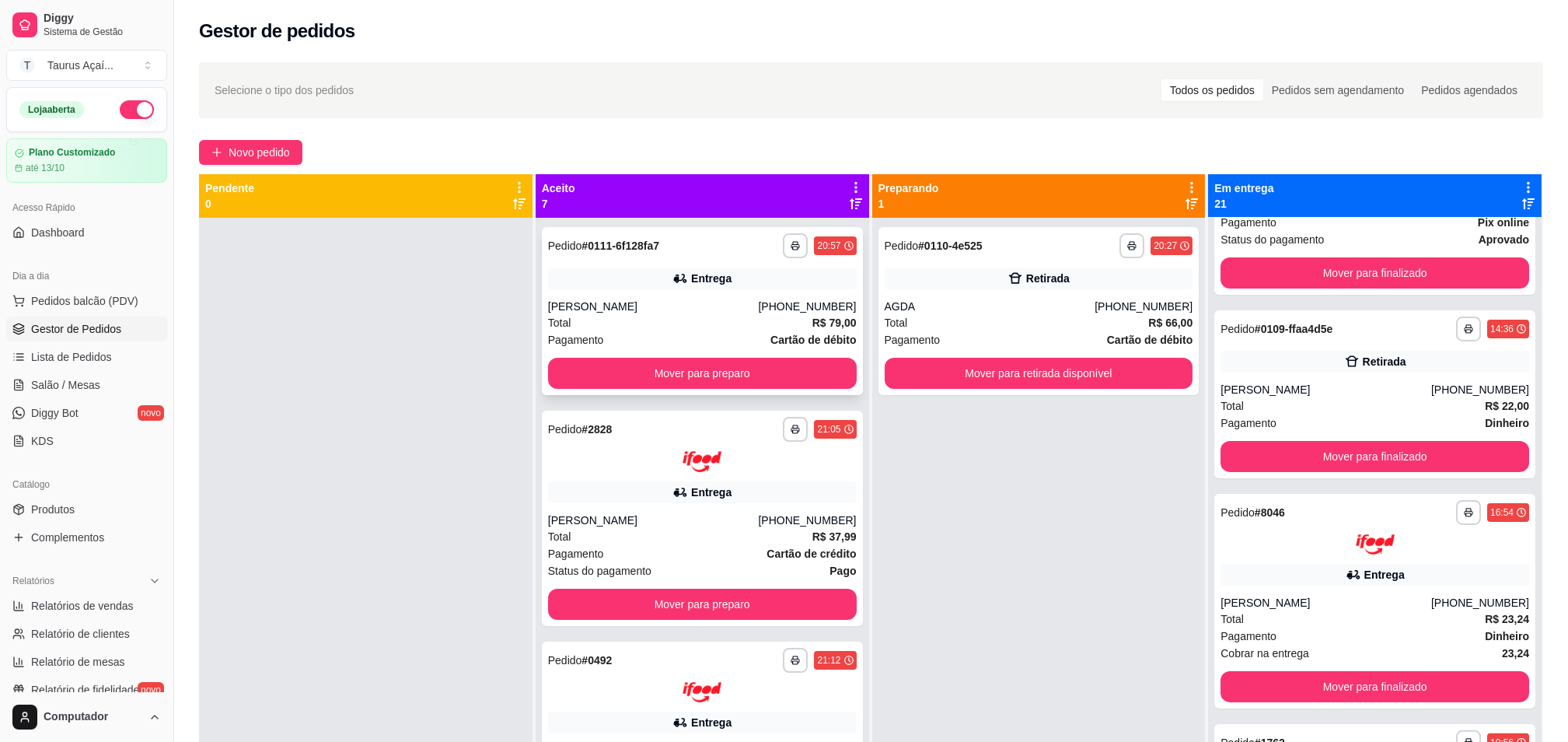
click at [601, 268] on div "Entrega" at bounding box center [702, 278] width 309 height 22
click at [681, 289] on div "**********" at bounding box center [702, 311] width 321 height 168
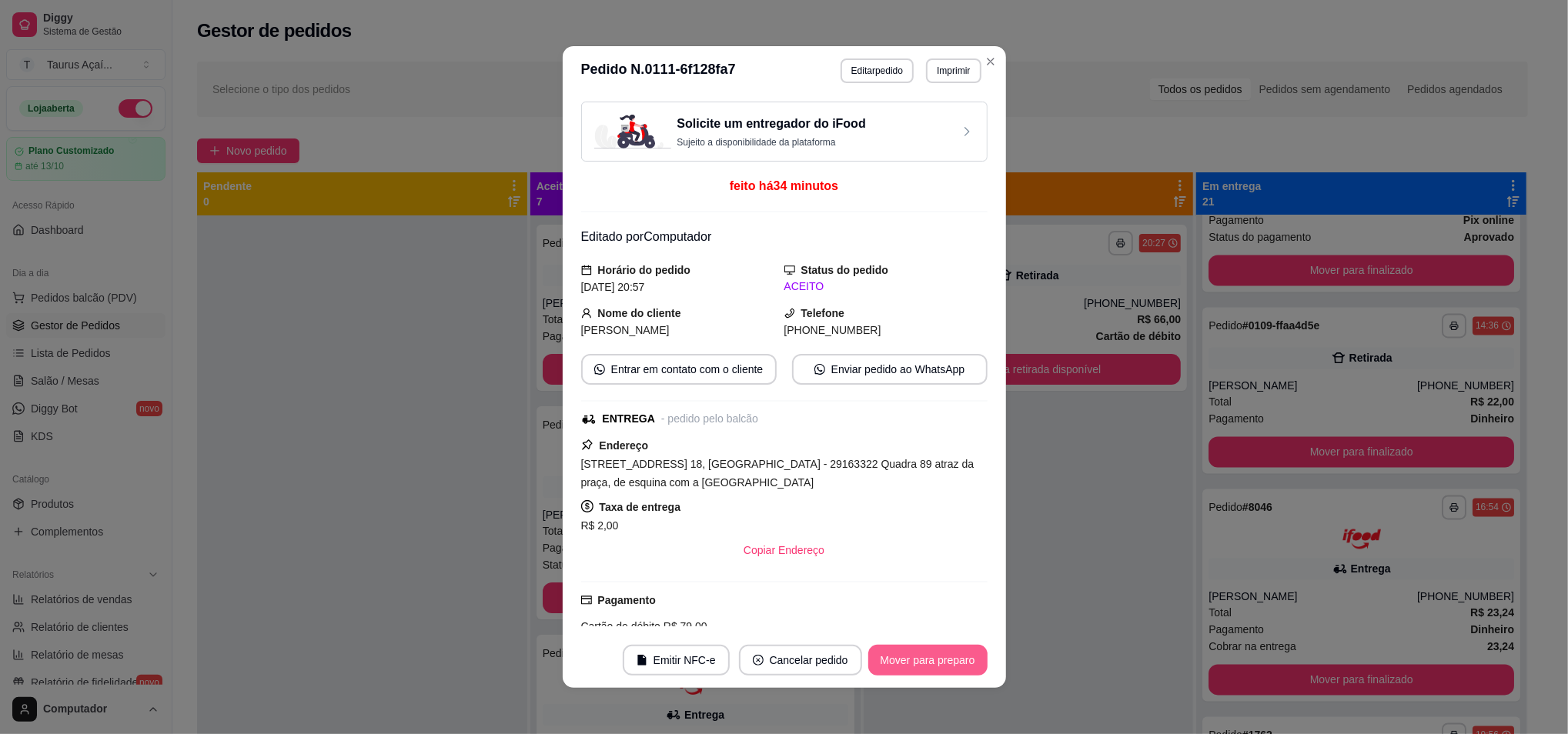
click at [903, 657] on button "Mover para preparo" at bounding box center [927, 660] width 119 height 31
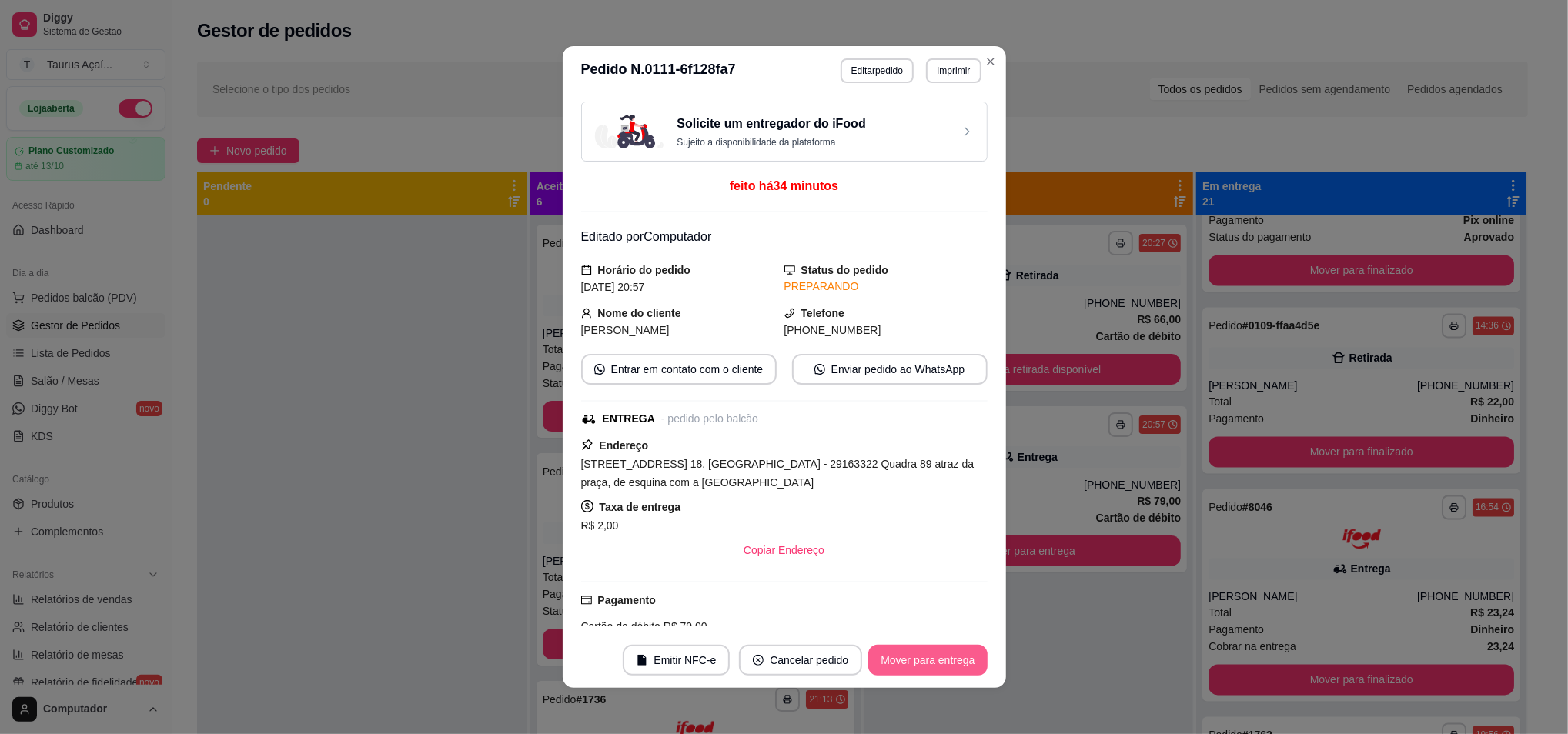
click at [907, 657] on button "Mover para entrega" at bounding box center [927, 660] width 118 height 31
